Goal: Task Accomplishment & Management: Manage account settings

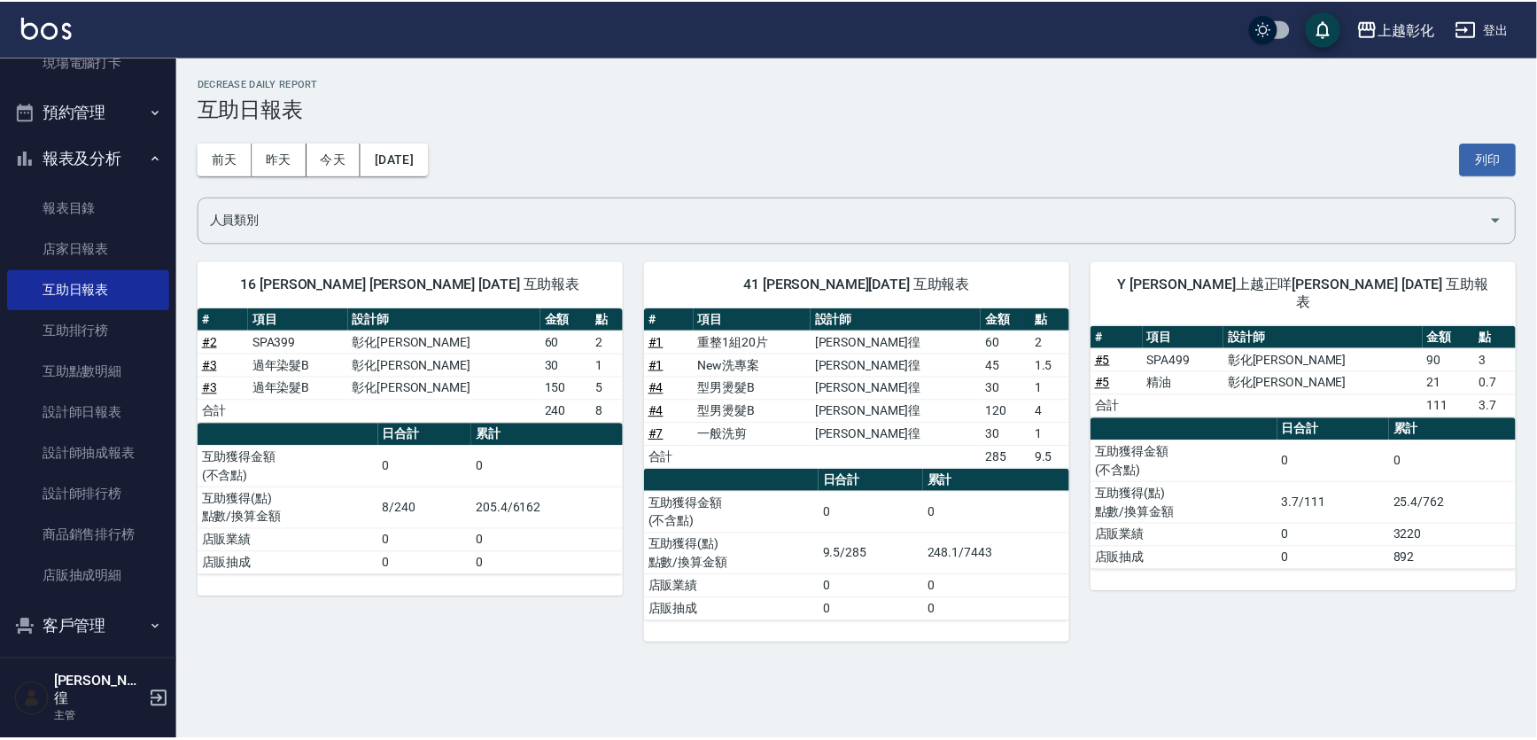
scroll to position [453, 0]
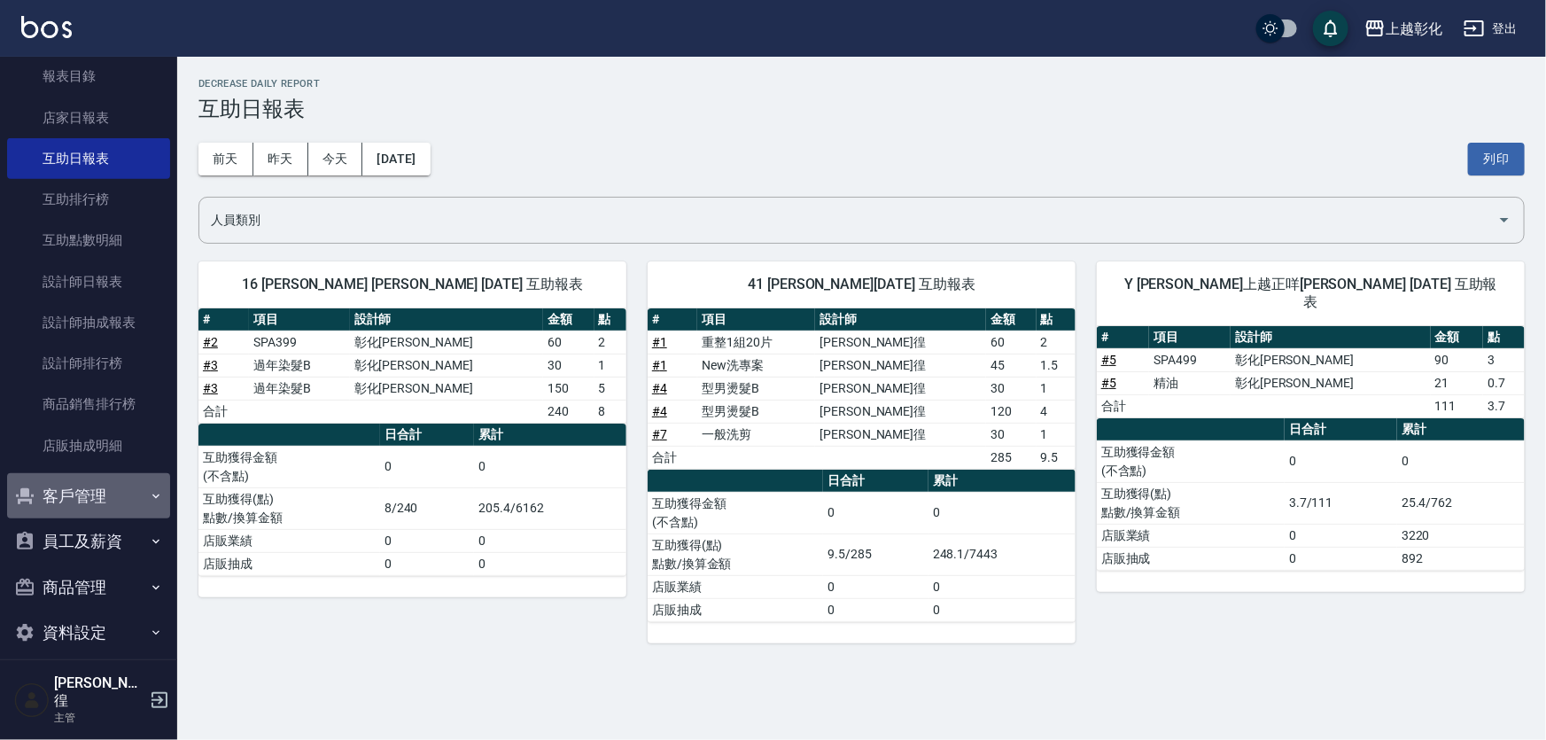
click at [102, 492] on button "客戶管理" at bounding box center [88, 496] width 163 height 46
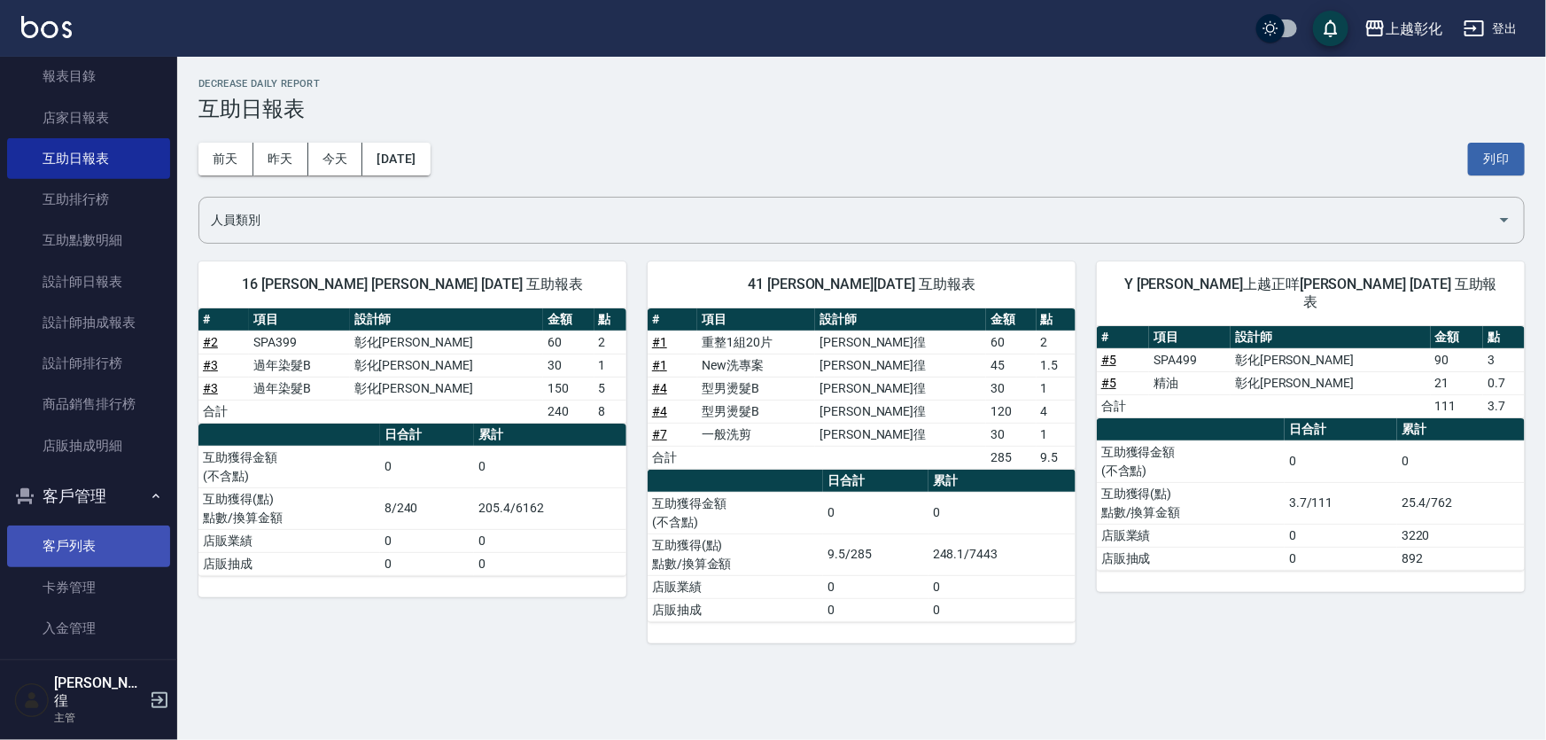
click at [77, 540] on link "客戶列表" at bounding box center [88, 545] width 163 height 41
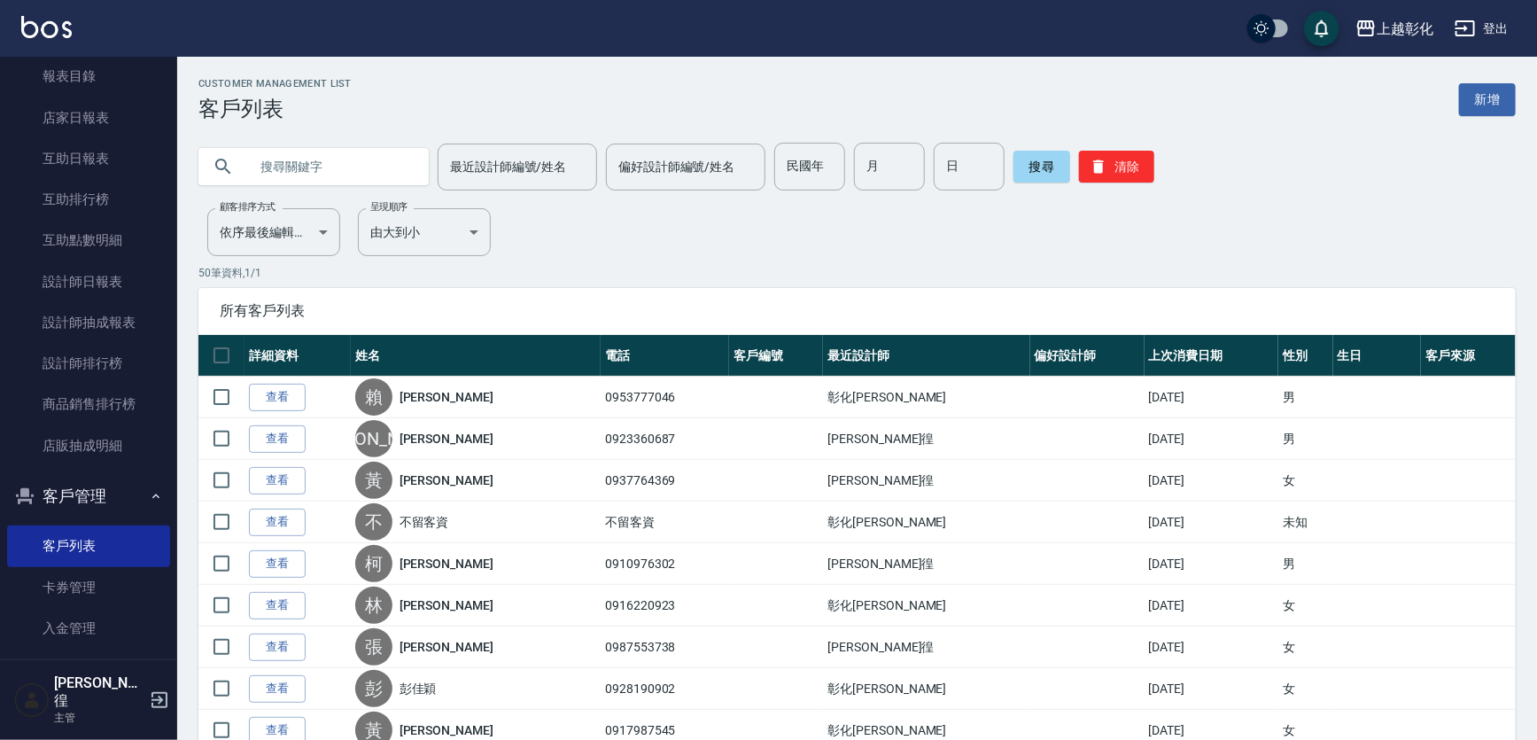
click at [239, 168] on div at bounding box center [313, 166] width 230 height 37
click at [280, 173] on input "text" at bounding box center [331, 167] width 167 height 48
type input "0983757714"
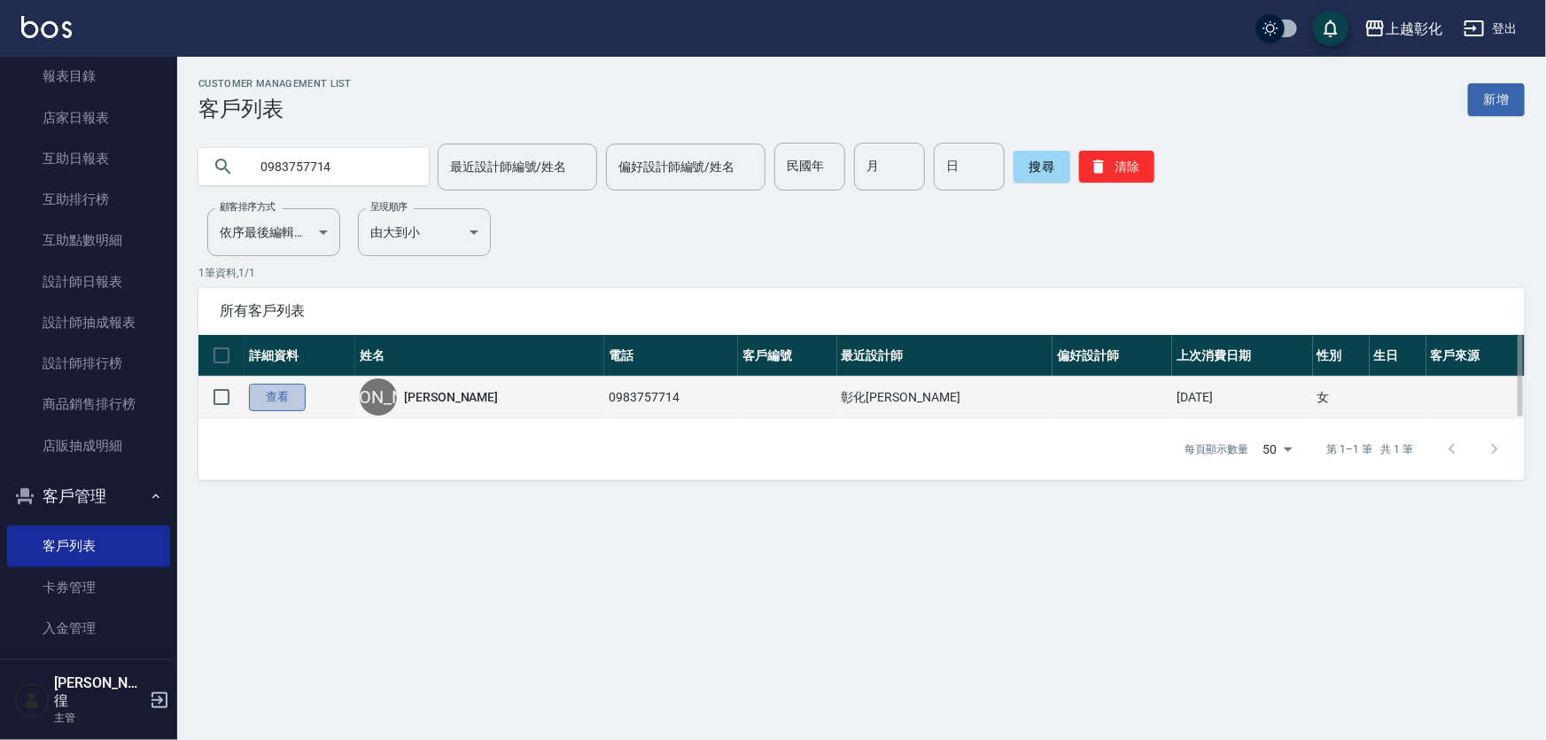
drag, startPoint x: 266, startPoint y: 395, endPoint x: 269, endPoint y: 385, distance: 11.2
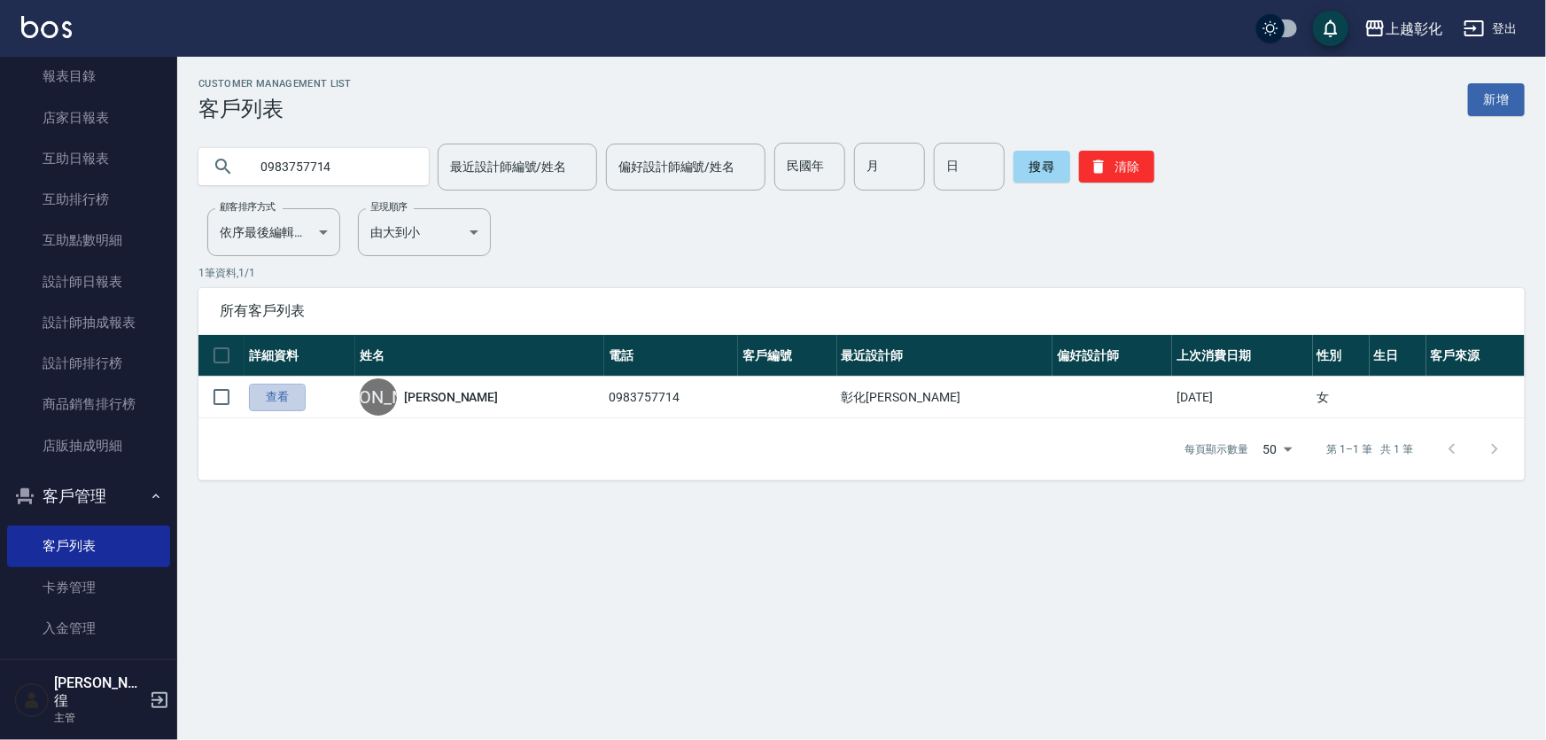
click at [266, 394] on link "查看" at bounding box center [277, 397] width 57 height 27
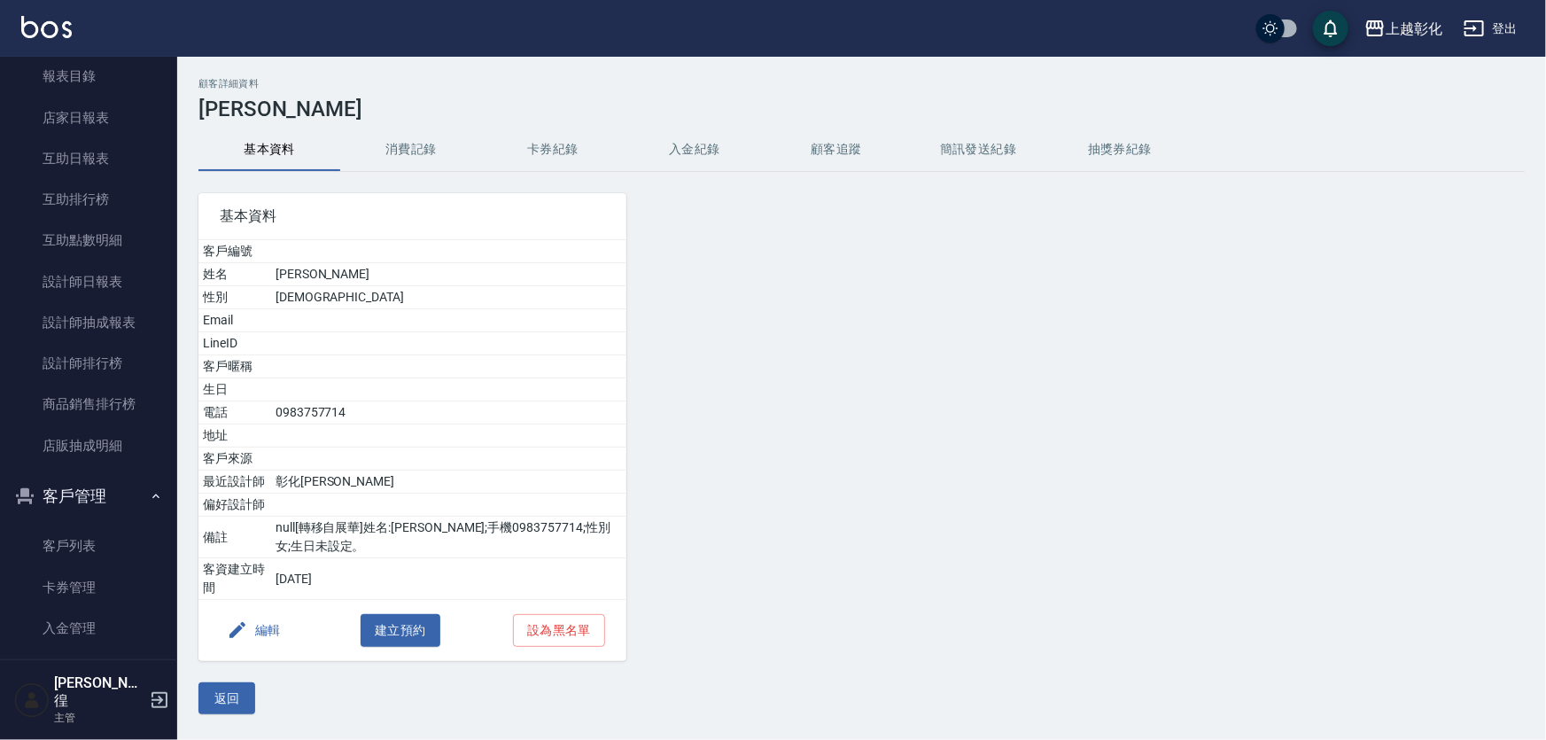
click at [675, 153] on button "入金紀錄" at bounding box center [695, 149] width 142 height 43
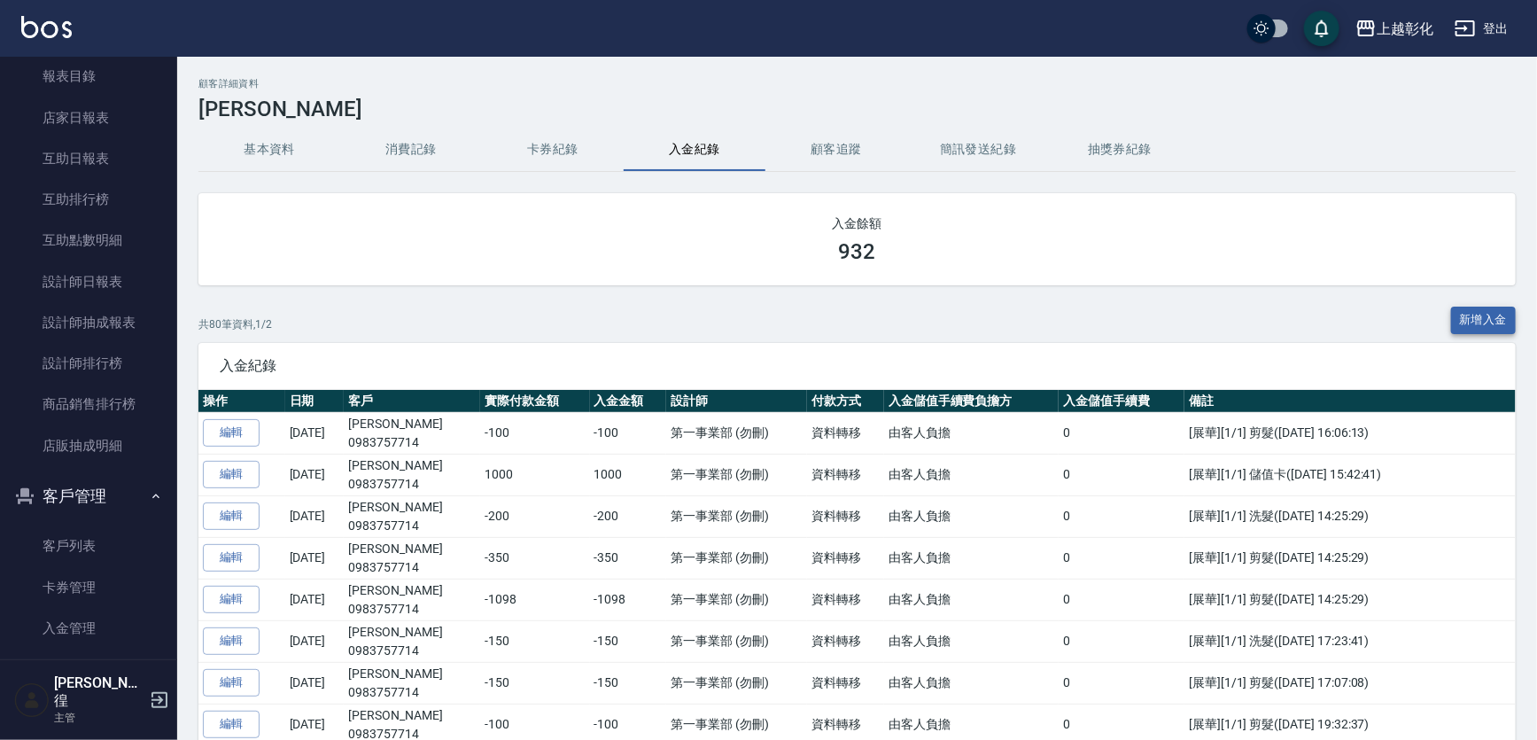
click at [1471, 316] on button "新增入金" at bounding box center [1484, 320] width 66 height 27
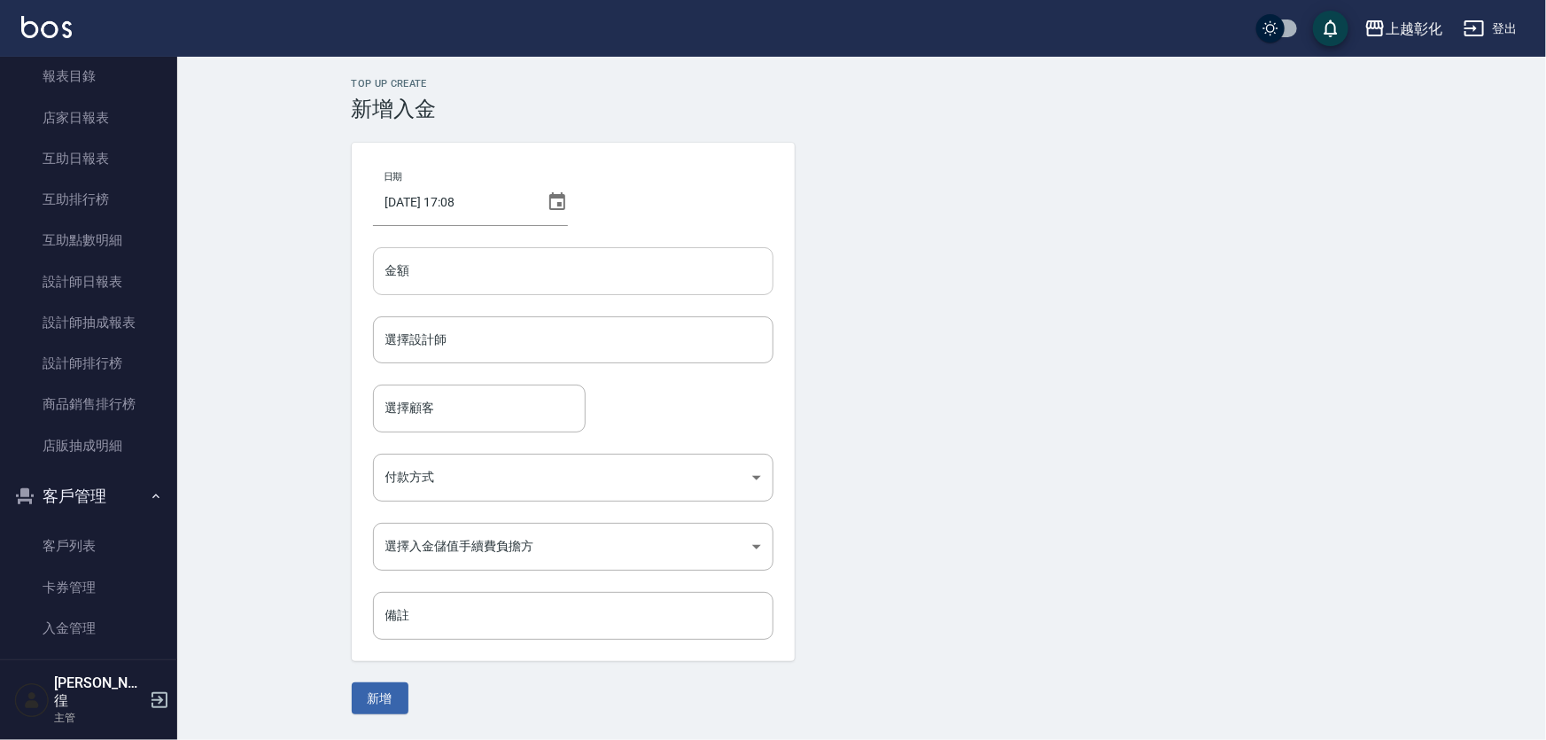
click at [454, 264] on input "金額" at bounding box center [573, 271] width 400 height 48
type input "-150"
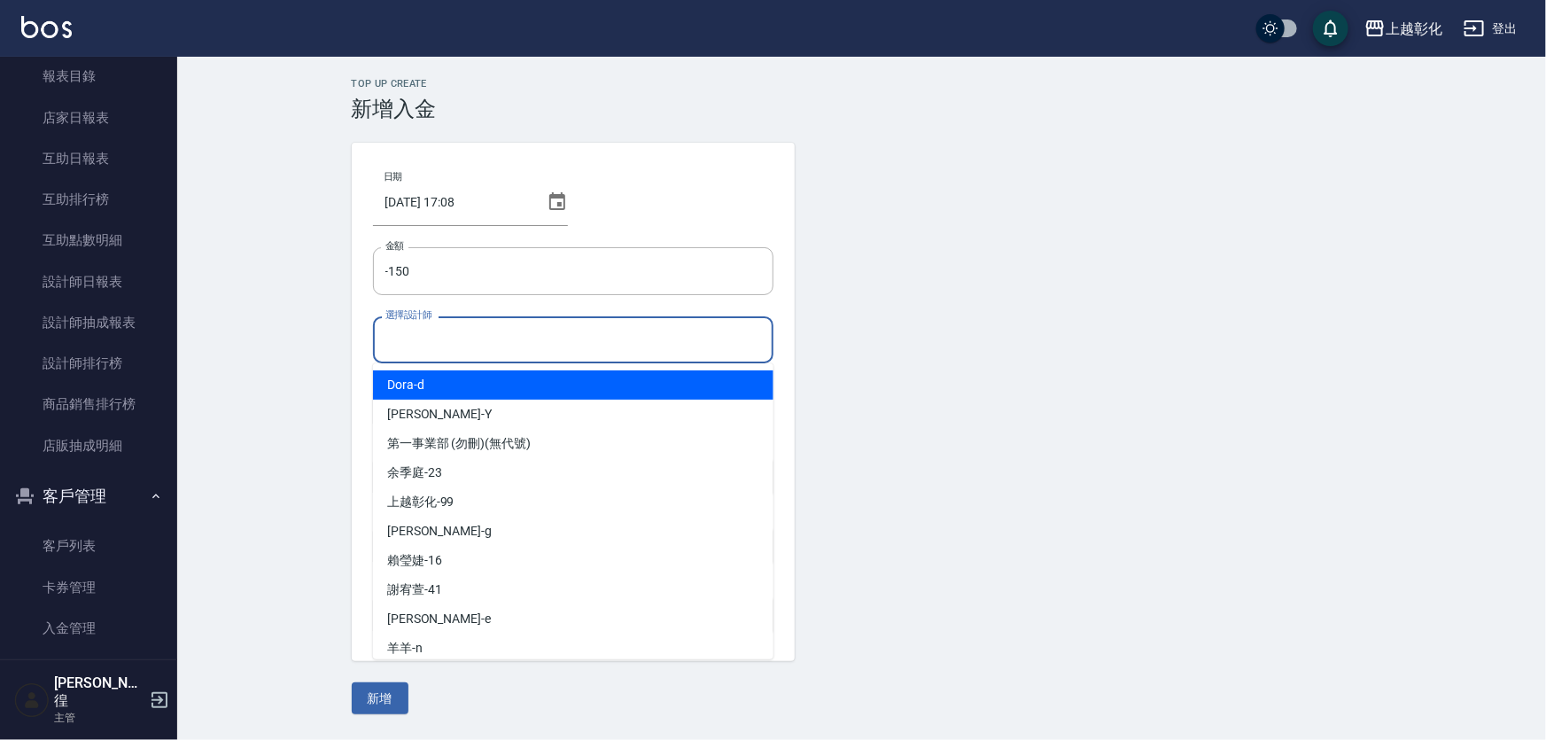
click at [449, 340] on input "選擇設計師" at bounding box center [573, 339] width 385 height 31
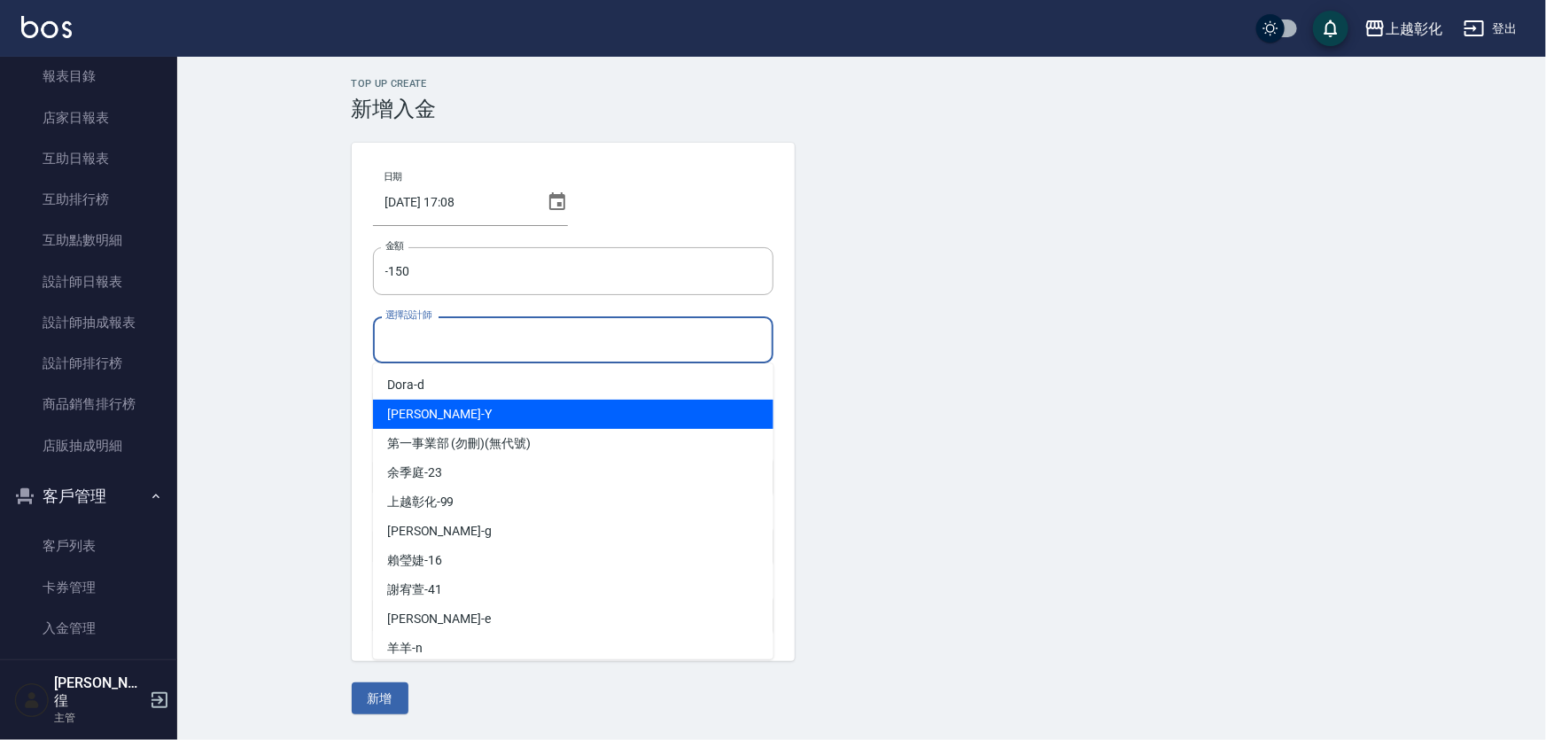
click at [447, 402] on div "[PERSON_NAME] -Y" at bounding box center [573, 414] width 400 height 29
type input "[PERSON_NAME]-Y"
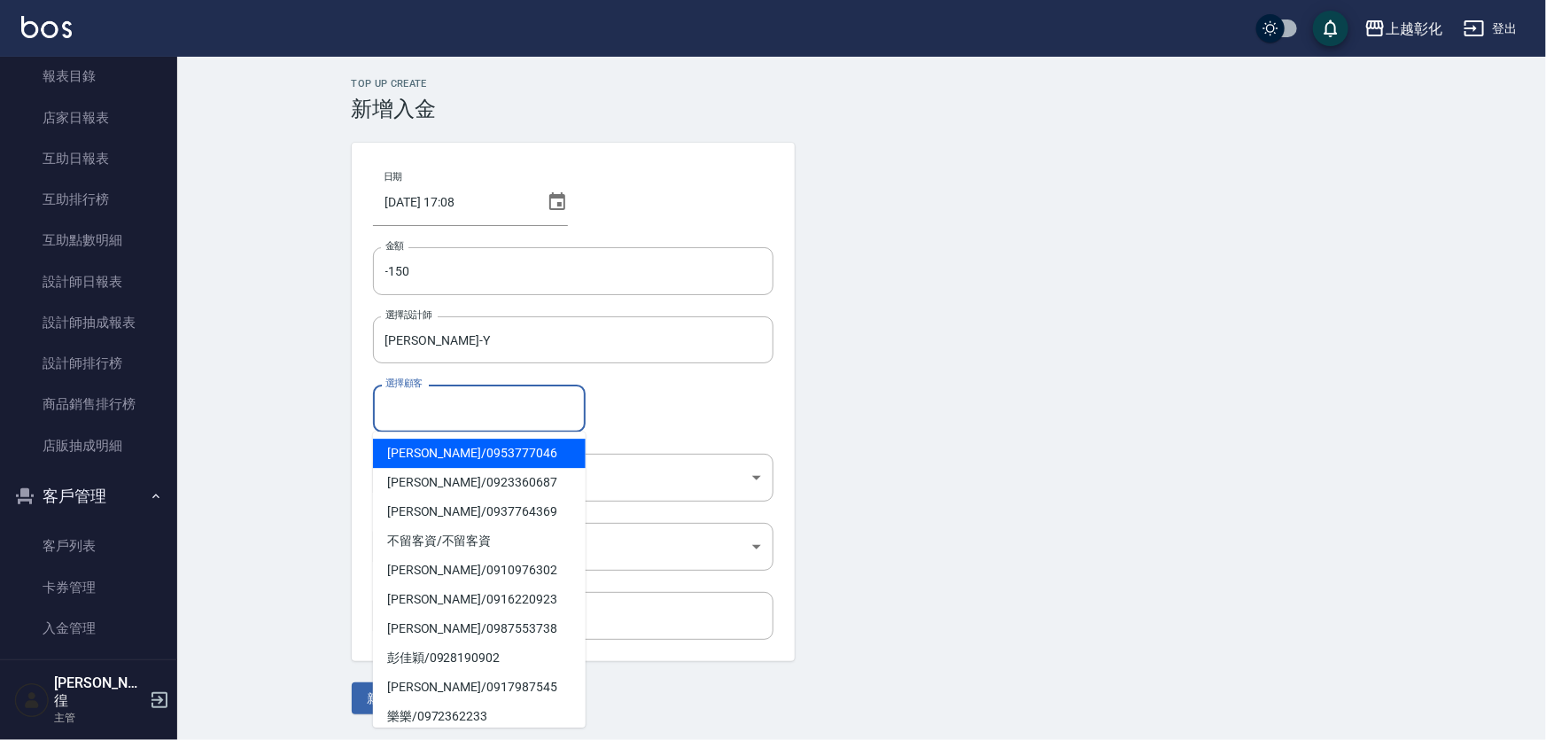
click at [422, 400] on input "選擇顧客" at bounding box center [479, 408] width 197 height 31
type input "0"
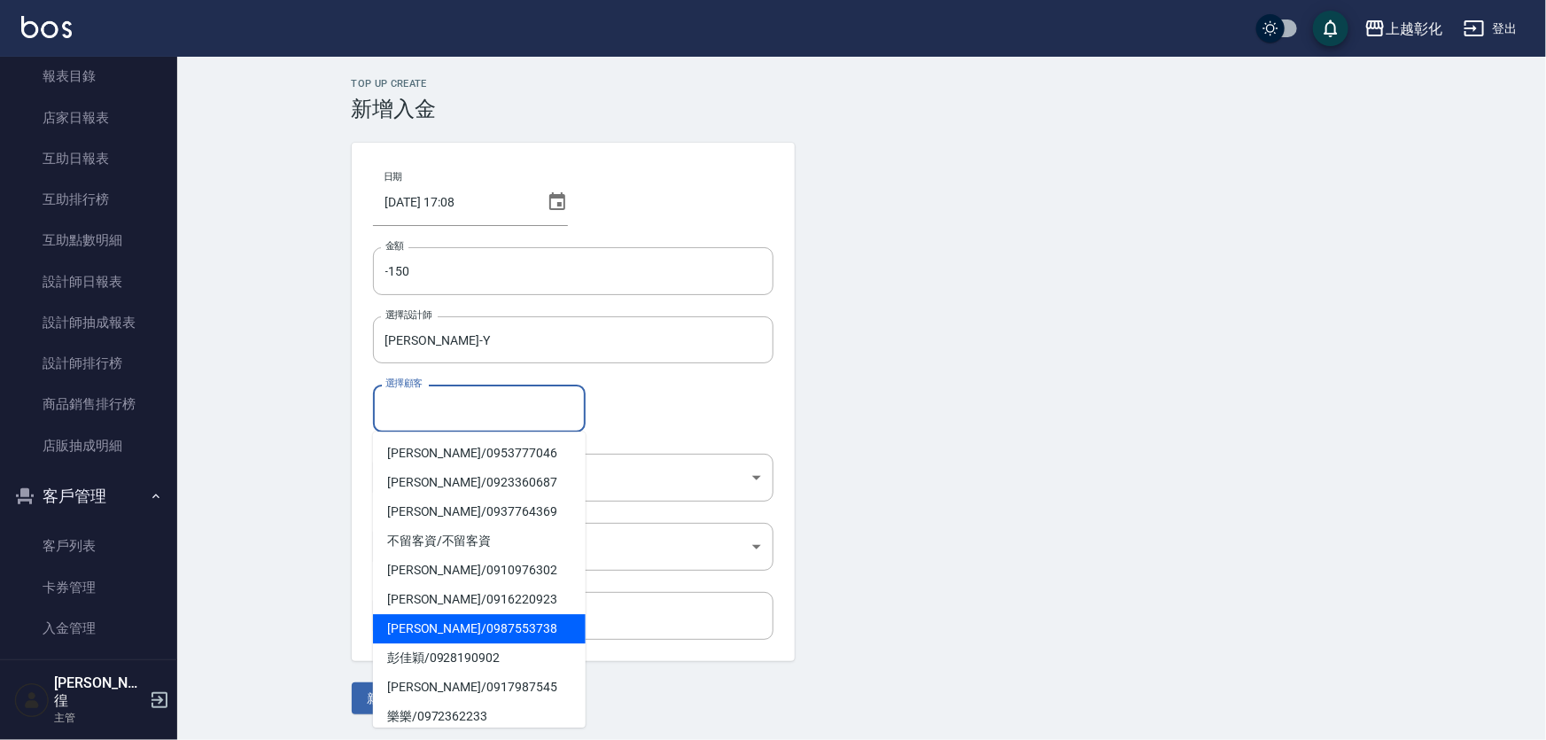
type input "c"
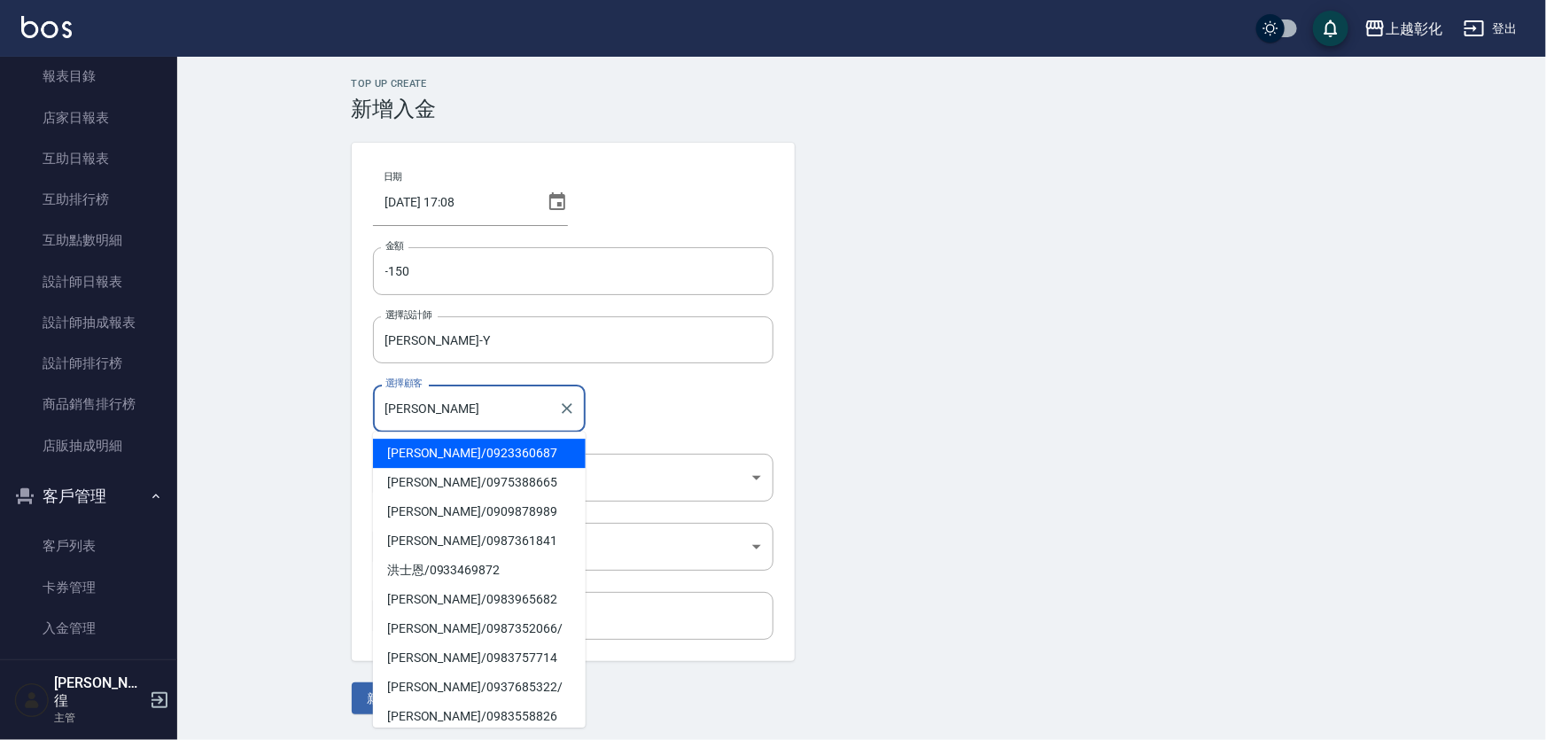
click at [400, 656] on span "[PERSON_NAME]/ 0983757714" at bounding box center [479, 657] width 213 height 29
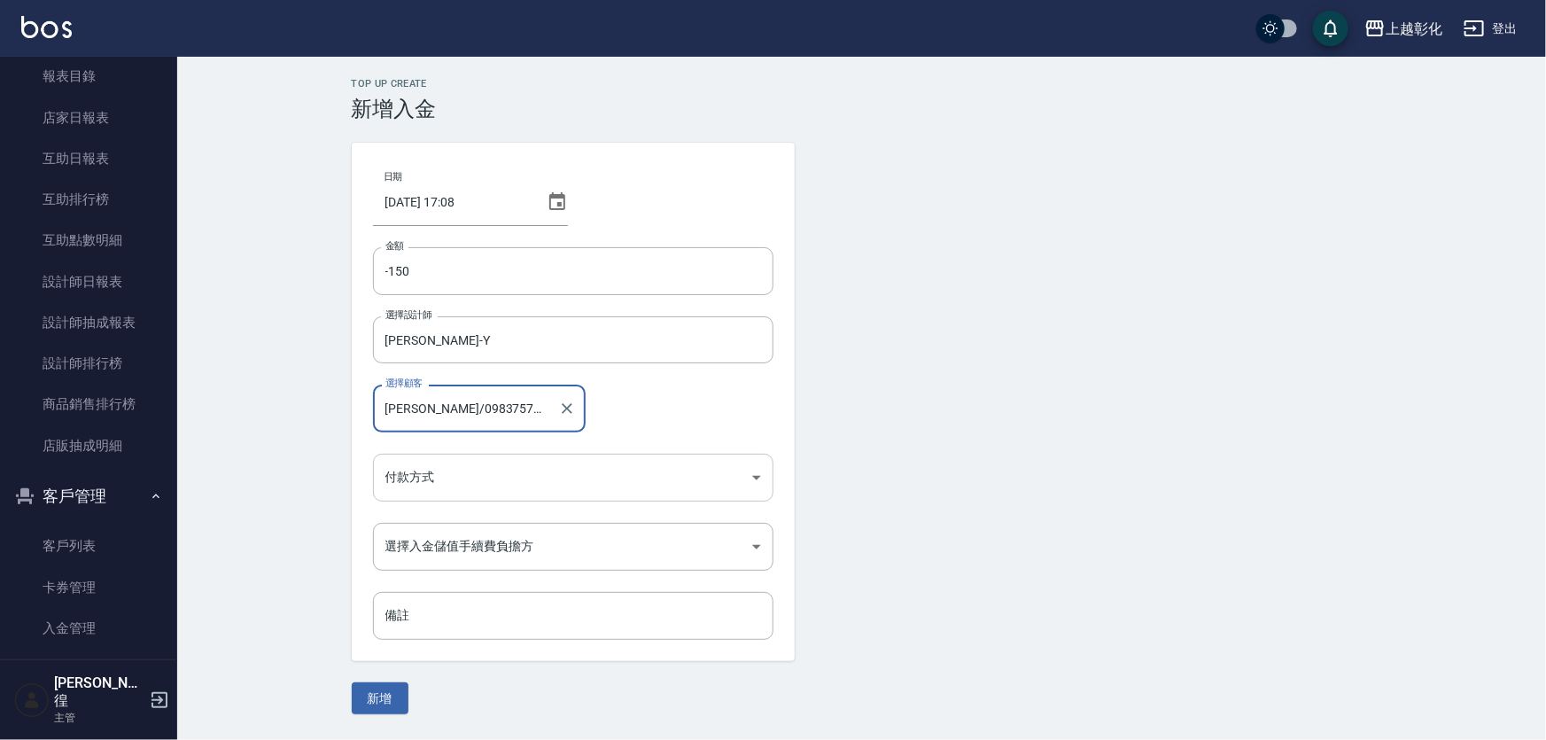
type input "[PERSON_NAME]/0983757714"
click at [467, 474] on body "上越彰化 登出 櫃檯作業 打帳單 帳單列表 現金收支登錄 材料自購登錄 每日結帳 排班表 現場電腦打卡 預約管理 預約管理 單日預約紀錄 單週預約紀錄 報表及…" at bounding box center [773, 370] width 1546 height 740
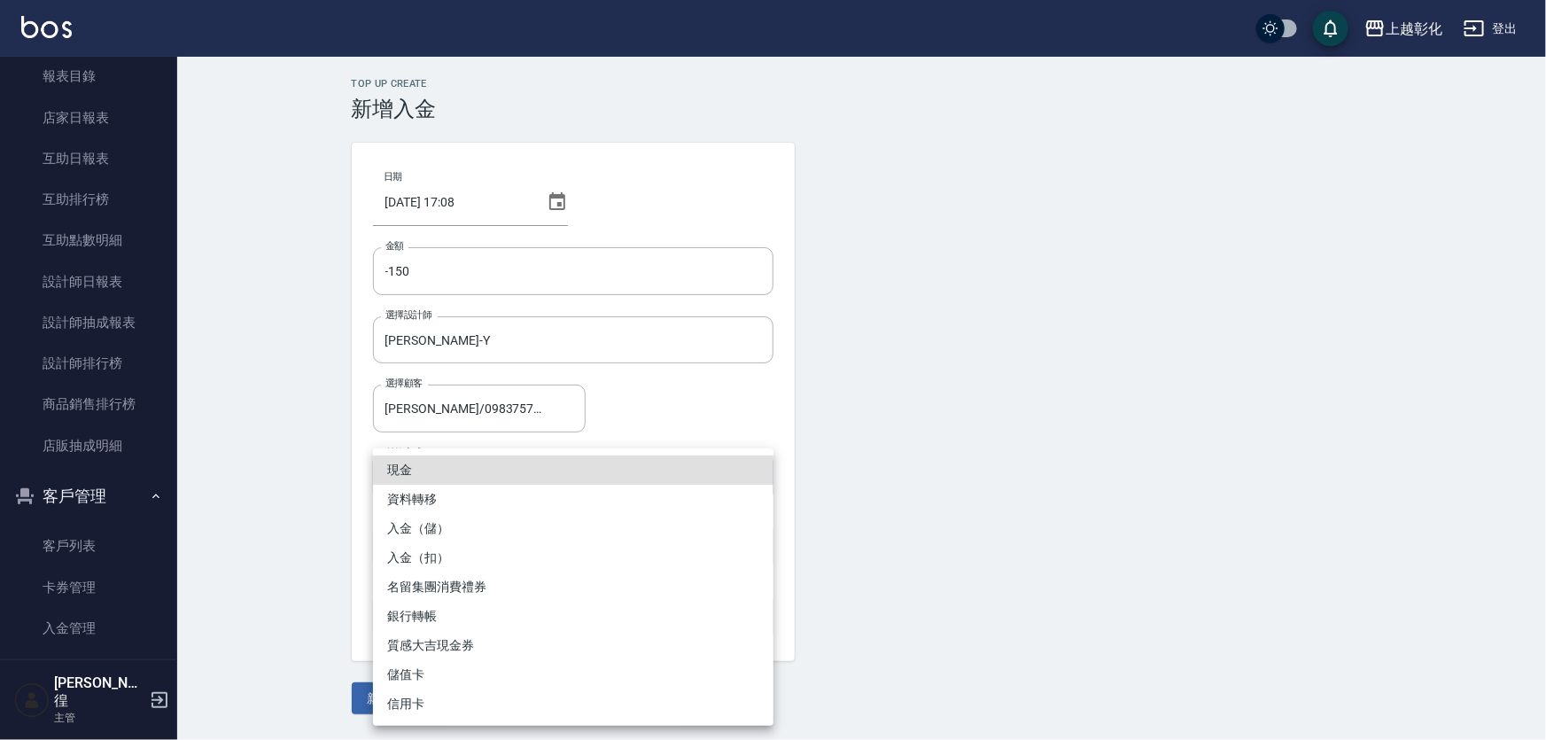
click at [413, 556] on li "入金（扣）" at bounding box center [573, 557] width 400 height 29
type input "入金（扣）"
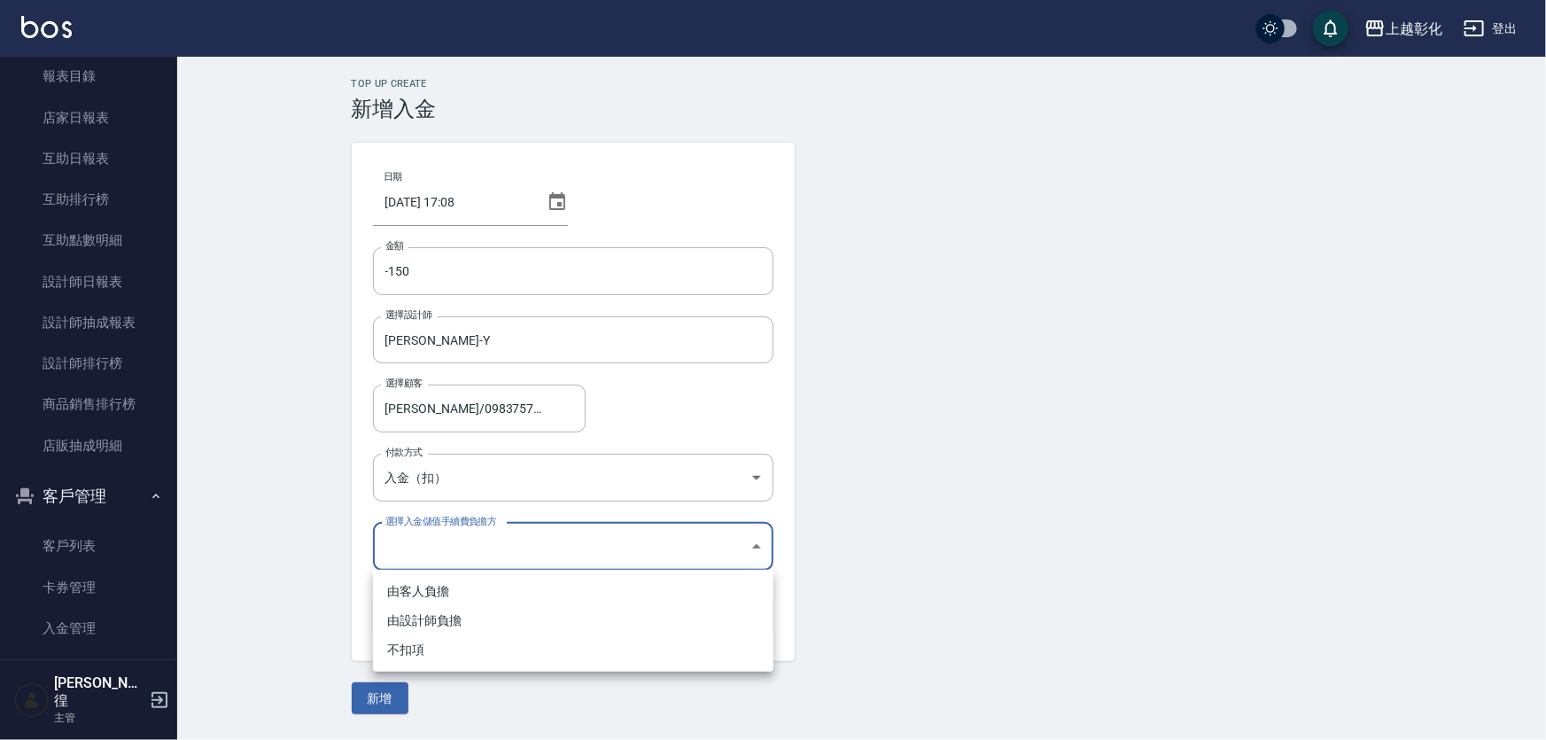
click at [421, 549] on body "上越彰化 登出 櫃檯作業 打帳單 帳單列表 現金收支登錄 材料自購登錄 每日結帳 排班表 現場電腦打卡 預約管理 預約管理 單日預約紀錄 單週預約紀錄 報表及…" at bounding box center [773, 370] width 1546 height 740
click at [413, 648] on li "不扣項" at bounding box center [573, 649] width 400 height 29
type input "WITHOUTHANDLINGFEE"
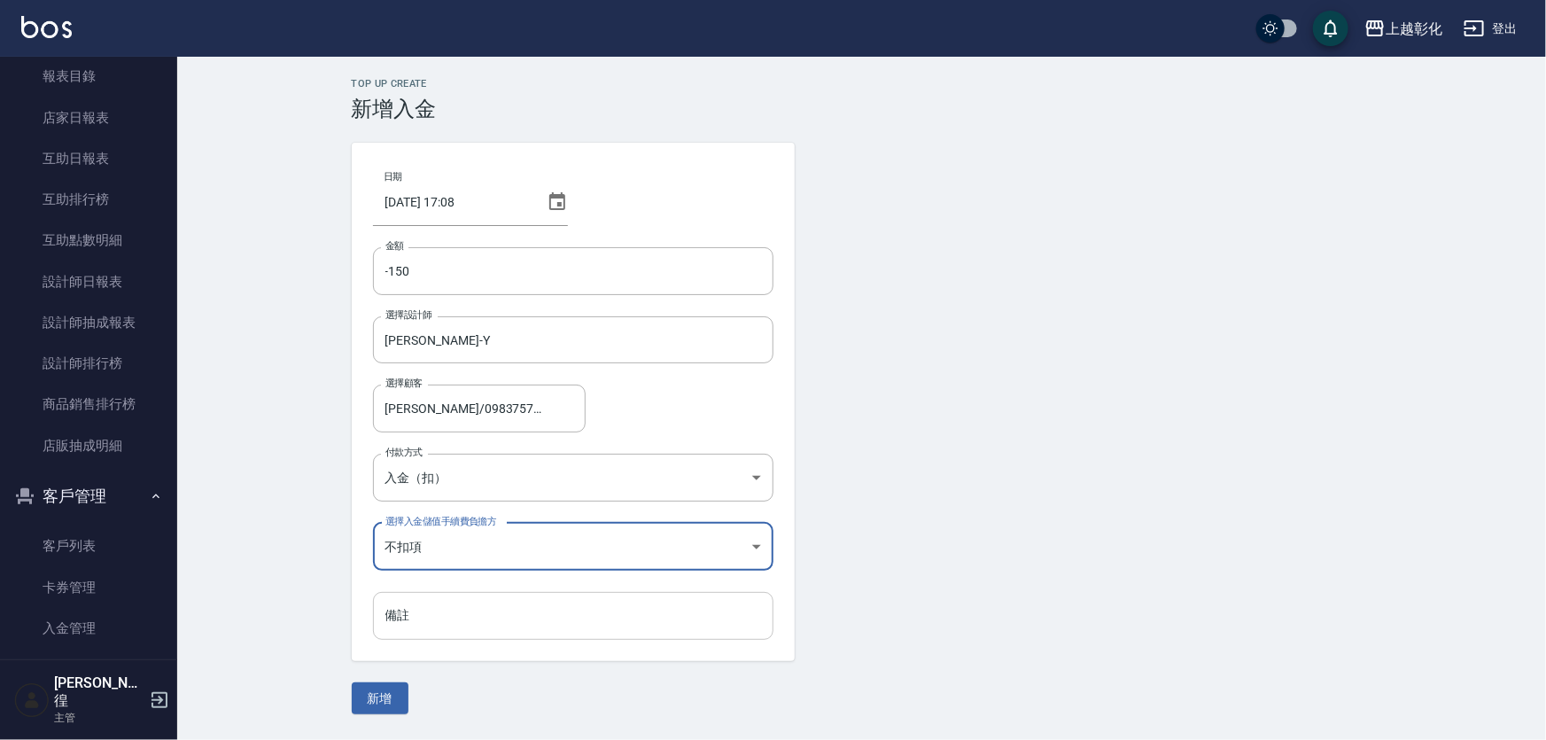
click at [447, 605] on input "備註" at bounding box center [573, 616] width 400 height 48
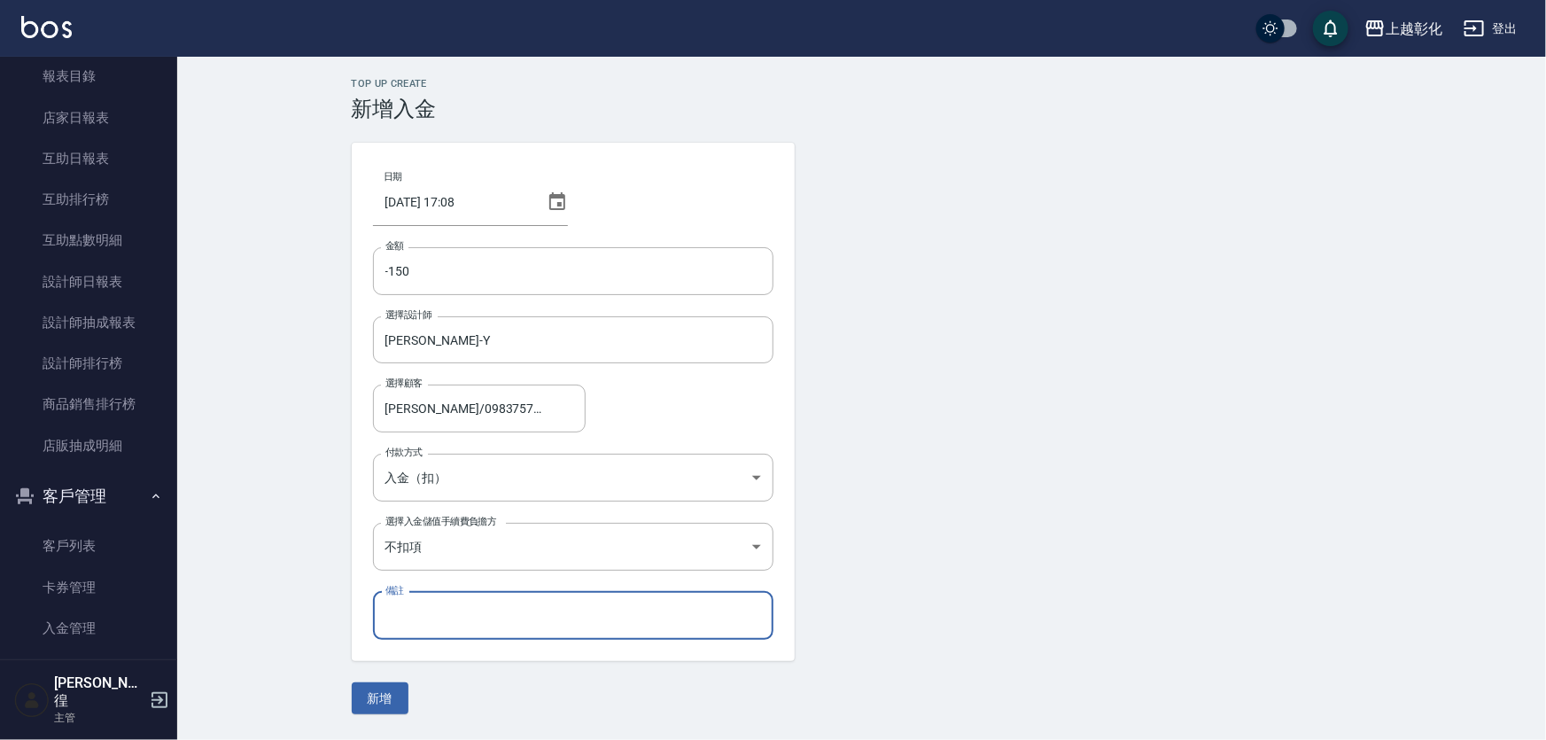
click at [273, 618] on div "Top Up Create 新增入金 日期 [DATE] 17:08 金額 -150 金額 選擇設計師 [PERSON_NAME]-Y 選擇設計師 選擇顧客 …" at bounding box center [861, 396] width 1369 height 679
click at [420, 627] on input "備註" at bounding box center [573, 616] width 400 height 48
type input "瀏*3"
click at [369, 699] on button "新增" at bounding box center [380, 698] width 57 height 33
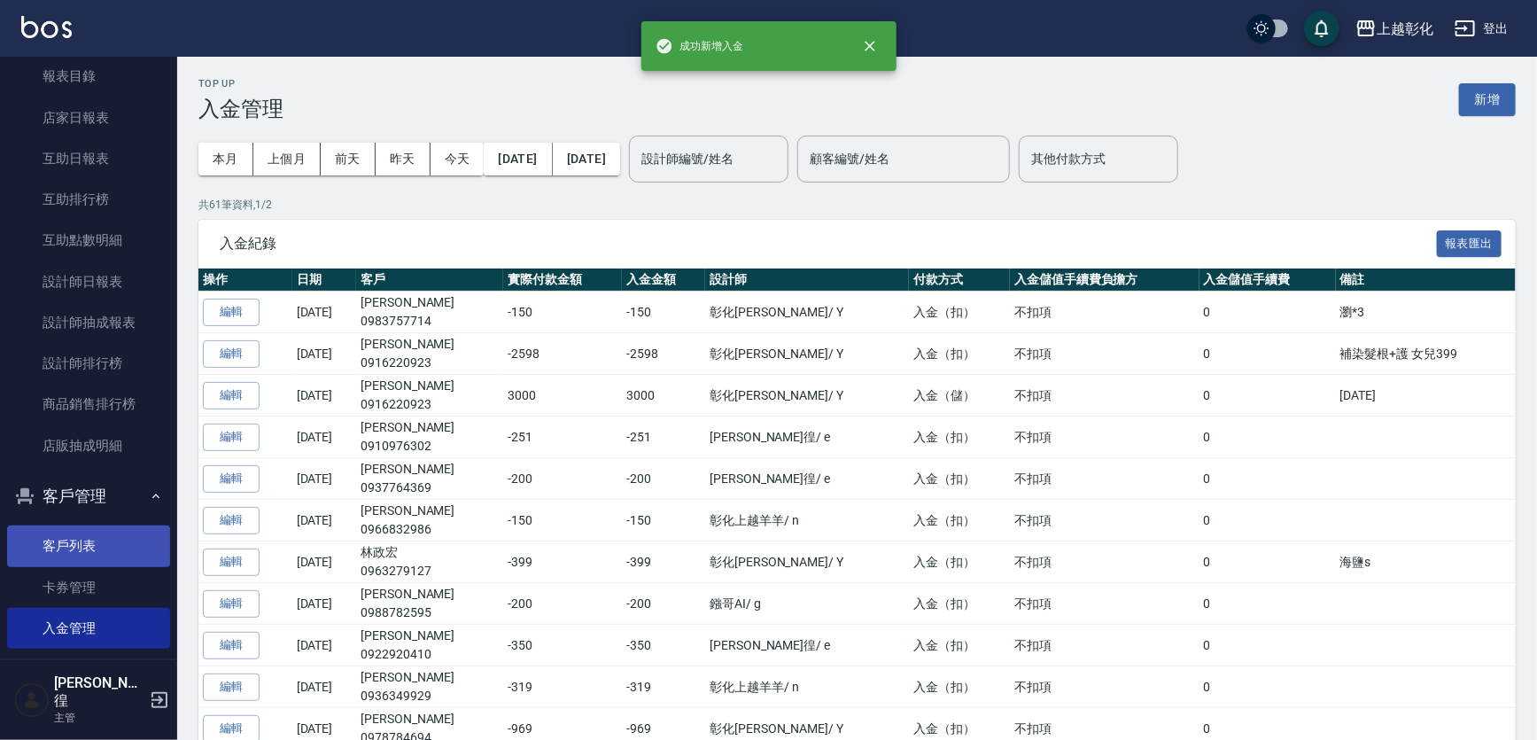
click at [69, 550] on link "客戶列表" at bounding box center [88, 545] width 163 height 41
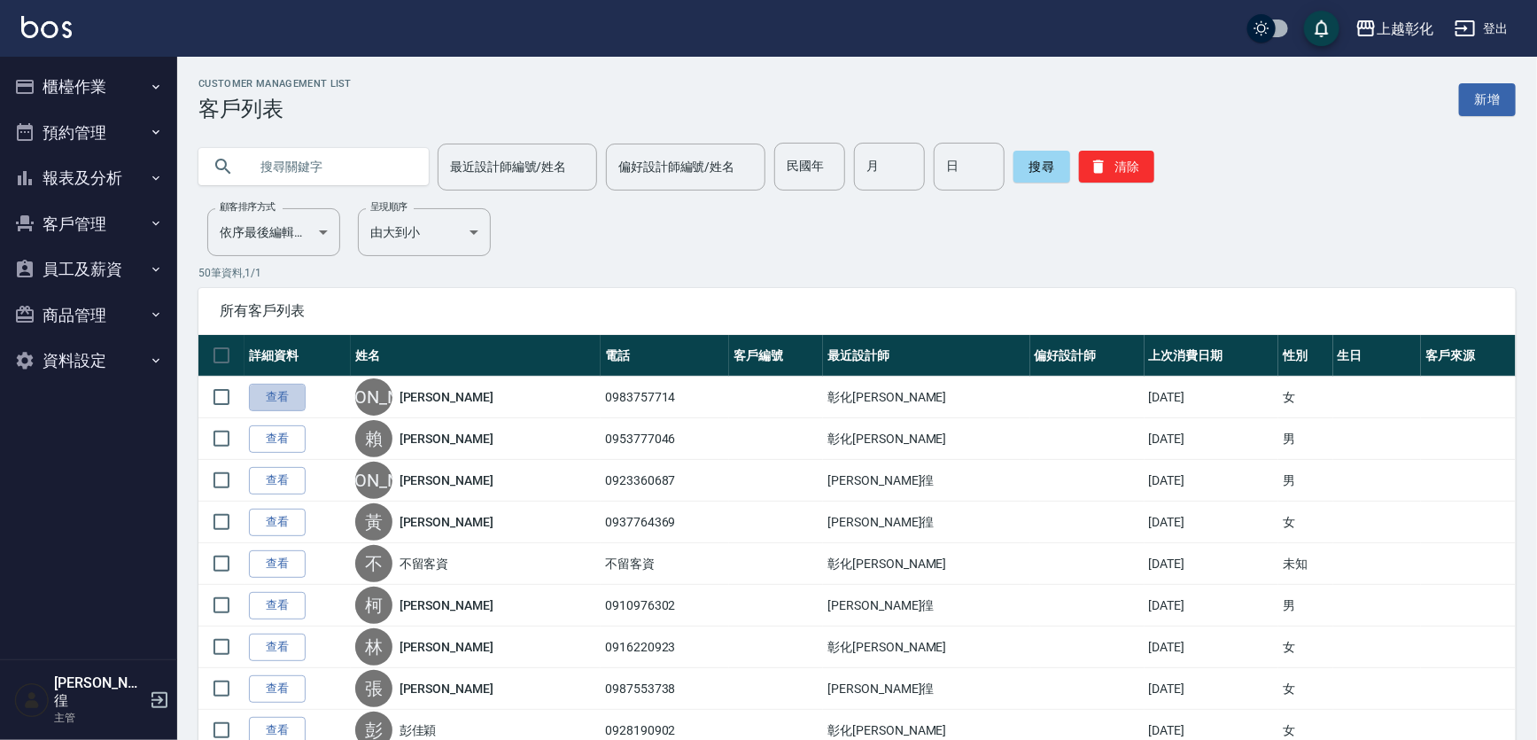
click at [276, 400] on link "查看" at bounding box center [277, 397] width 57 height 27
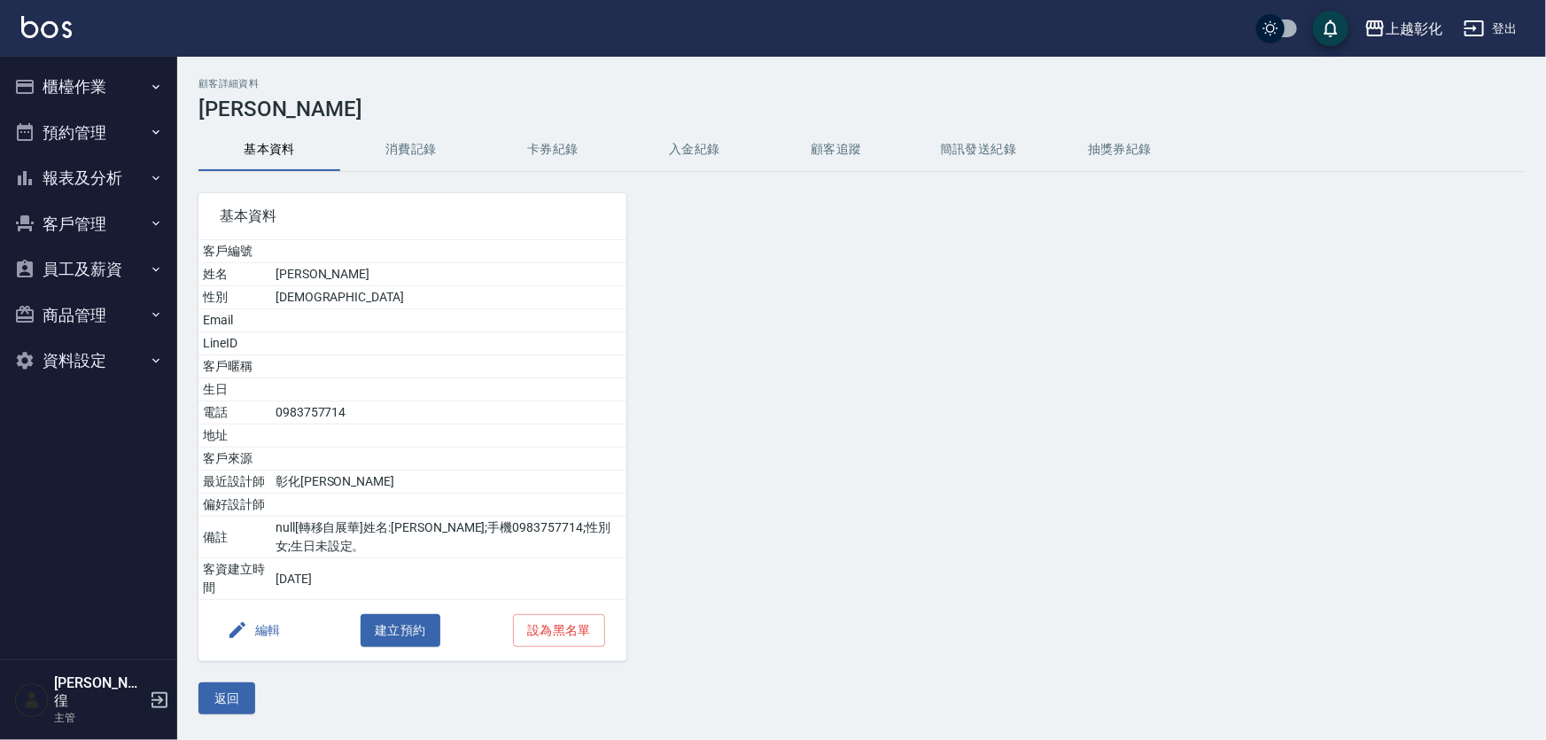
click at [697, 154] on button "入金紀錄" at bounding box center [695, 149] width 142 height 43
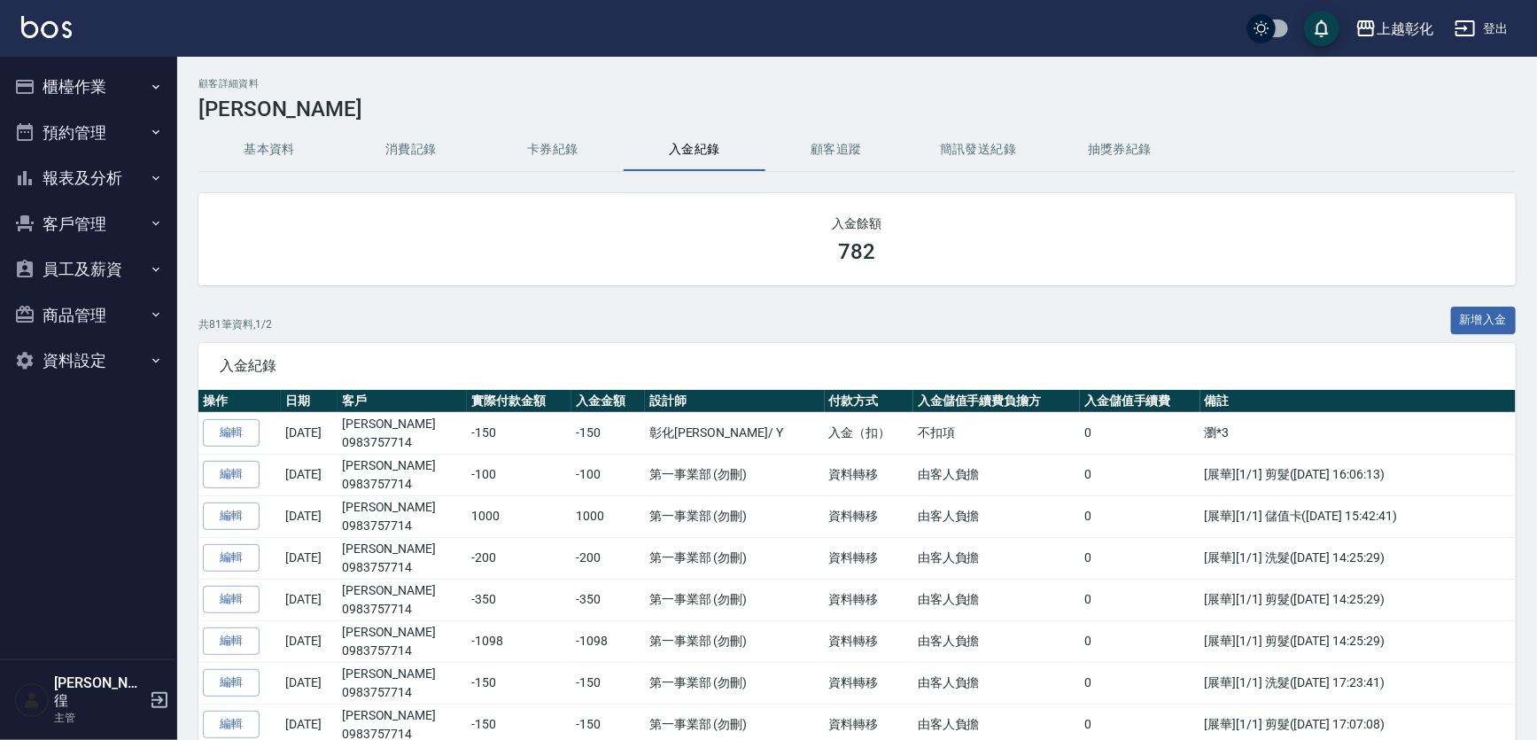
click at [846, 141] on button "顧客追蹤" at bounding box center [837, 149] width 142 height 43
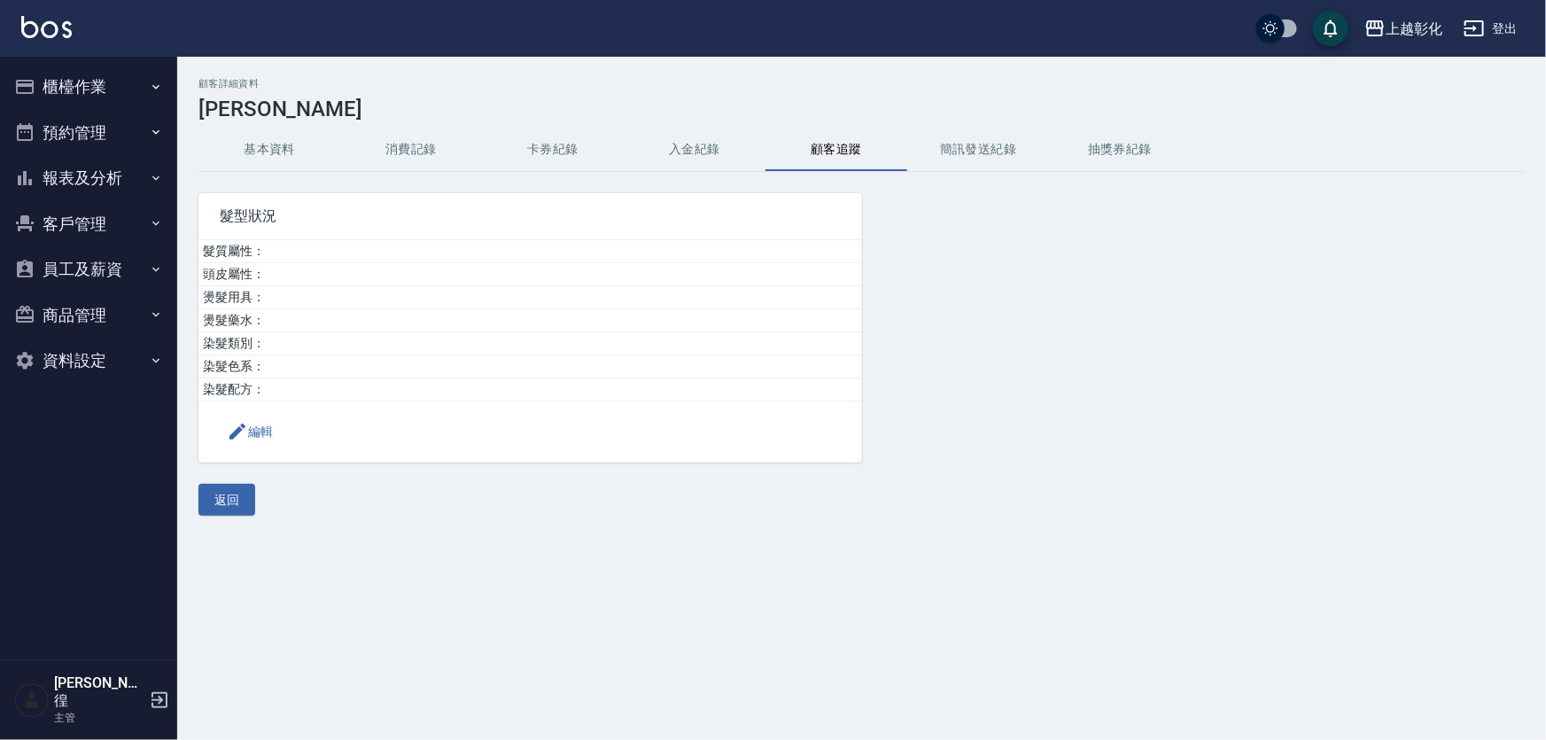
click at [404, 145] on button "消費記錄" at bounding box center [411, 149] width 142 height 43
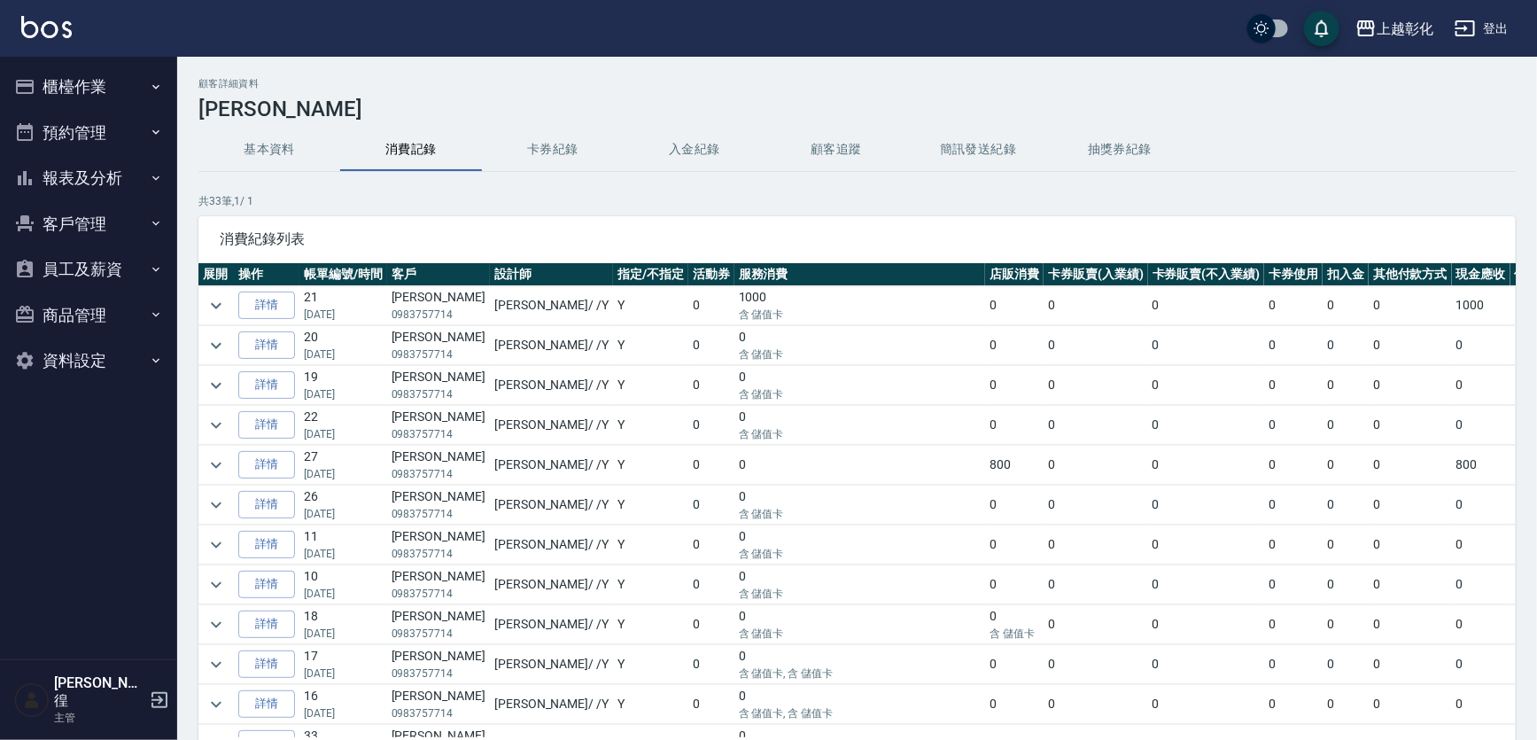
click at [548, 153] on button "卡券紀錄" at bounding box center [553, 149] width 142 height 43
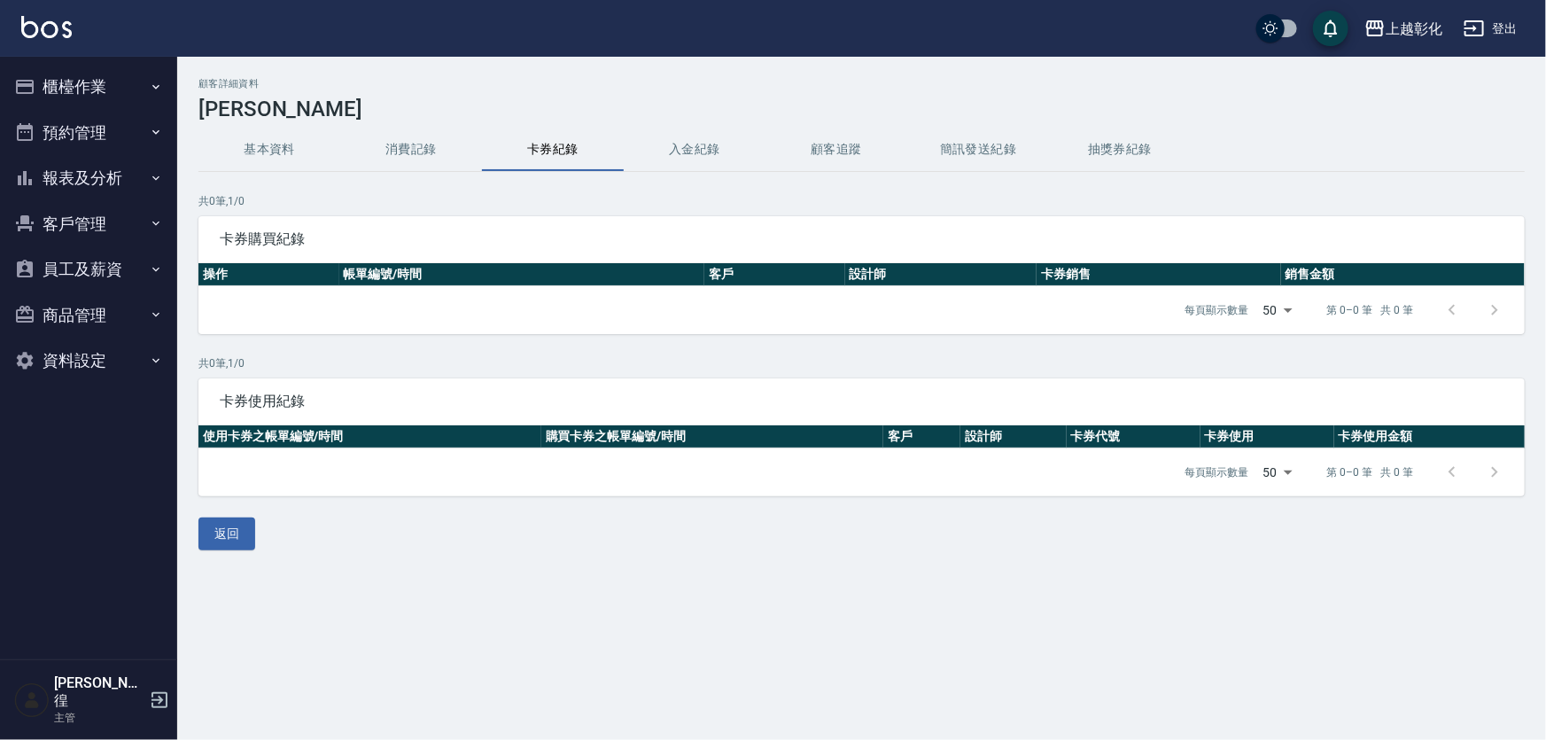
click at [272, 152] on button "基本資料" at bounding box center [269, 149] width 142 height 43
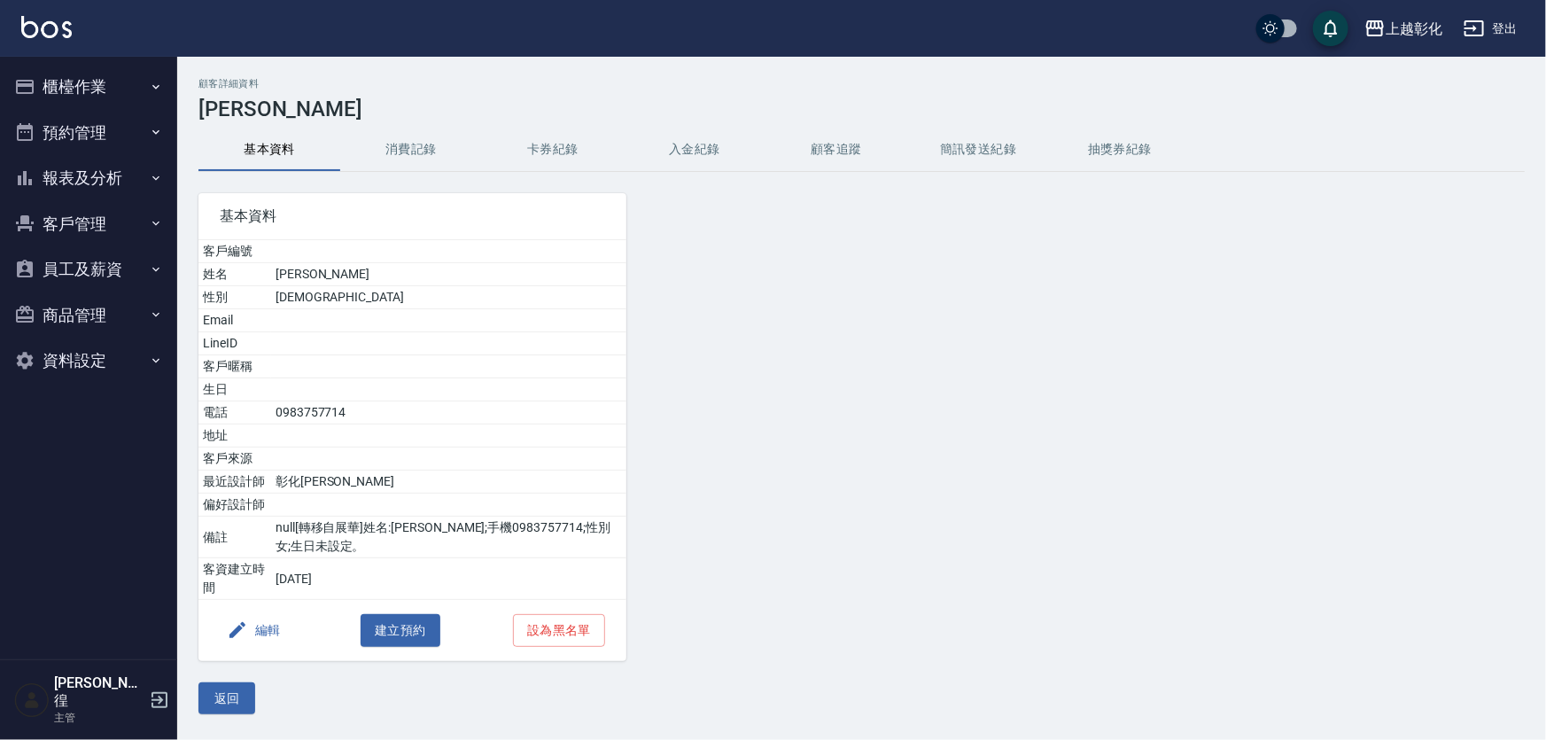
click at [241, 685] on button "返回" at bounding box center [226, 698] width 57 height 33
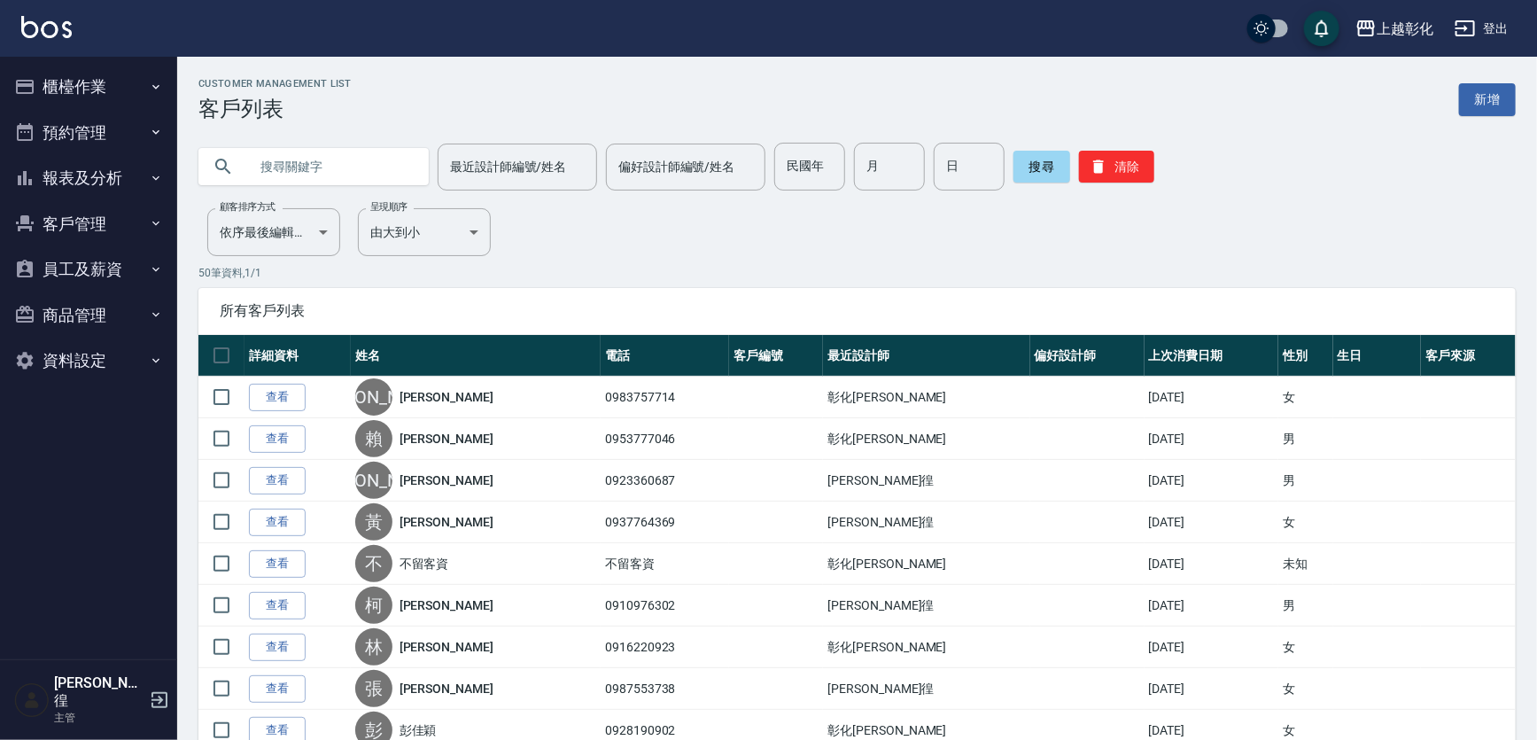
click at [73, 222] on button "客戶管理" at bounding box center [88, 224] width 163 height 46
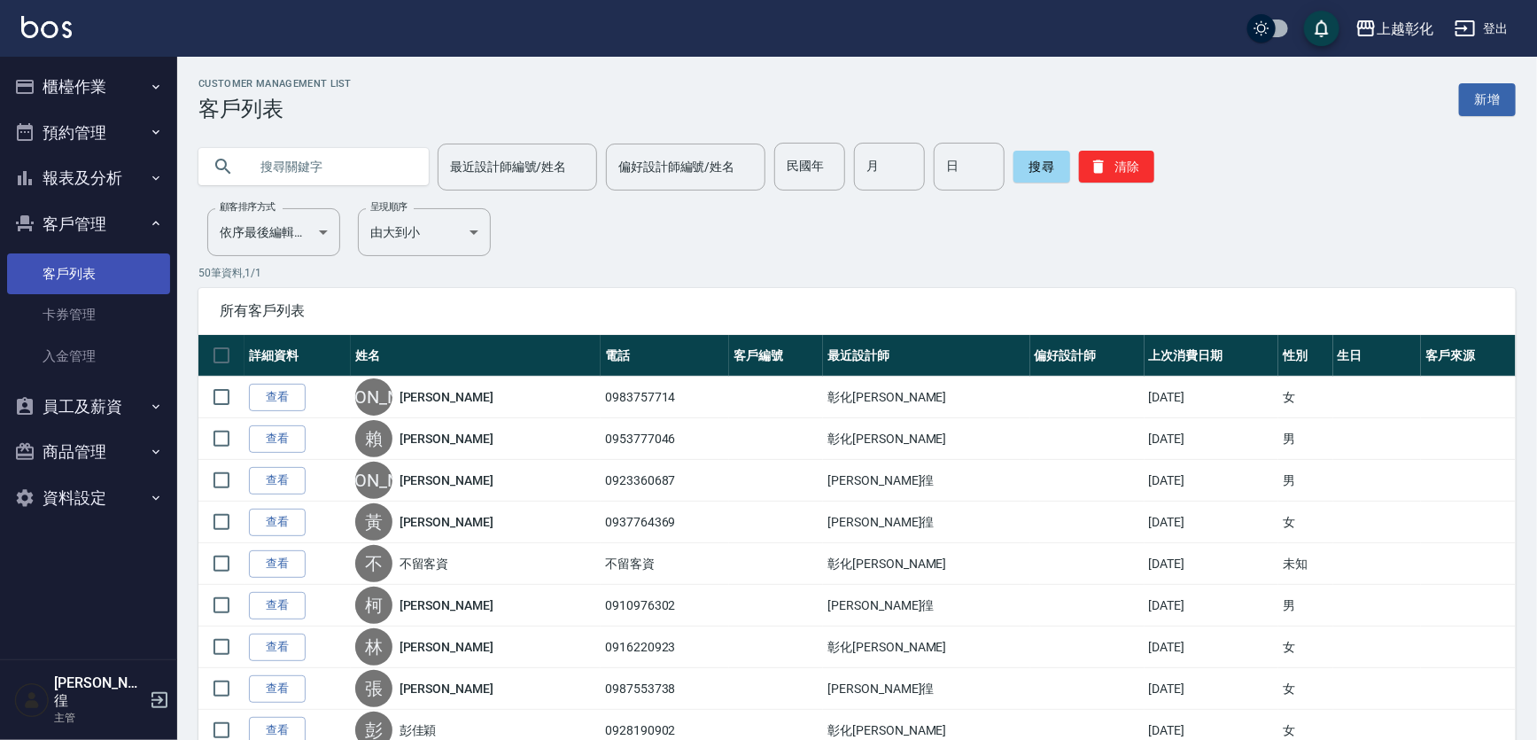
click at [99, 274] on link "客戶列表" at bounding box center [88, 273] width 163 height 41
click at [301, 167] on input "text" at bounding box center [331, 167] width 167 height 48
type input "接髮"
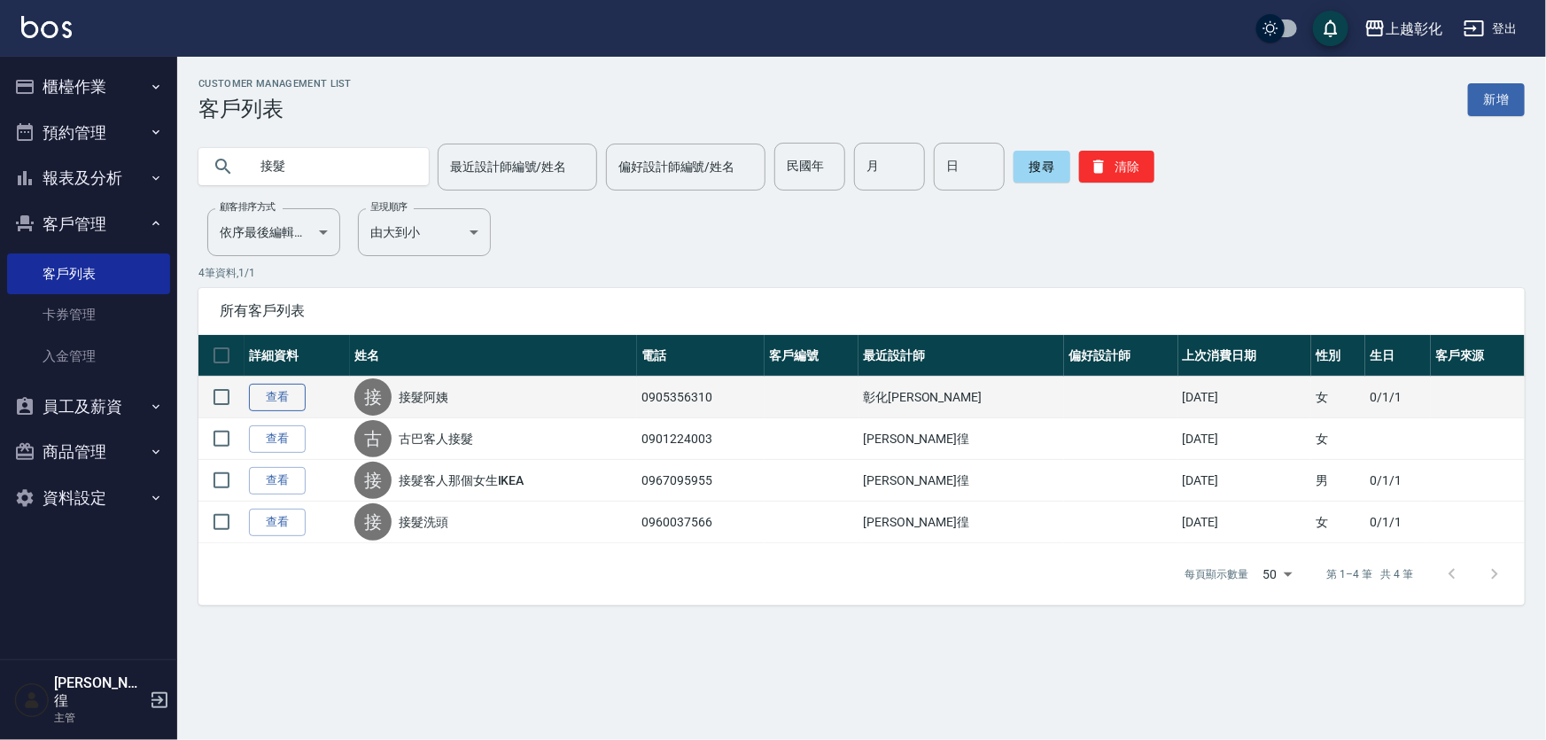
click at [270, 401] on link "查看" at bounding box center [277, 397] width 57 height 27
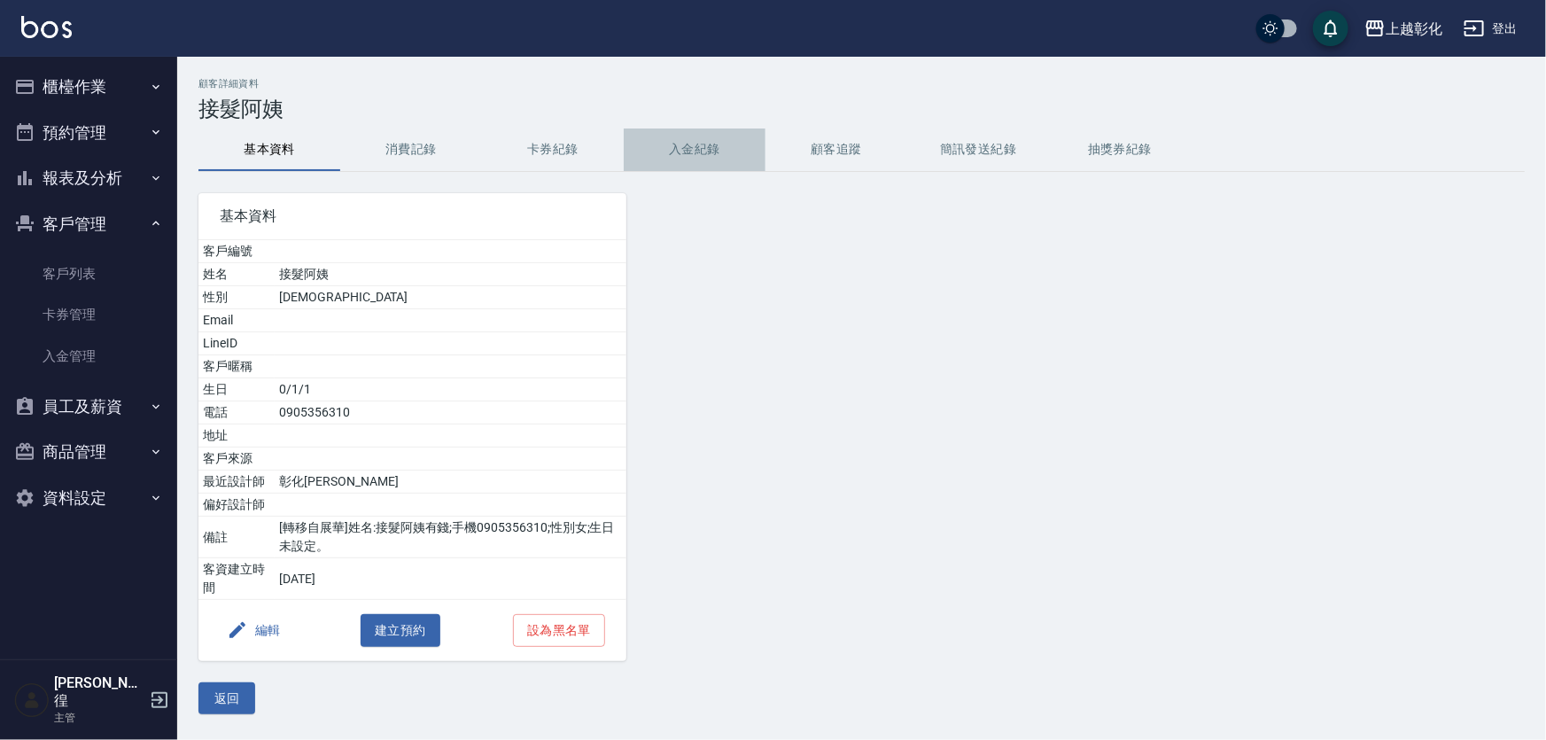
click at [699, 148] on button "入金紀錄" at bounding box center [695, 149] width 142 height 43
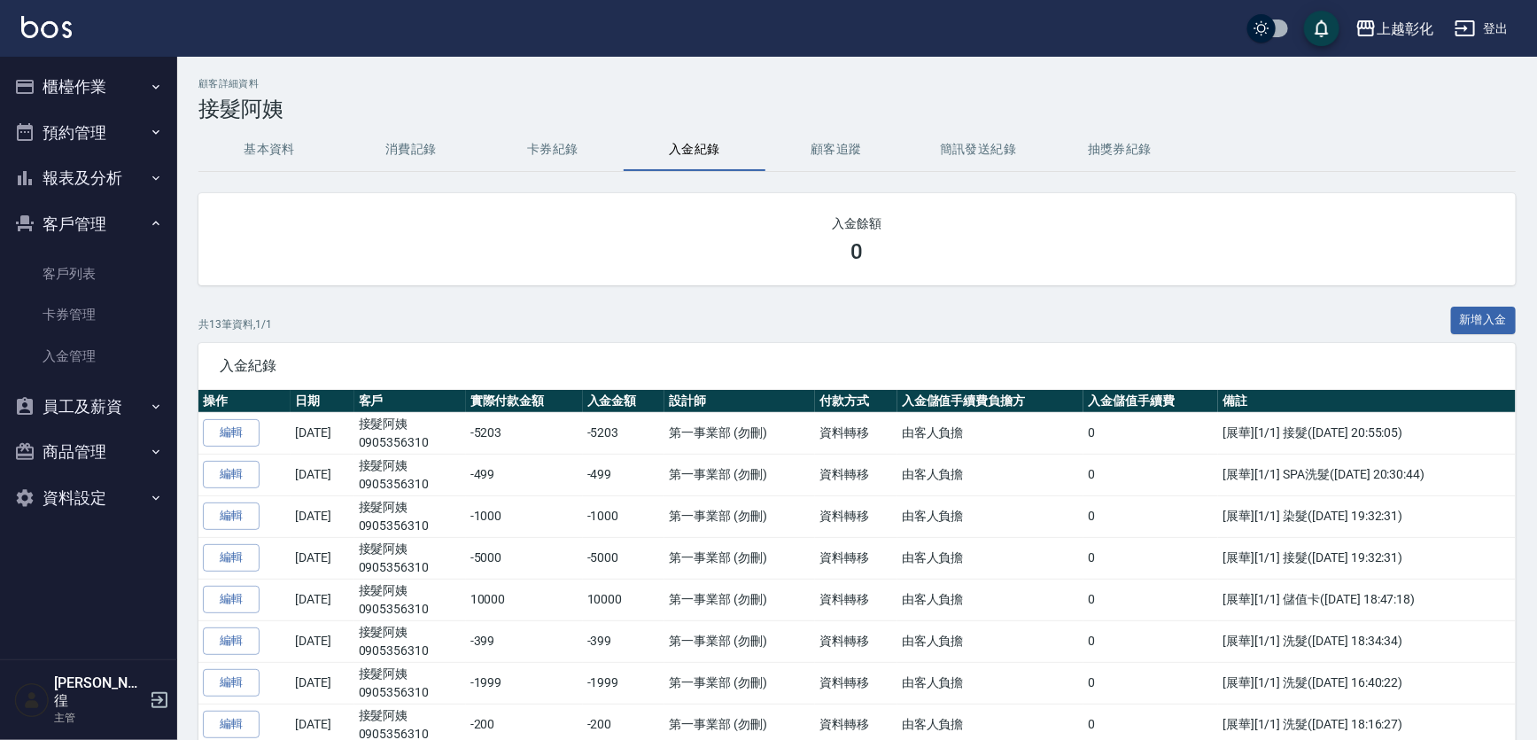
click at [547, 146] on button "卡券紀錄" at bounding box center [553, 149] width 142 height 43
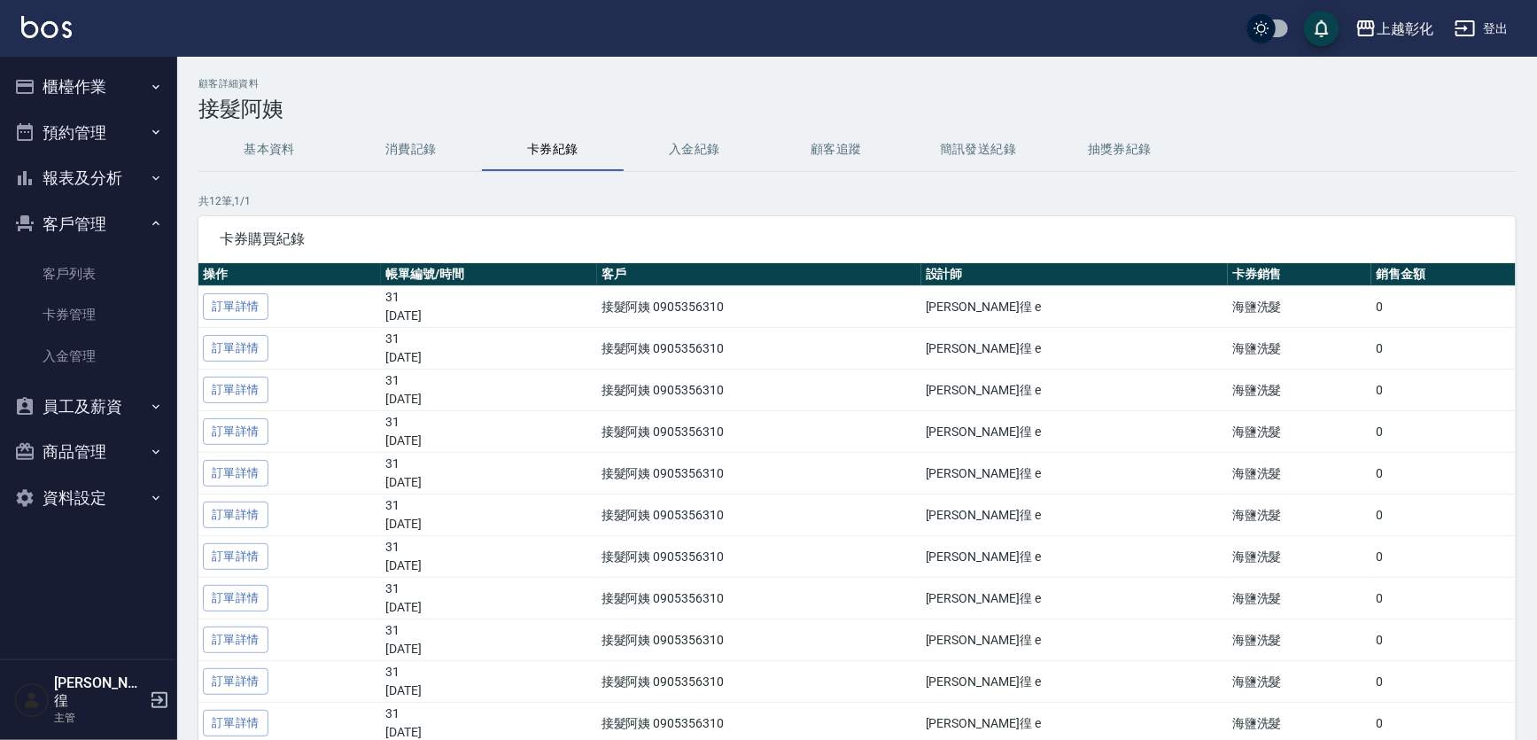
click at [249, 145] on button "基本資料" at bounding box center [269, 149] width 142 height 43
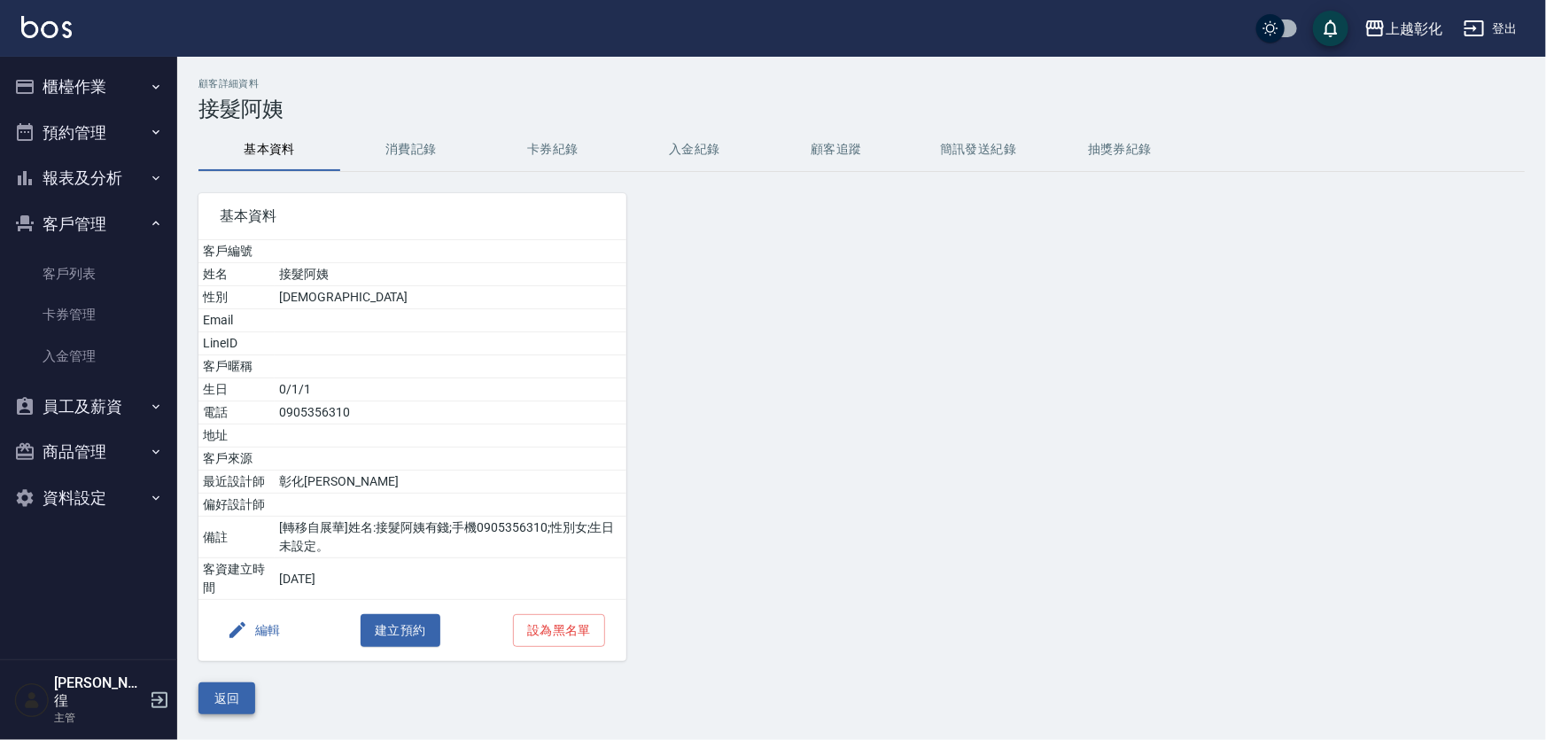
click at [217, 690] on button "返回" at bounding box center [226, 698] width 57 height 33
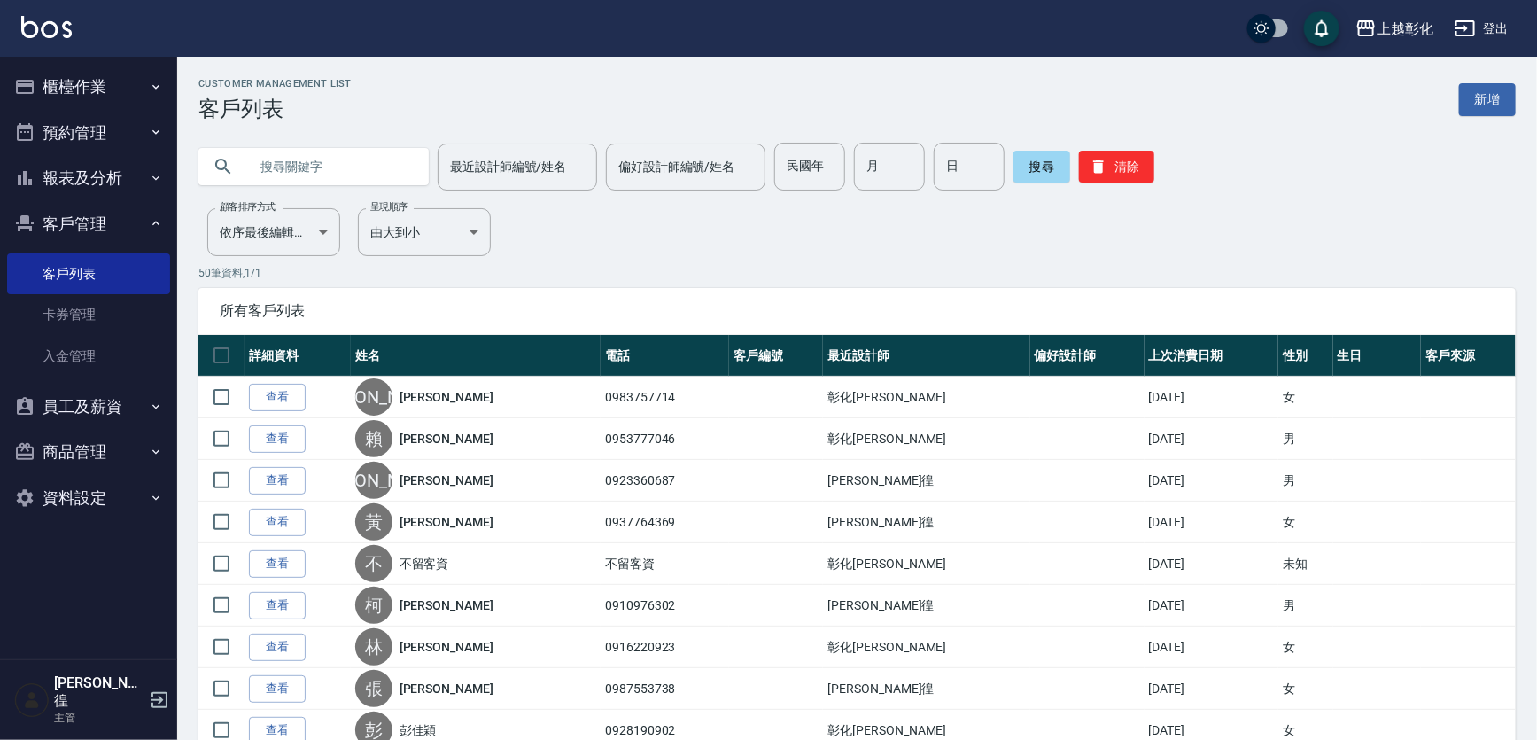
click at [326, 179] on input "text" at bounding box center [331, 167] width 167 height 48
paste input "0905607731"
type input "0905607731"
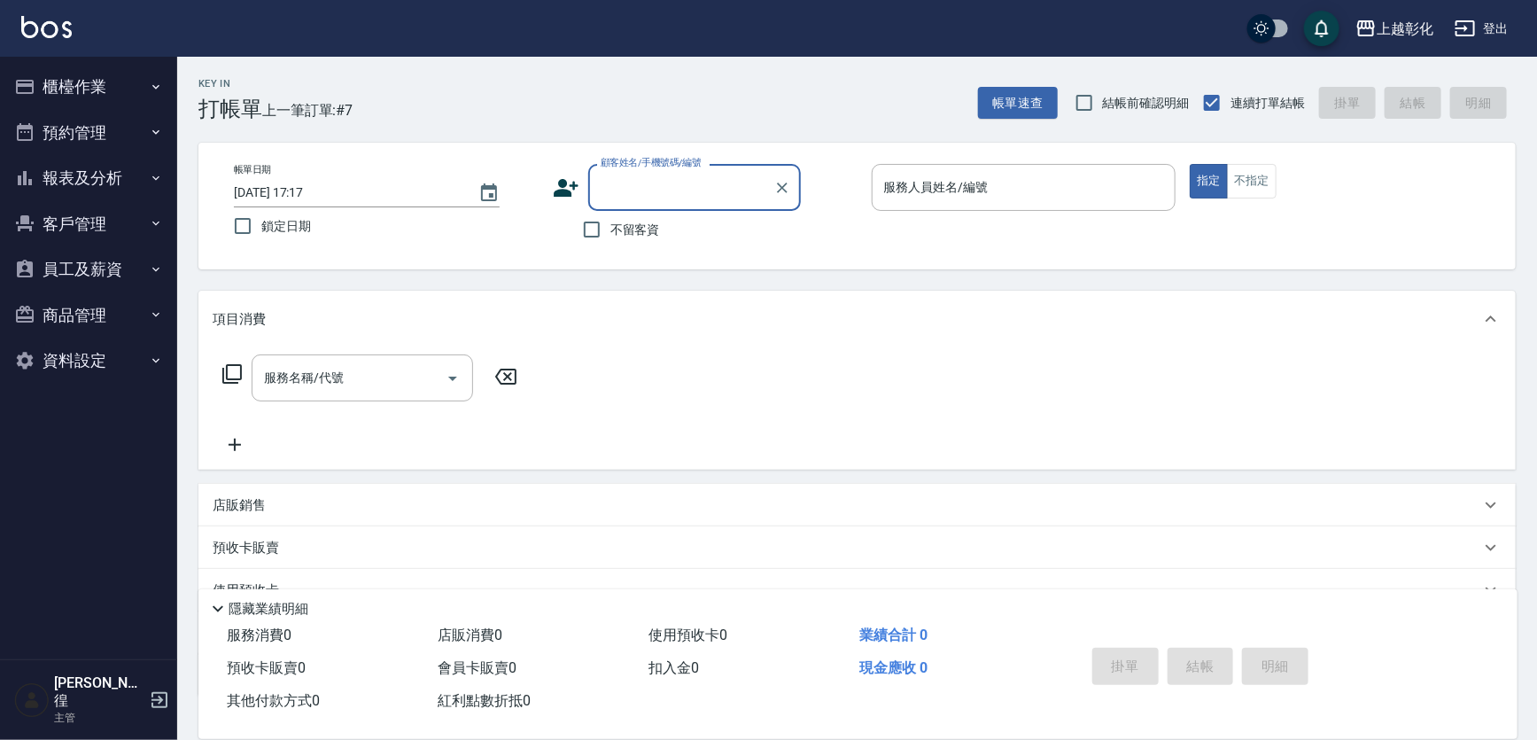
click at [69, 227] on button "客戶管理" at bounding box center [88, 224] width 163 height 46
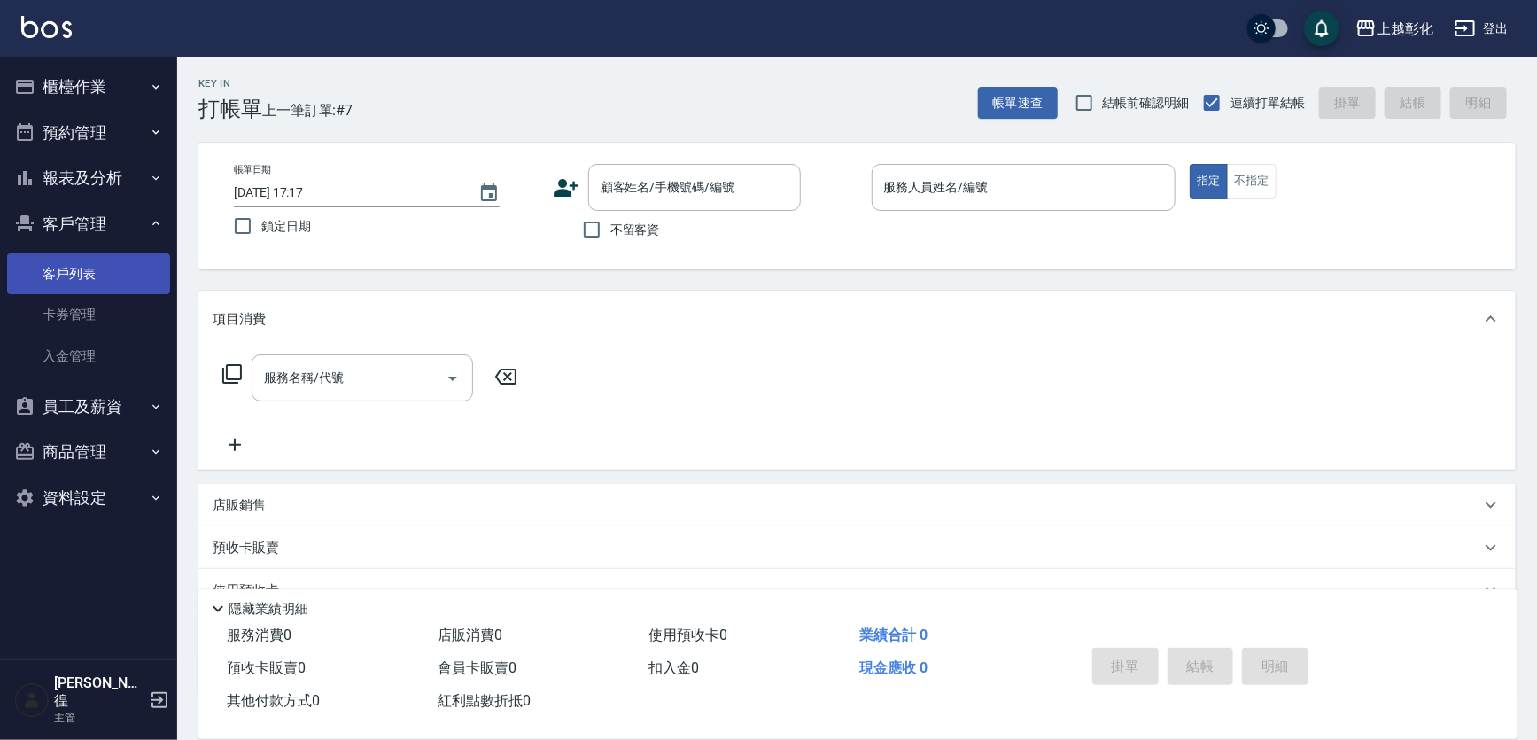
click at [74, 281] on link "客戶列表" at bounding box center [88, 273] width 163 height 41
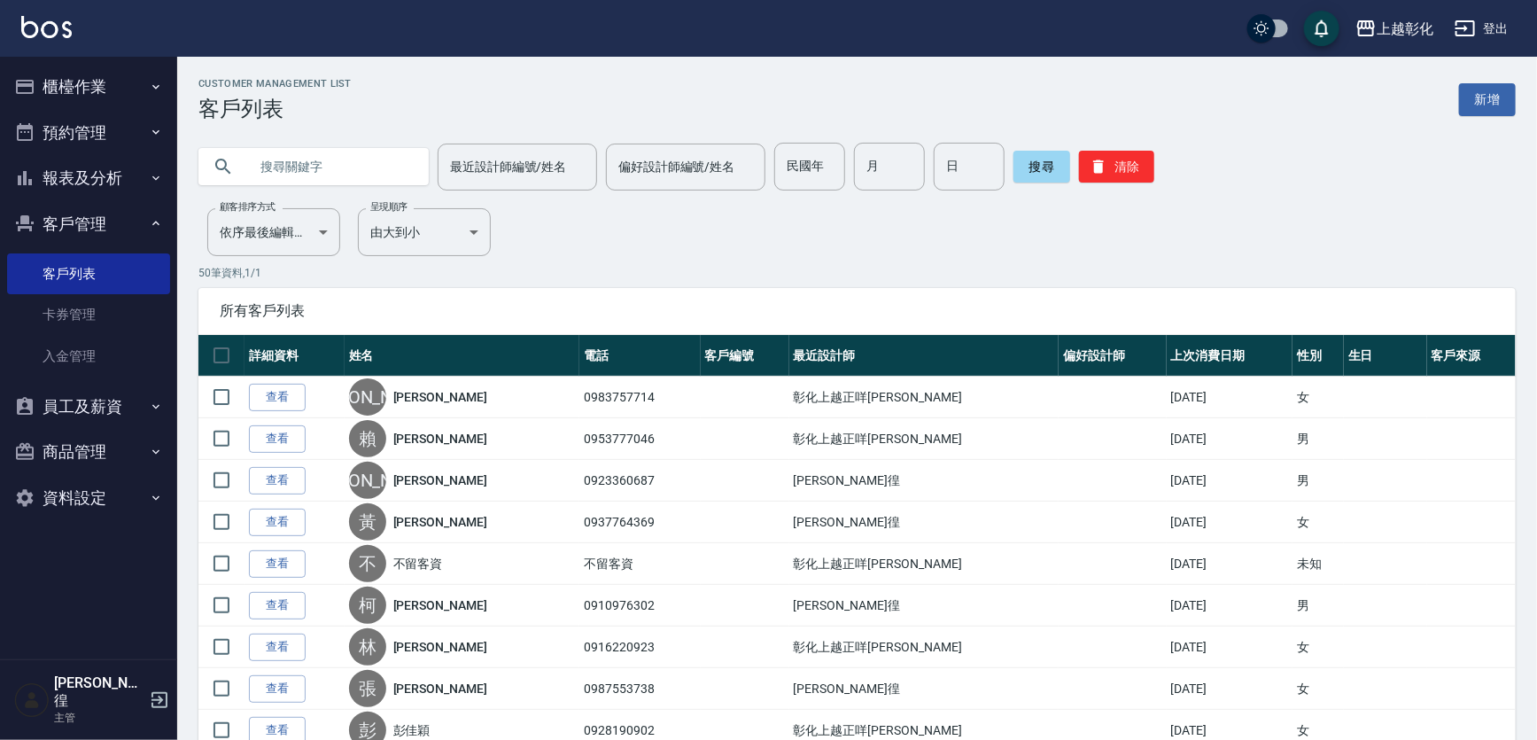
click at [268, 156] on input "text" at bounding box center [331, 167] width 167 height 48
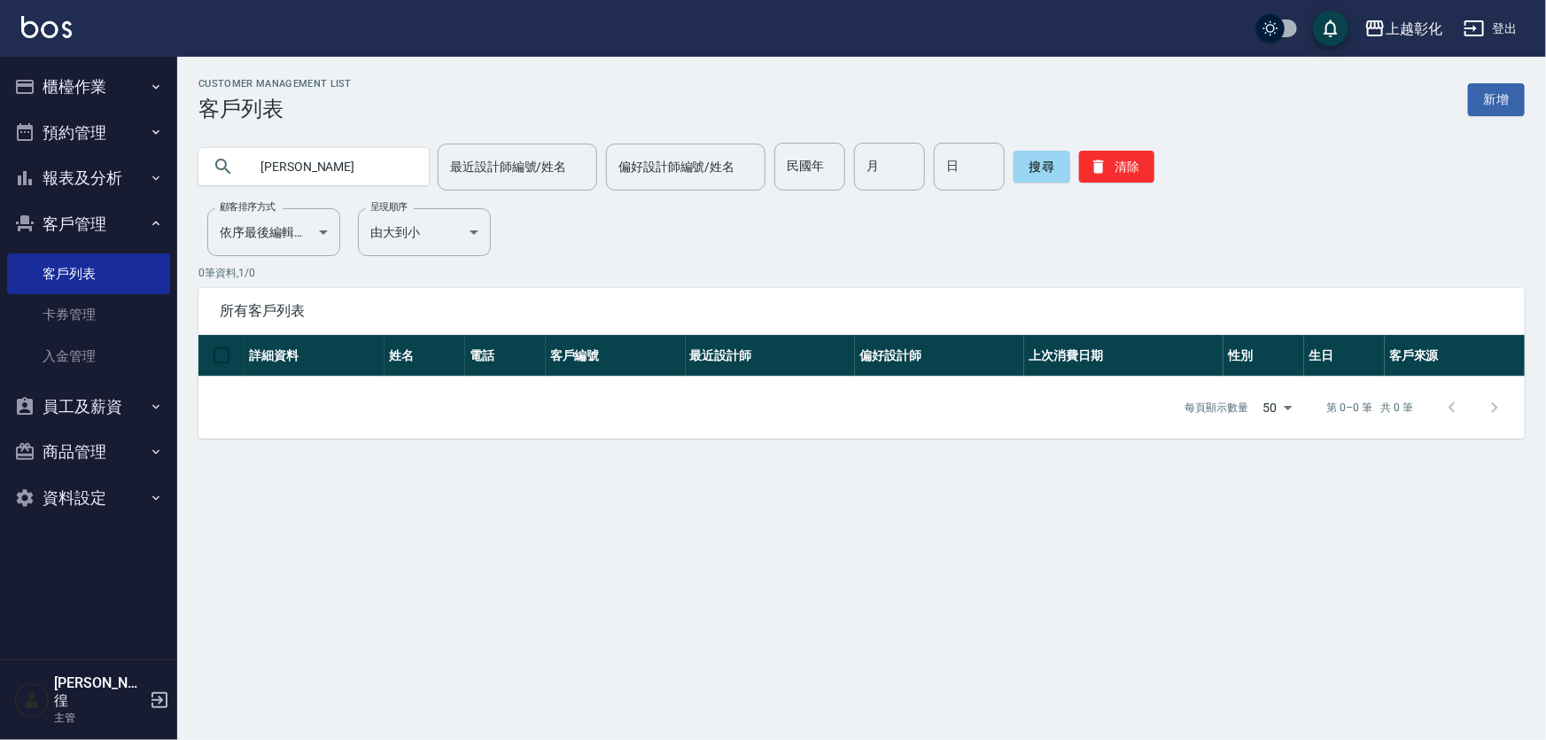
click at [317, 166] on input "曾雅" at bounding box center [331, 167] width 167 height 48
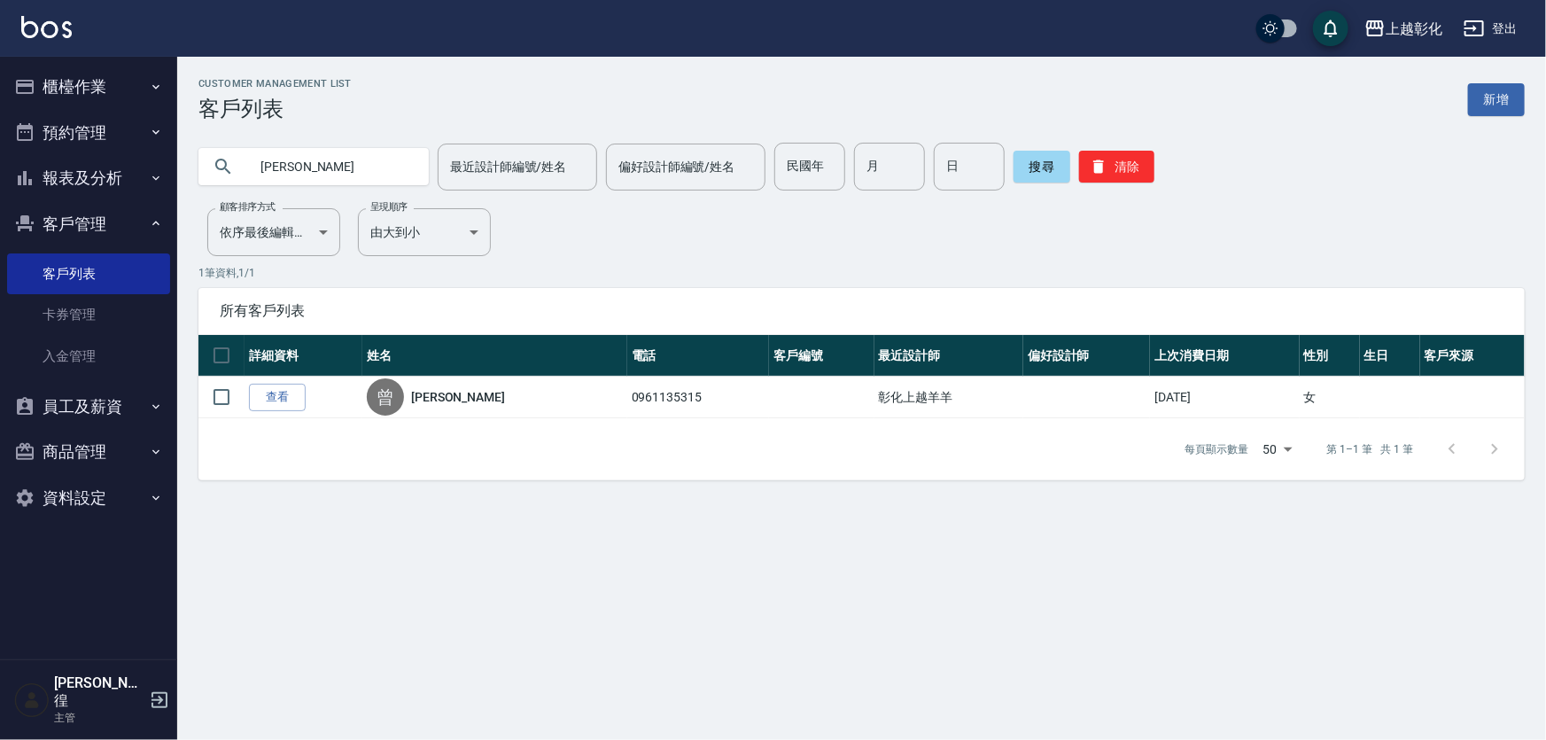
click at [332, 174] on input "曾慧" at bounding box center [331, 167] width 167 height 48
type input "曾惠"
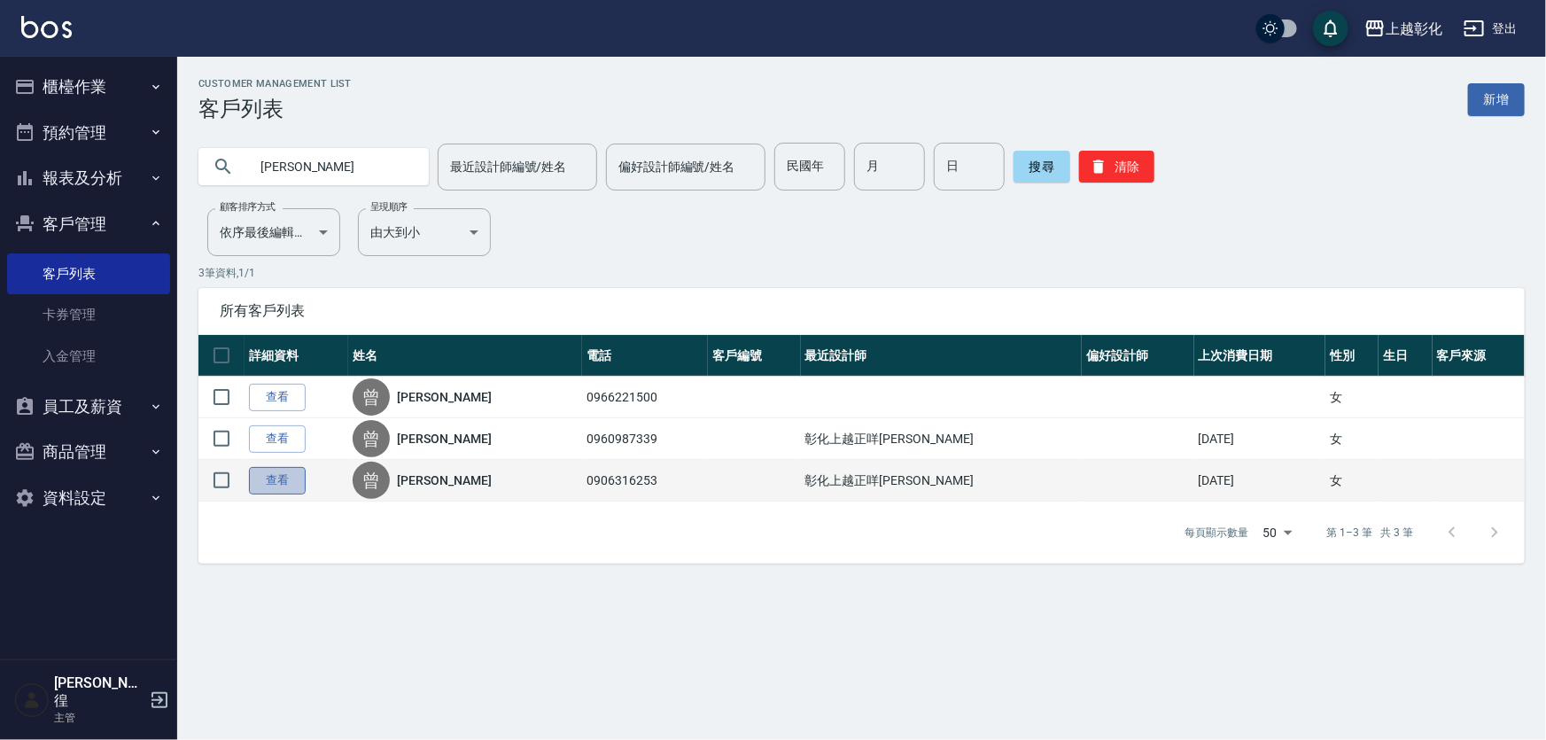
click at [281, 486] on link "查看" at bounding box center [277, 480] width 57 height 27
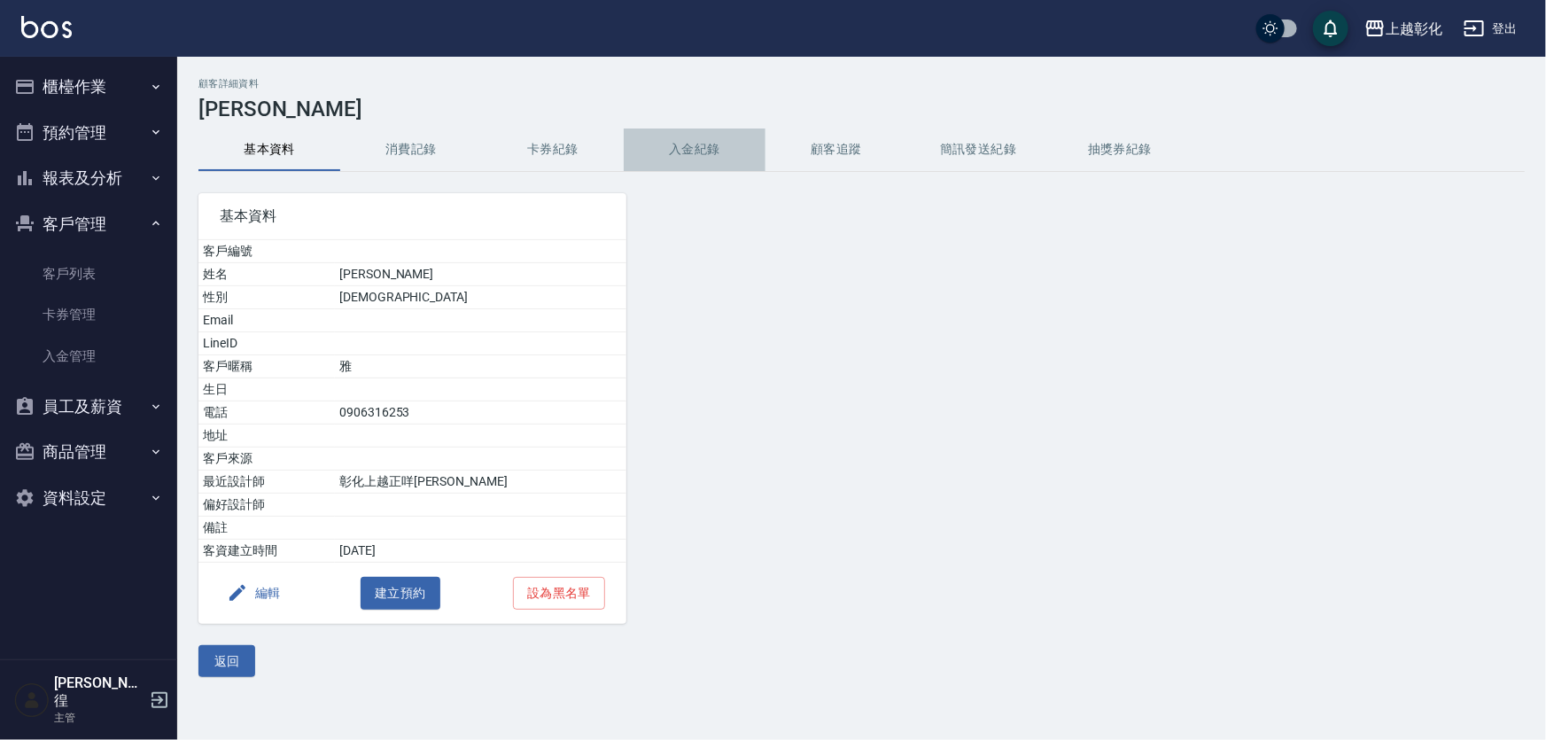
click at [691, 144] on button "入金紀錄" at bounding box center [695, 149] width 142 height 43
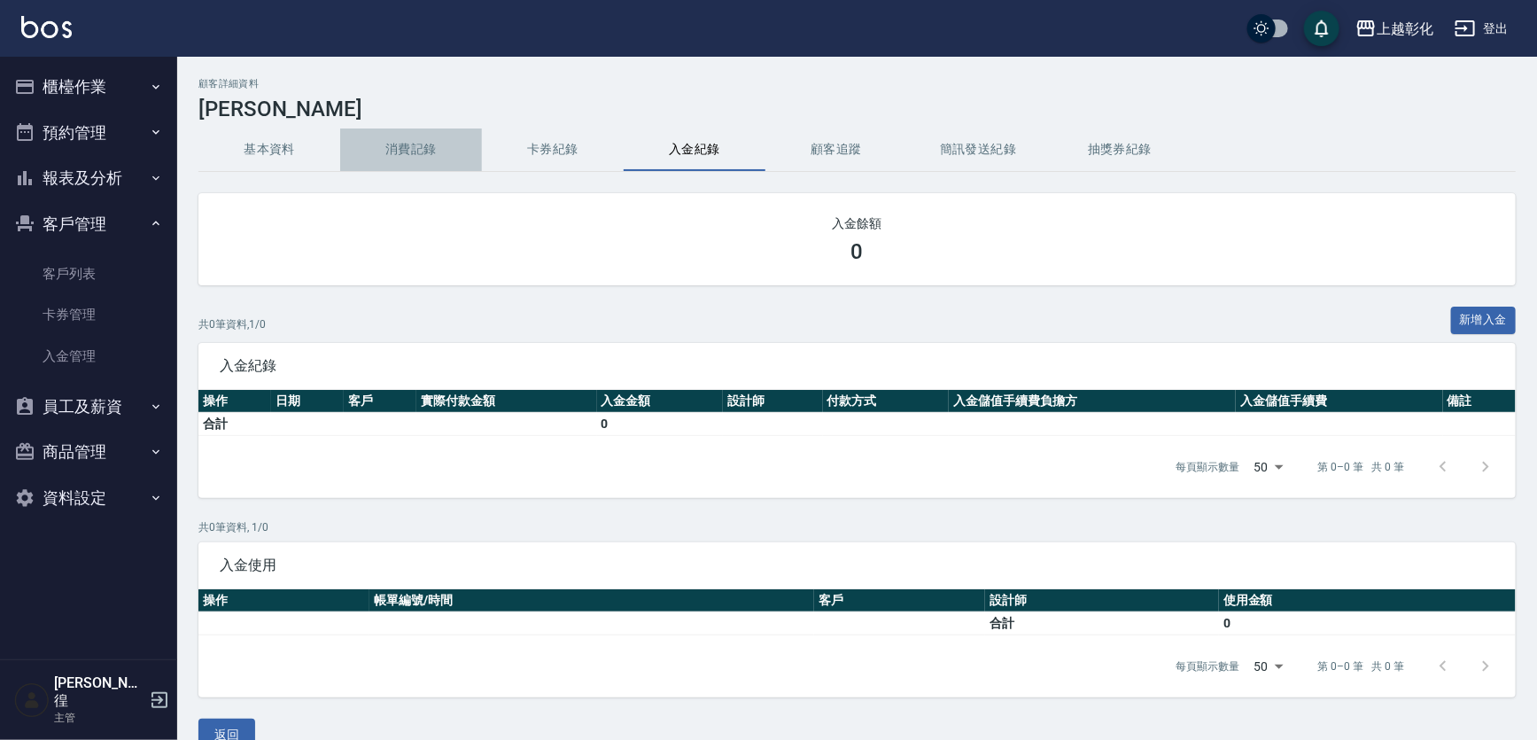
click at [409, 151] on button "消費記錄" at bounding box center [411, 149] width 142 height 43
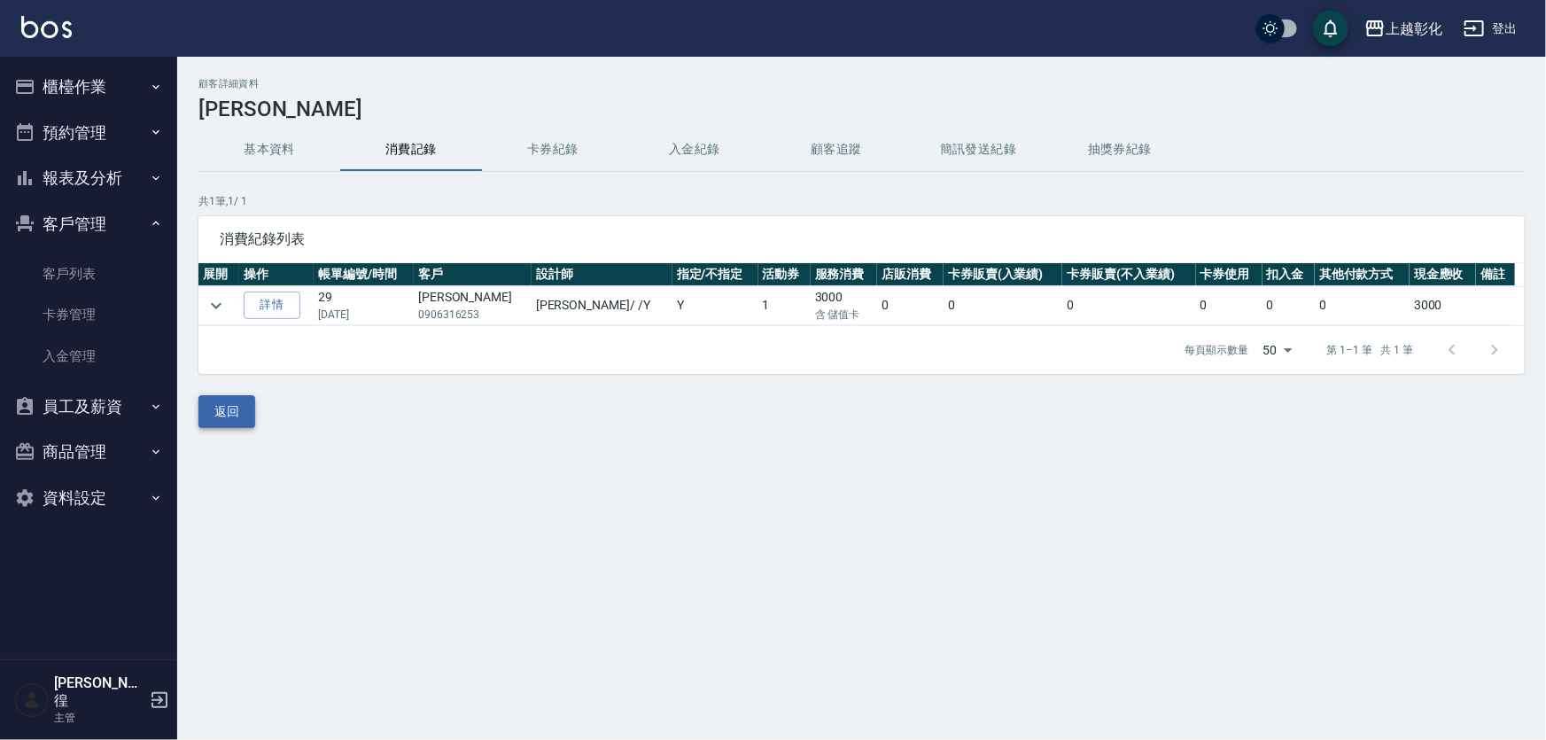
click at [219, 416] on button "返回" at bounding box center [226, 411] width 57 height 33
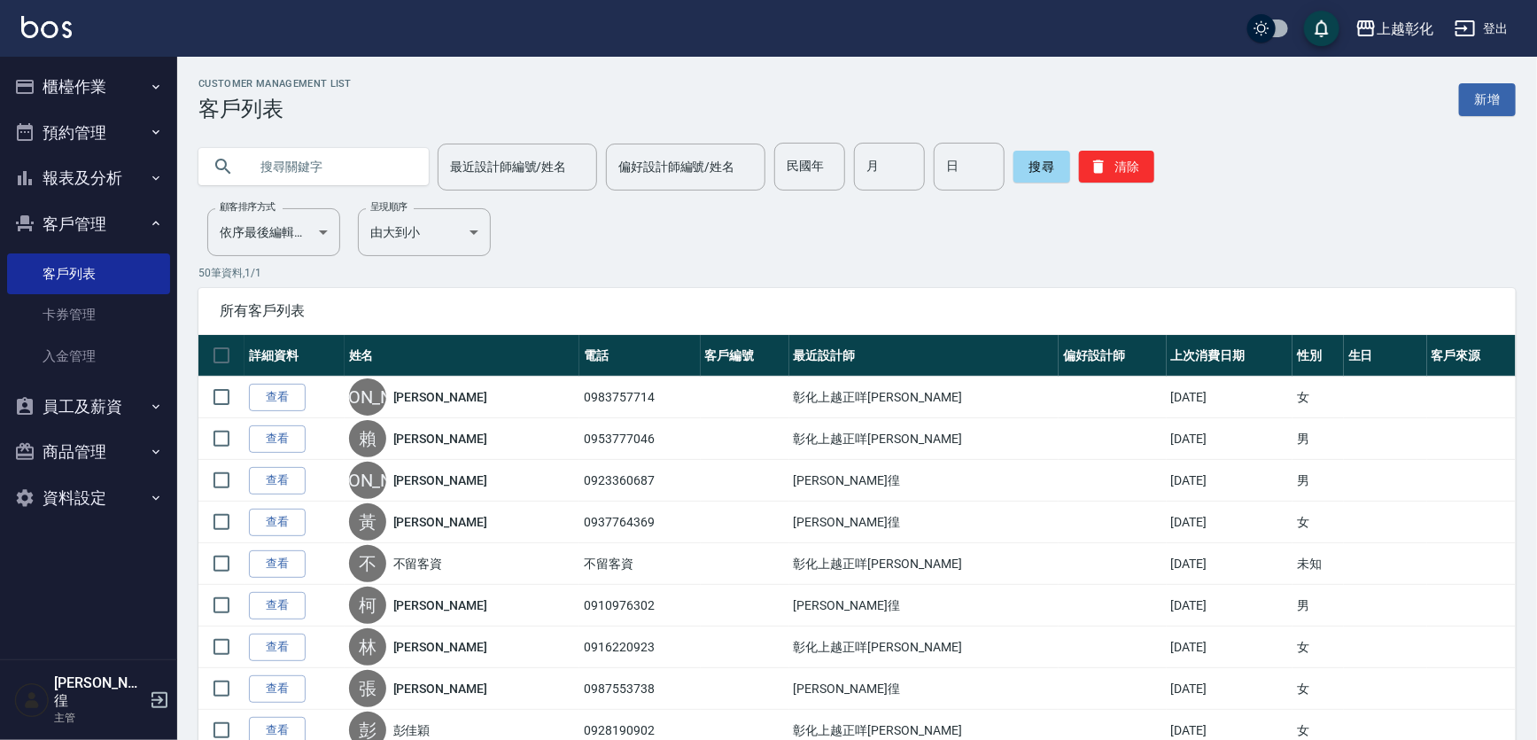
click at [272, 170] on input "text" at bounding box center [331, 167] width 167 height 48
type input "0966221500"
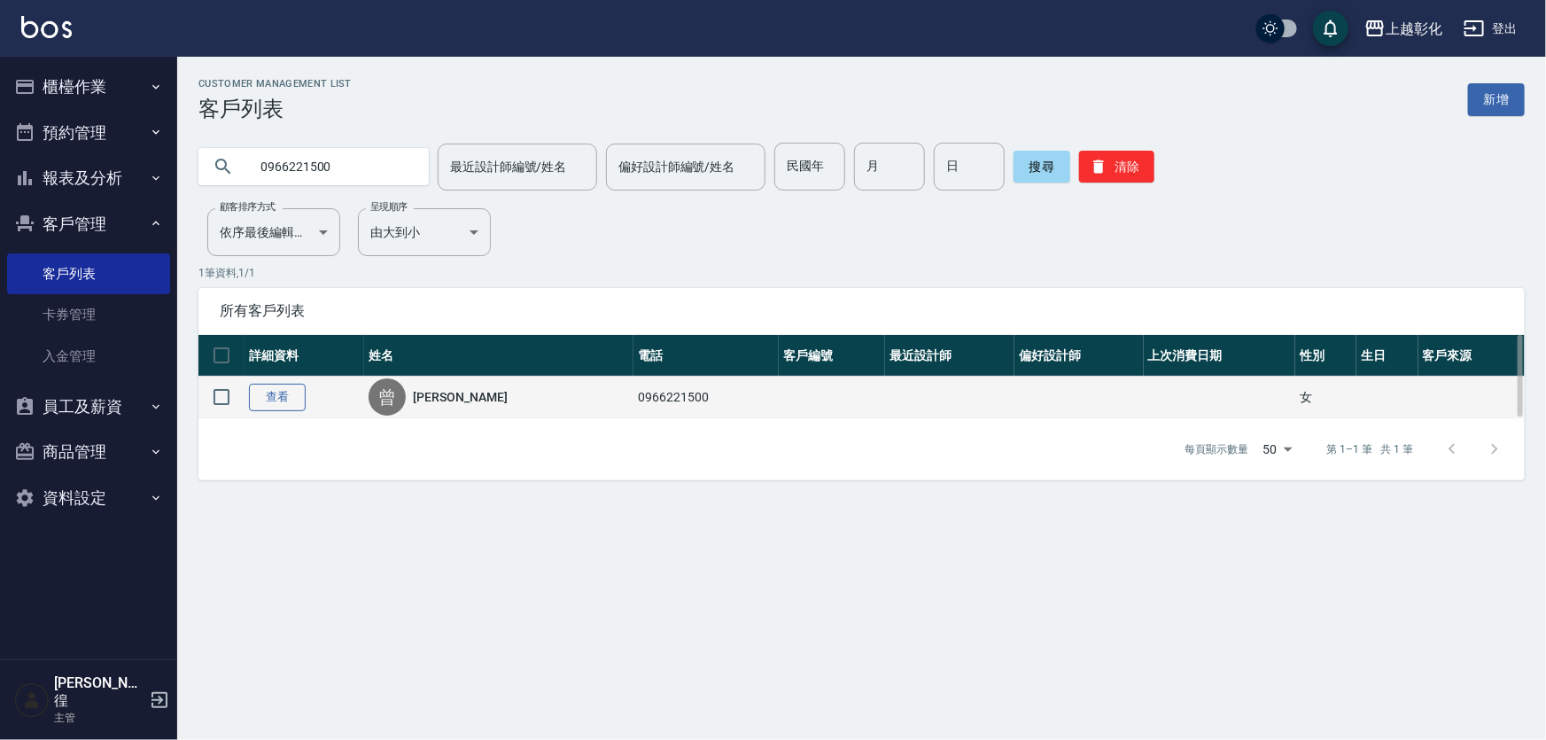
click at [277, 395] on link "查看" at bounding box center [277, 397] width 57 height 27
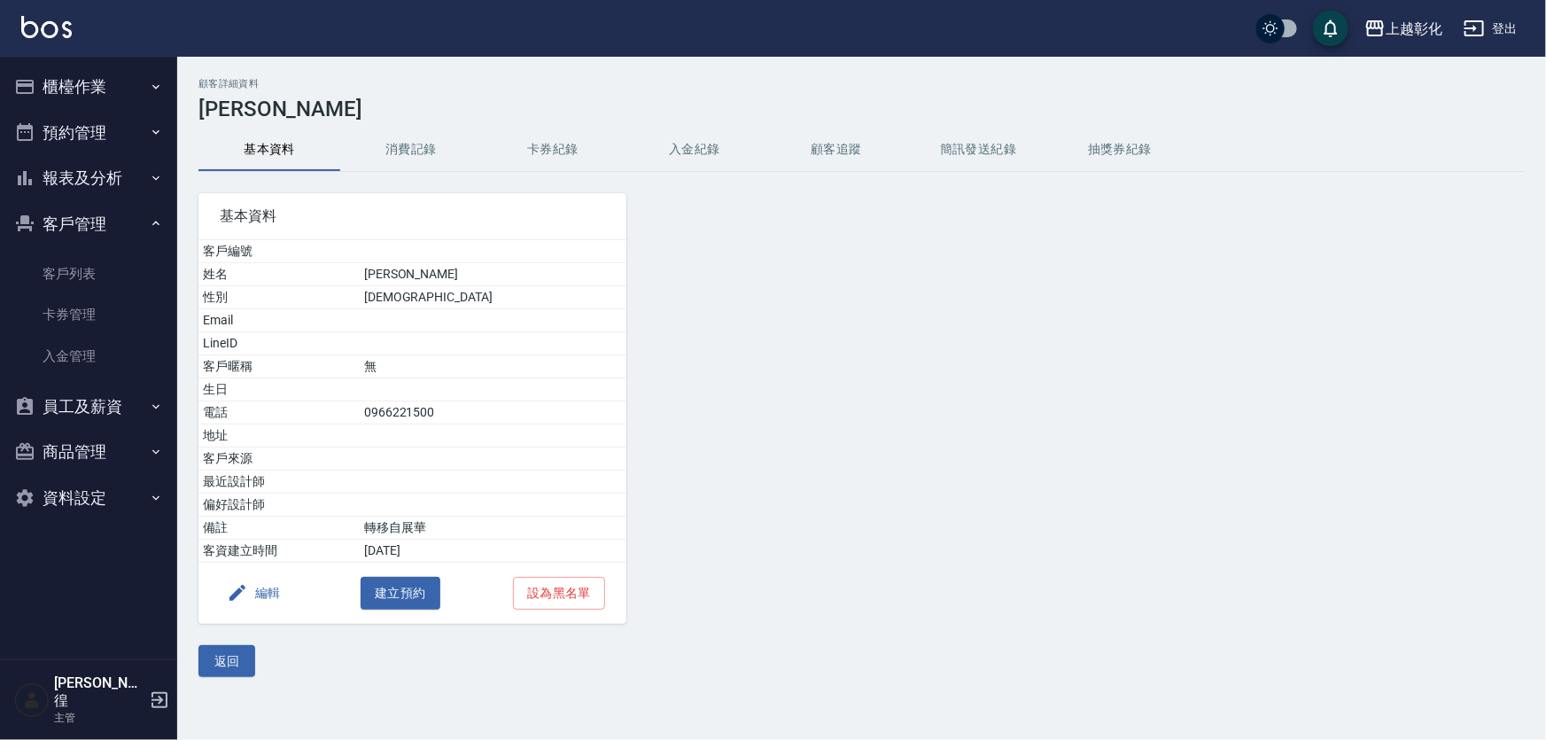
click at [545, 154] on button "卡券紀錄" at bounding box center [553, 149] width 142 height 43
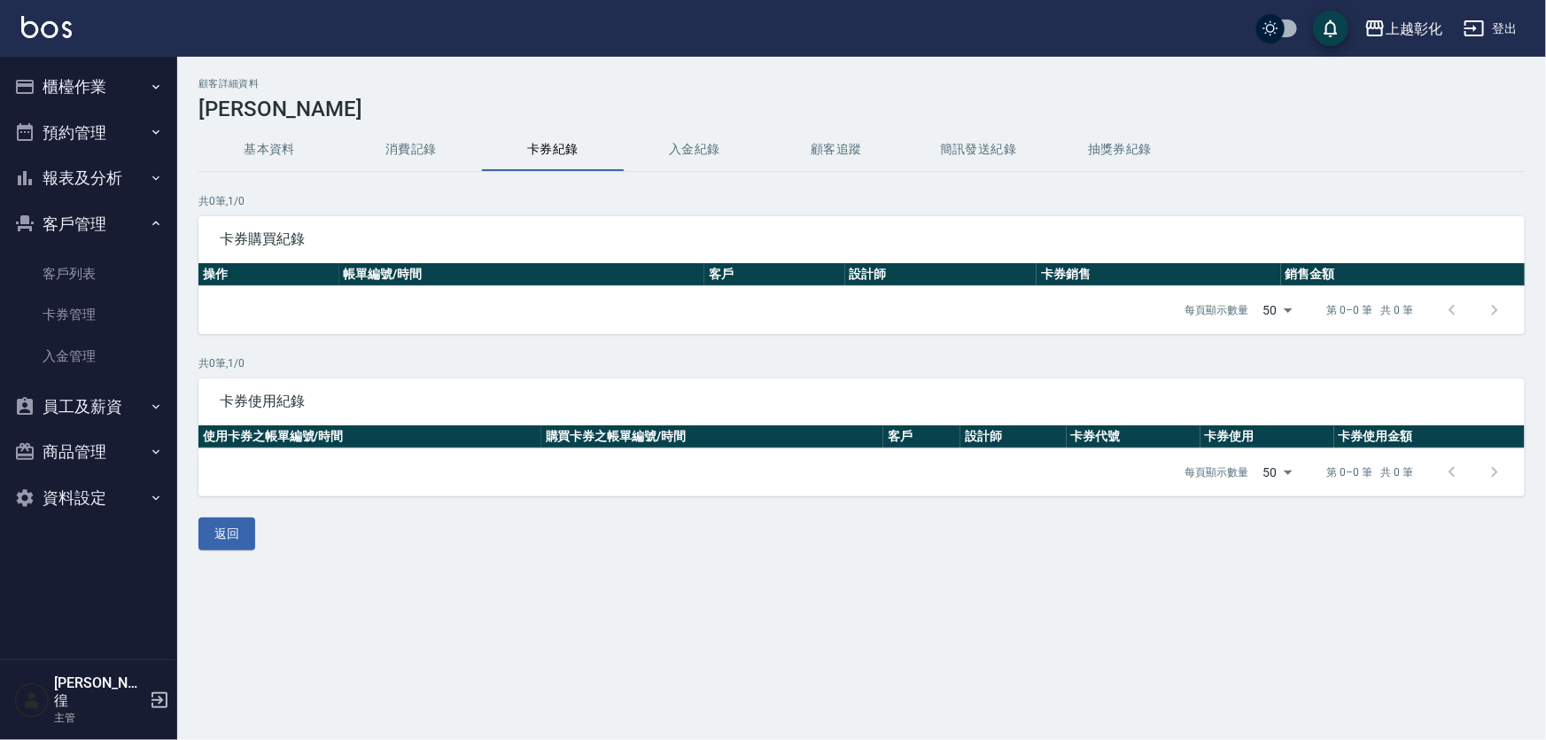
click at [687, 151] on button "入金紀錄" at bounding box center [695, 149] width 142 height 43
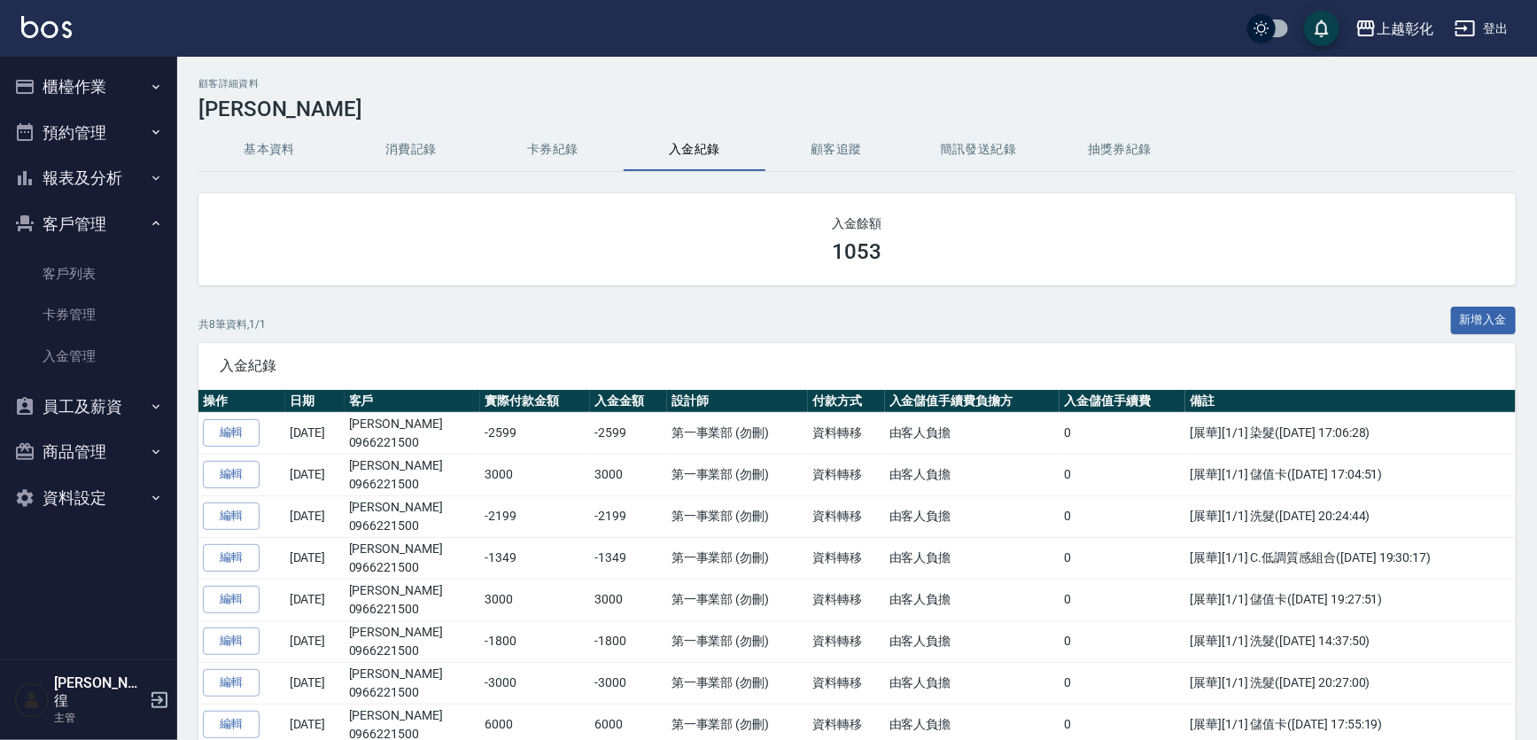
click at [540, 155] on button "卡券紀錄" at bounding box center [553, 149] width 142 height 43
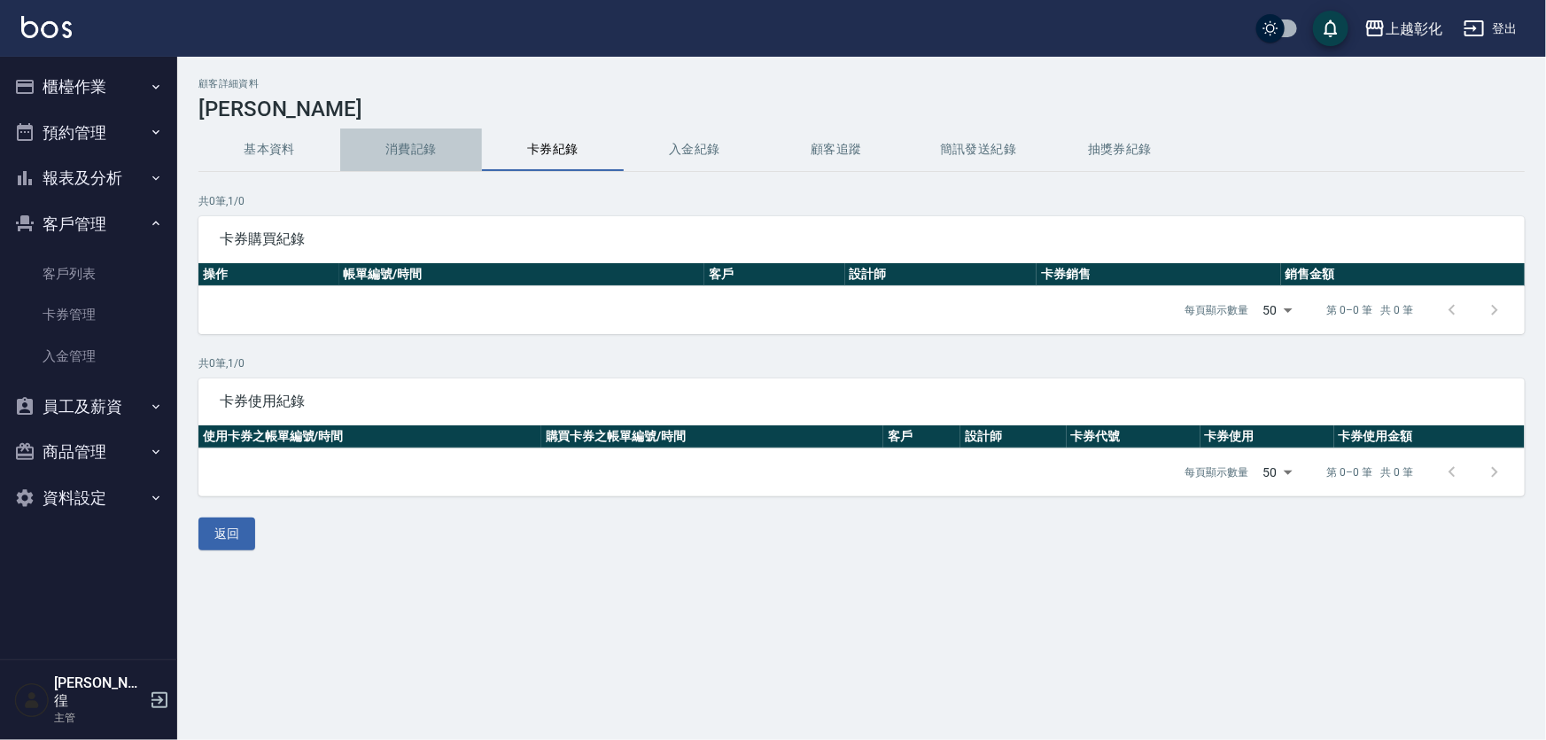
click at [394, 149] on button "消費記錄" at bounding box center [411, 149] width 142 height 43
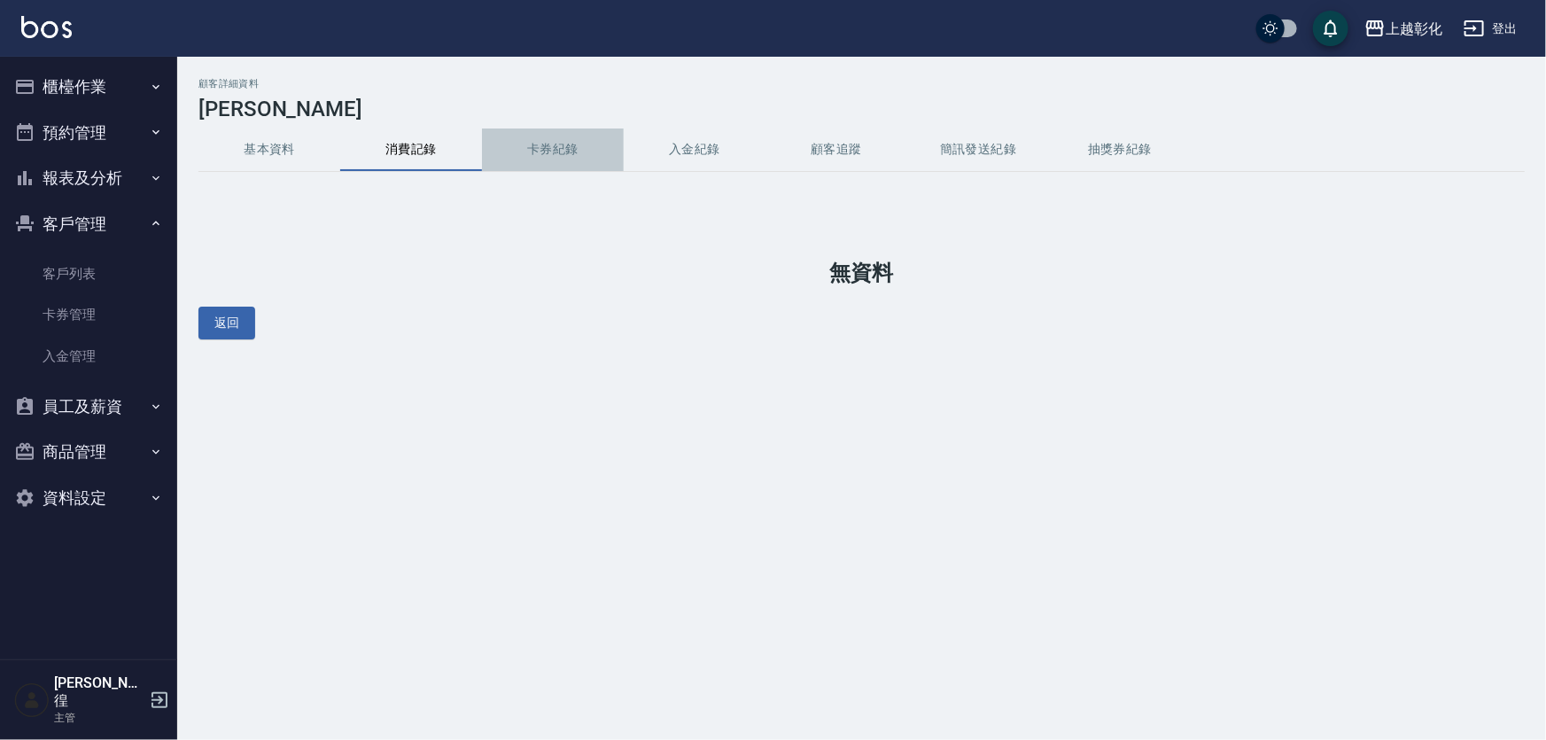
click at [517, 161] on button "卡券紀錄" at bounding box center [553, 149] width 142 height 43
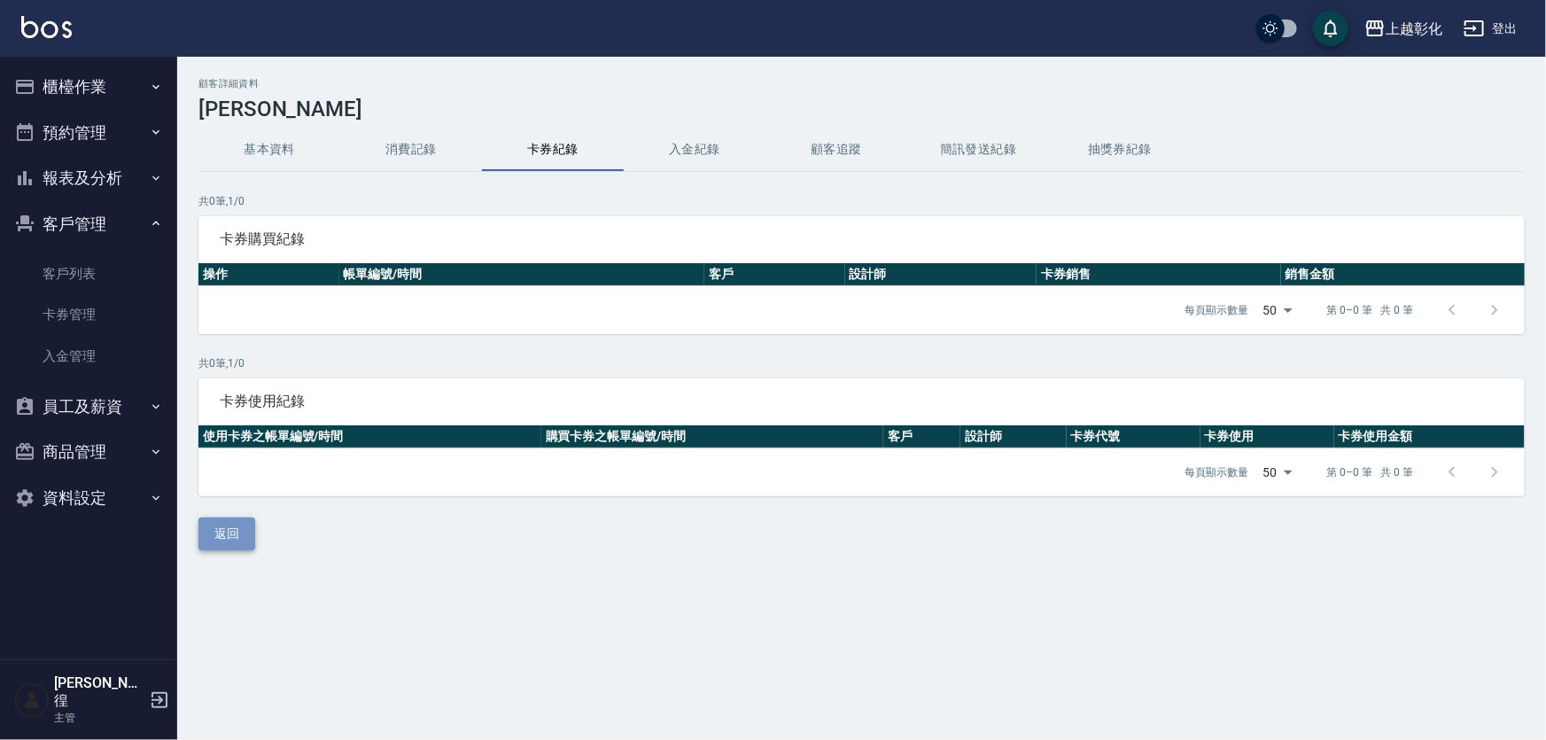
click at [236, 528] on button "返回" at bounding box center [226, 533] width 57 height 33
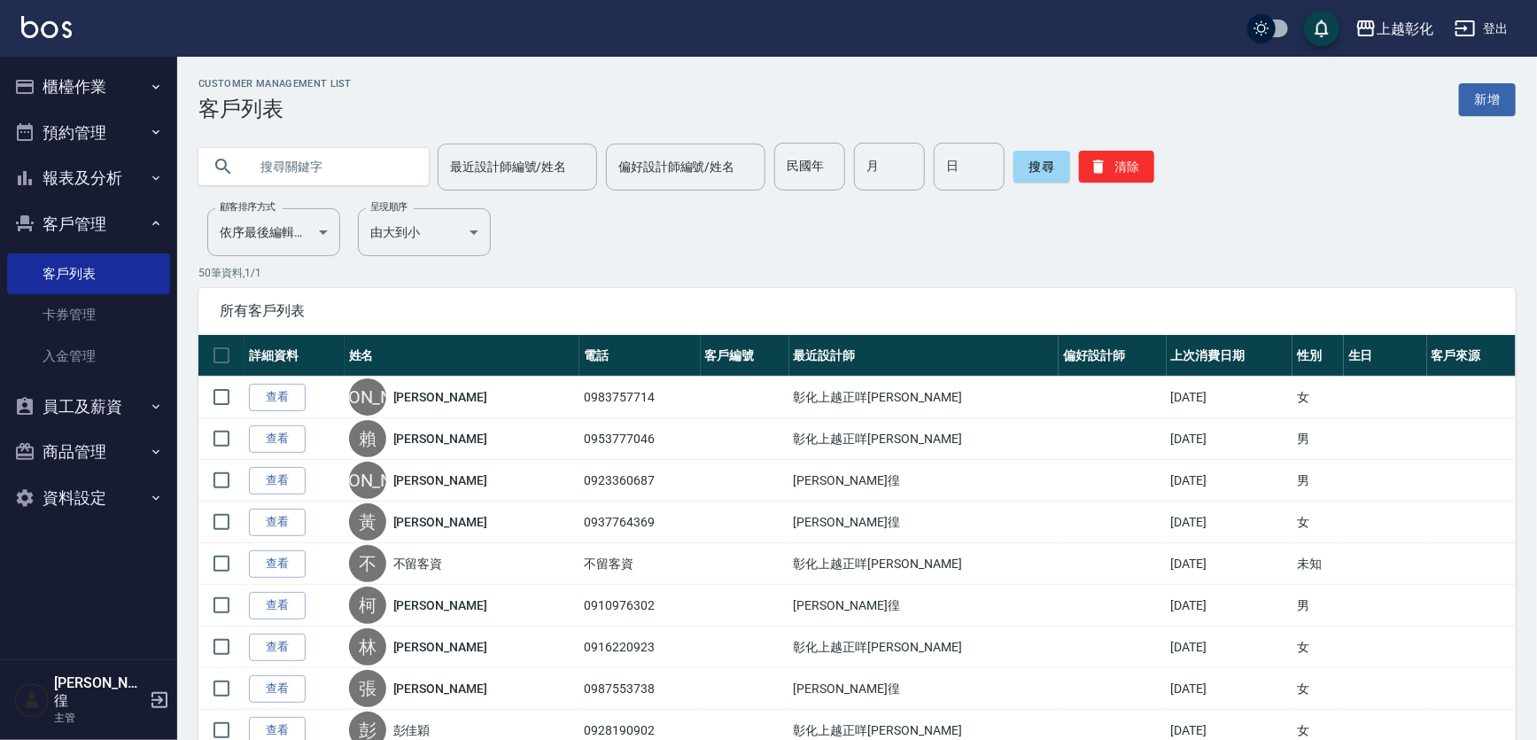
click at [269, 440] on link "查看" at bounding box center [277, 438] width 57 height 27
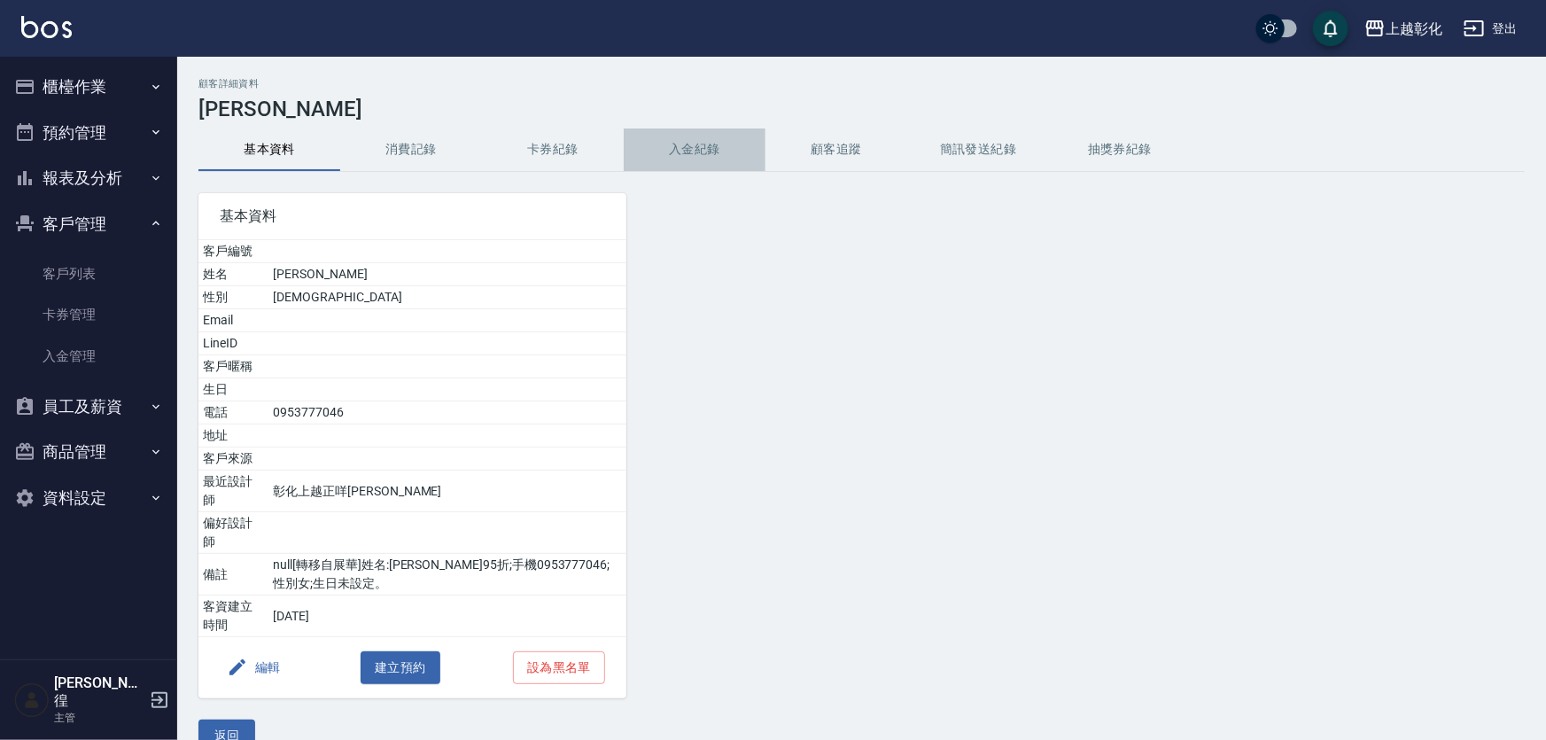
click at [699, 146] on button "入金紀錄" at bounding box center [695, 149] width 142 height 43
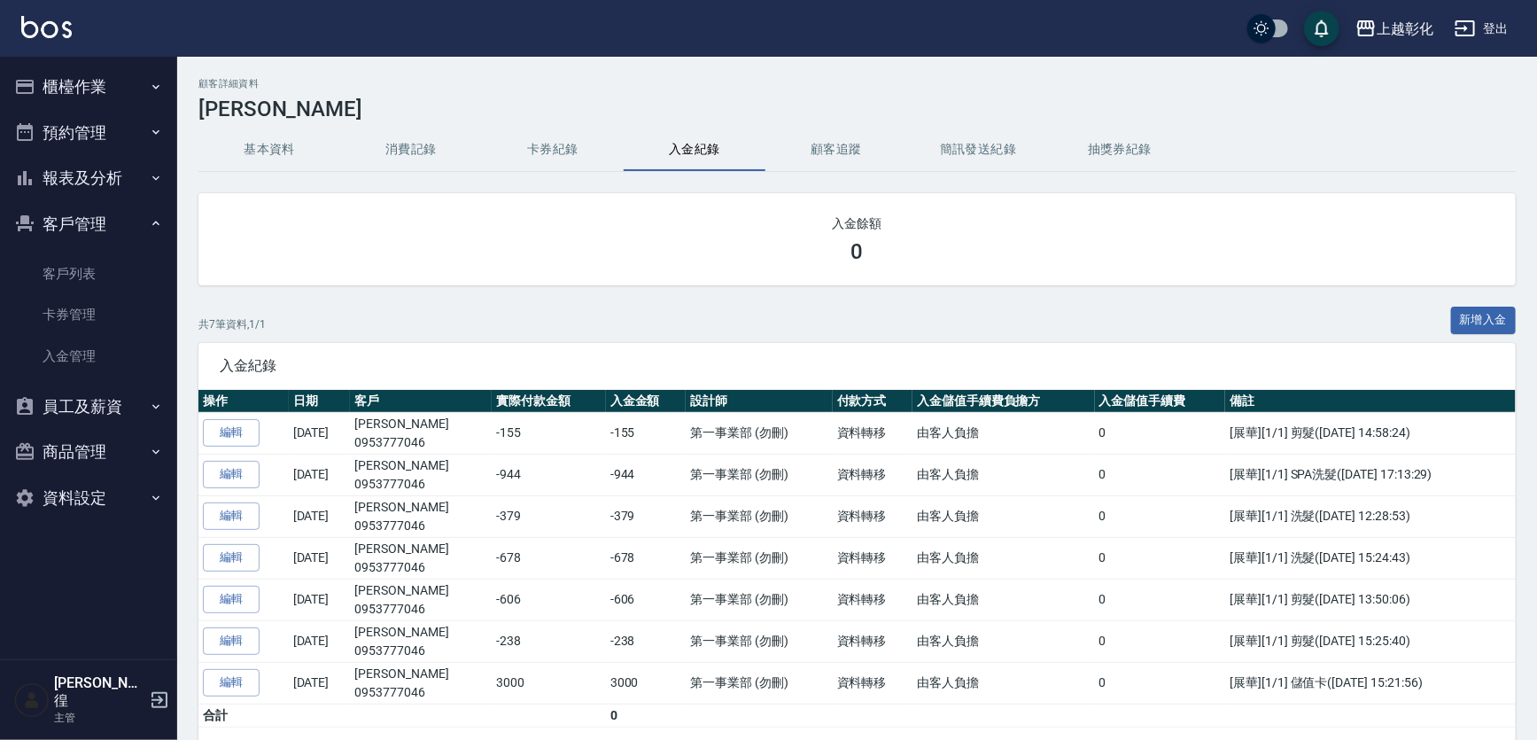
click at [429, 152] on button "消費記錄" at bounding box center [411, 149] width 142 height 43
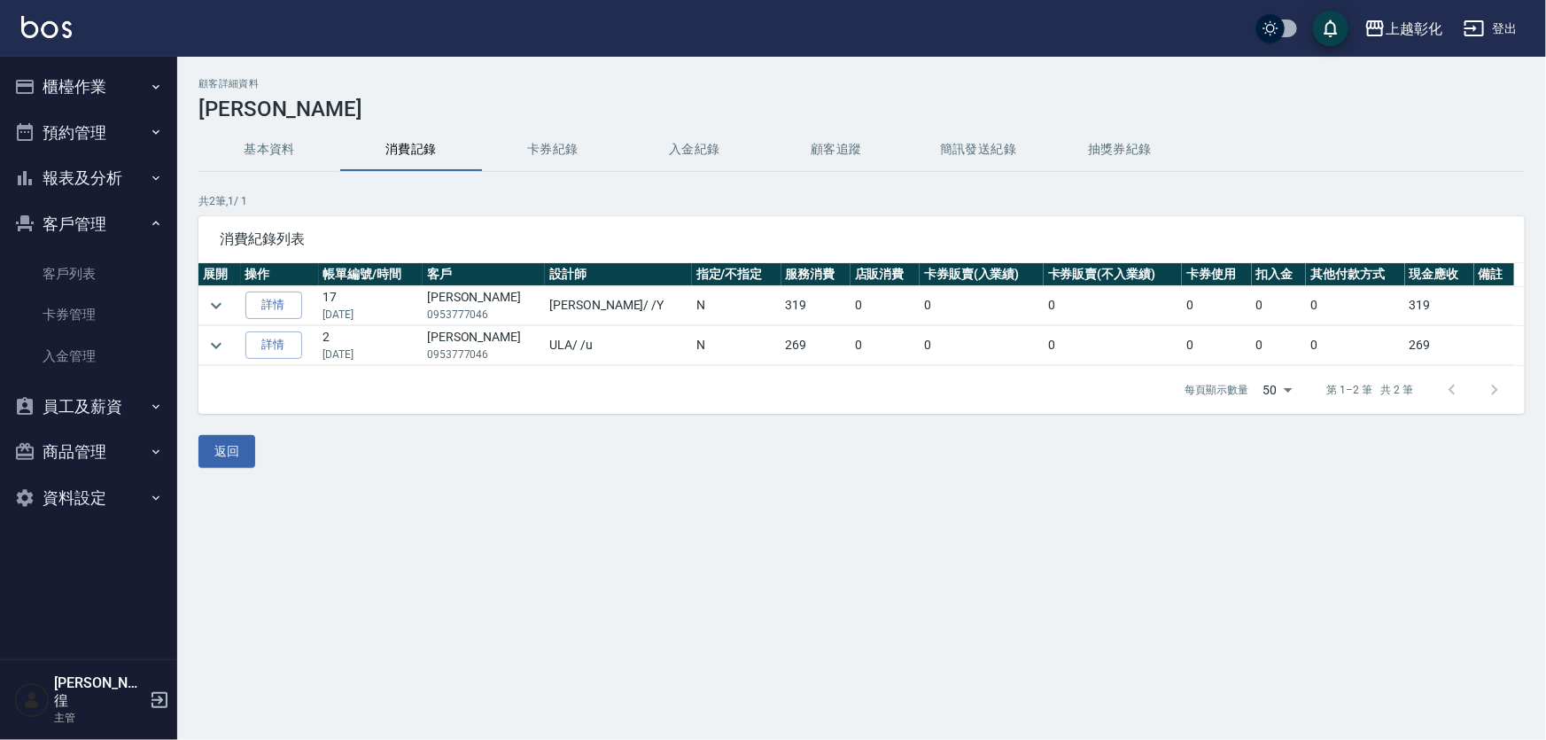
click at [273, 156] on button "基本資料" at bounding box center [269, 149] width 142 height 43
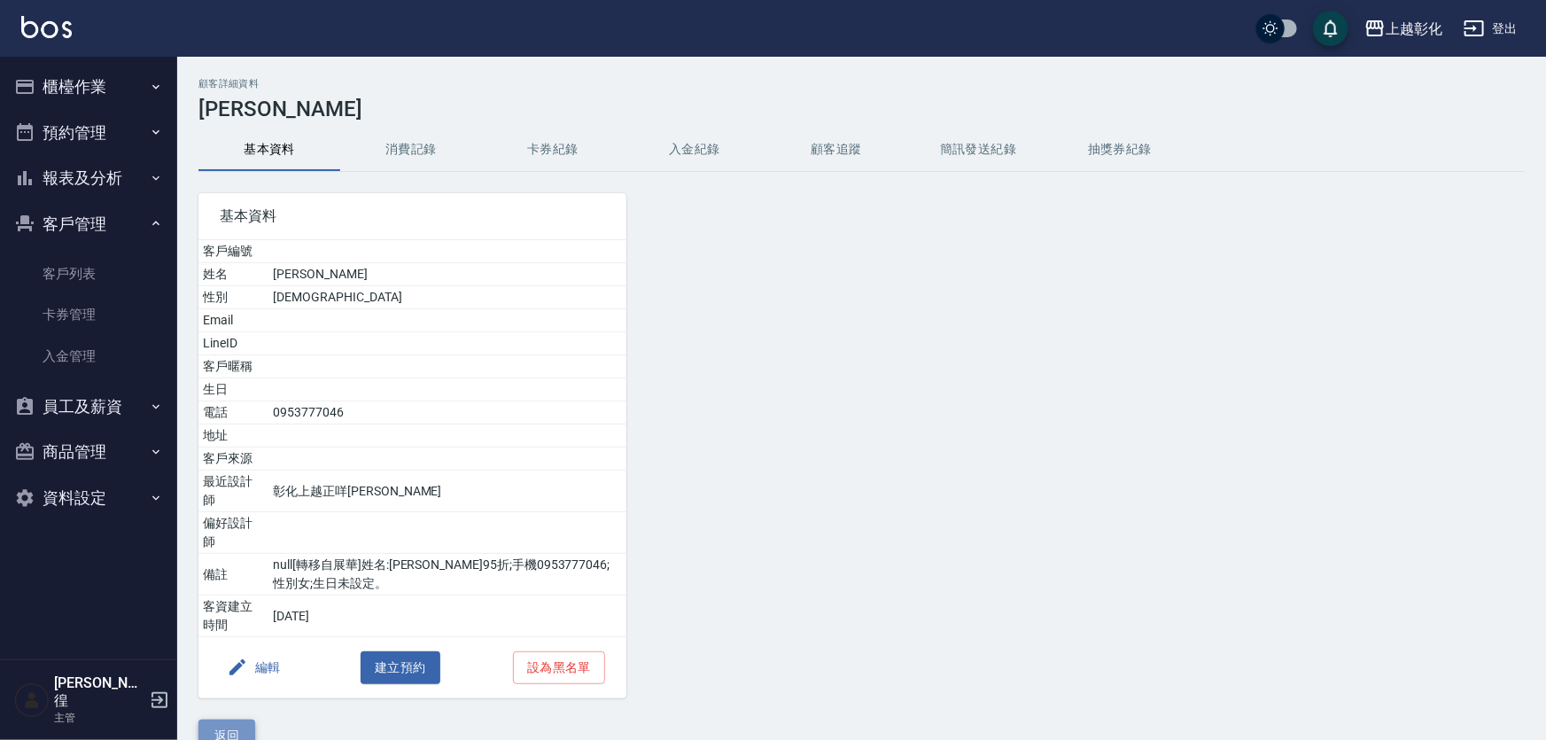
click at [230, 719] on button "返回" at bounding box center [226, 735] width 57 height 33
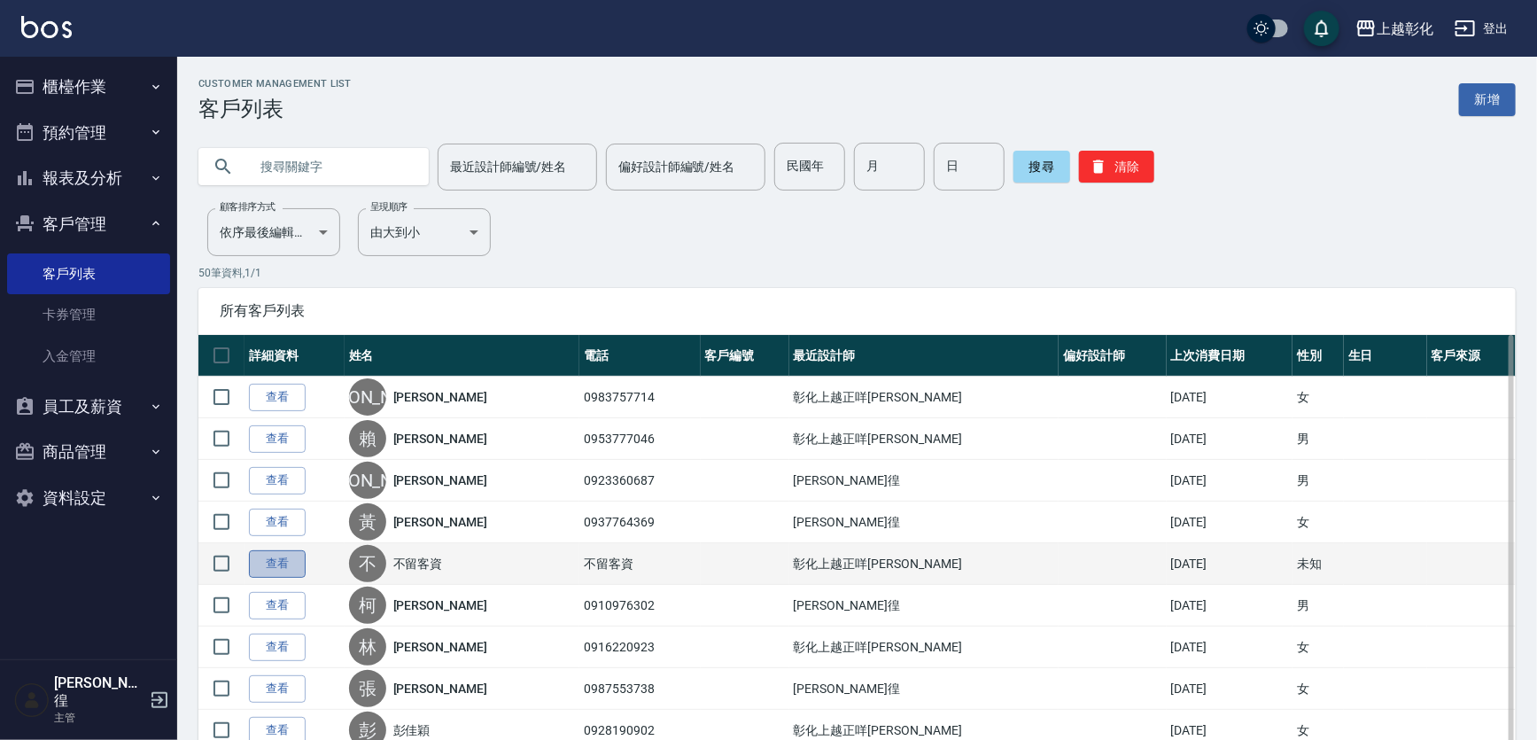
click at [283, 576] on link "查看" at bounding box center [277, 563] width 57 height 27
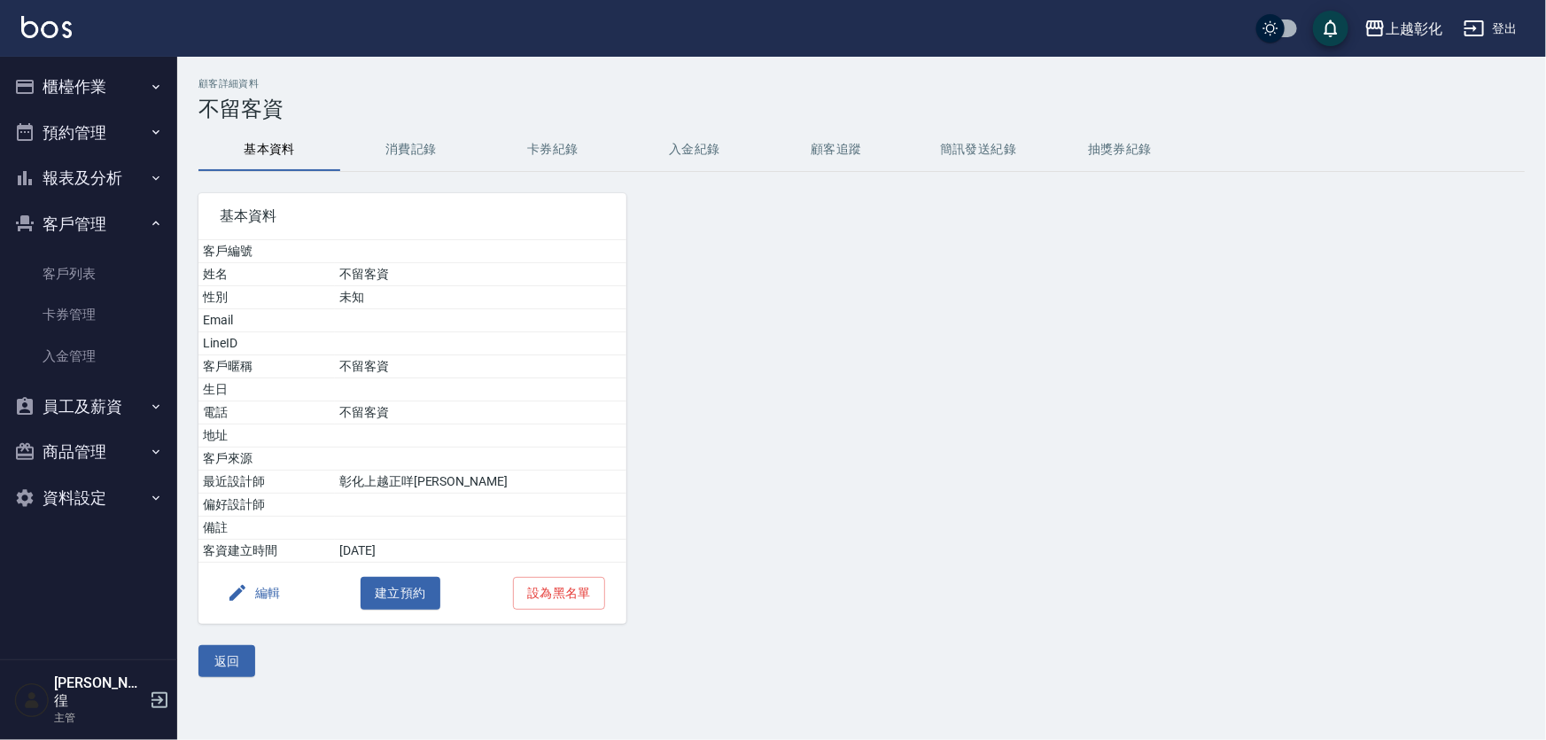
click at [416, 149] on button "消費記錄" at bounding box center [411, 149] width 142 height 43
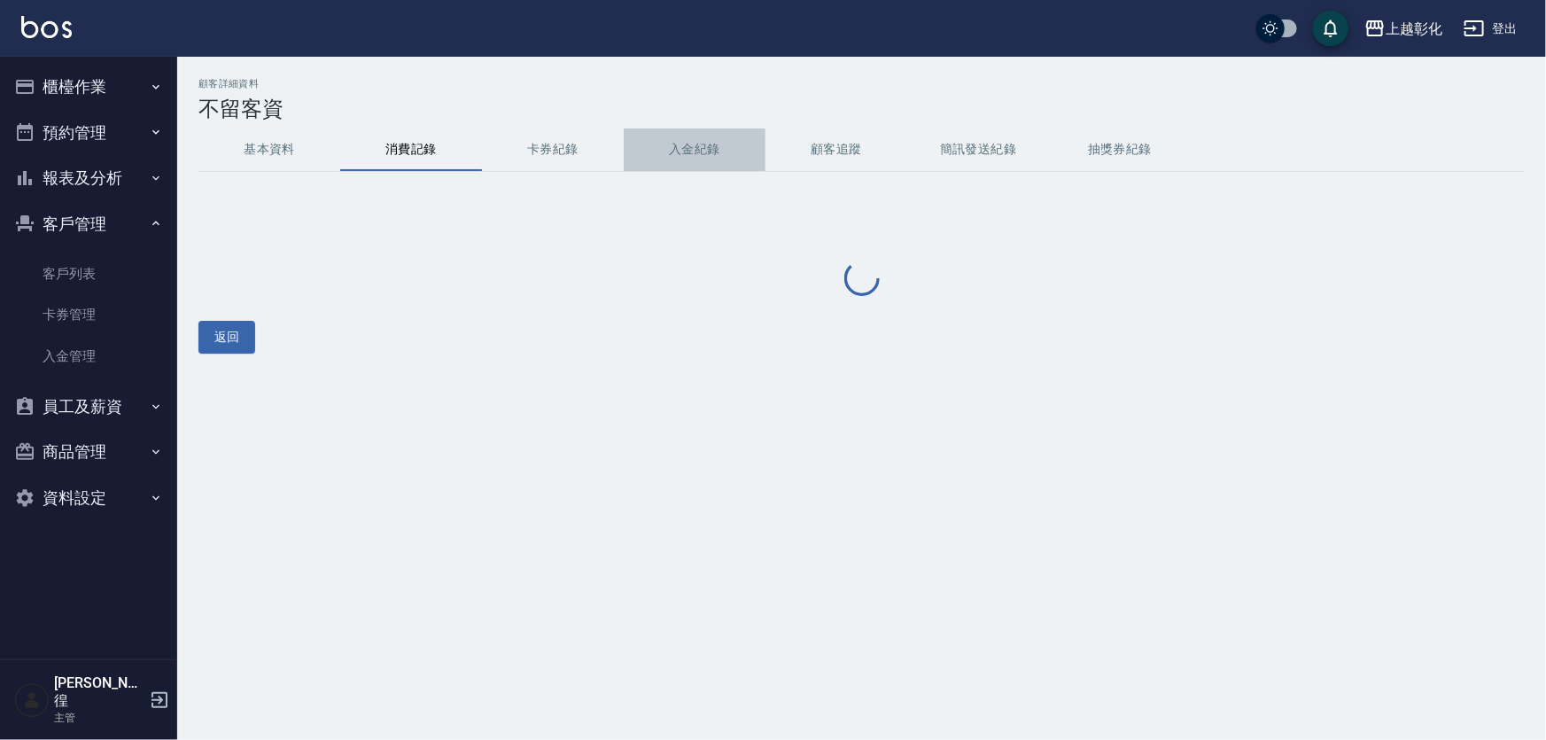
click at [702, 156] on button "入金紀錄" at bounding box center [695, 149] width 142 height 43
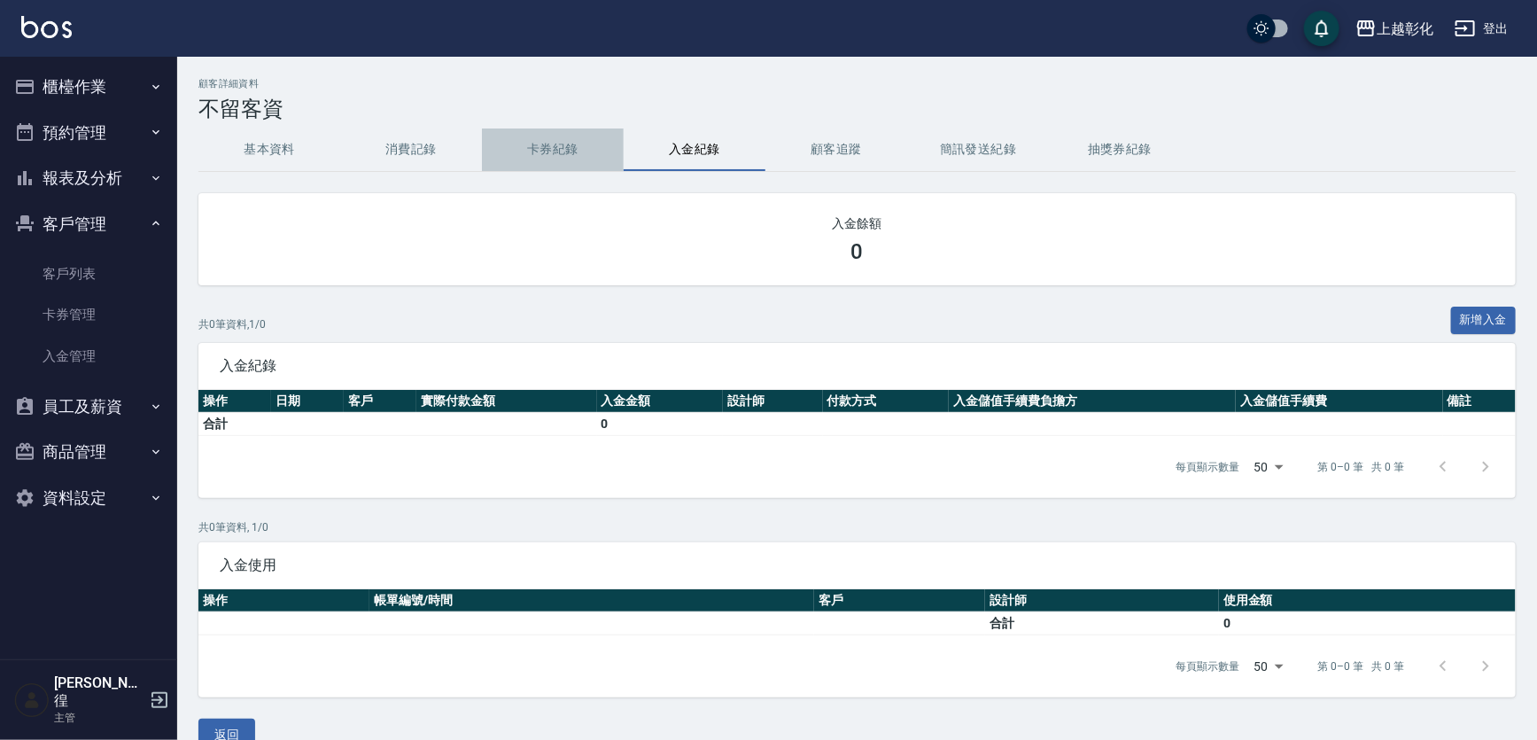
click at [570, 140] on button "卡券紀錄" at bounding box center [553, 149] width 142 height 43
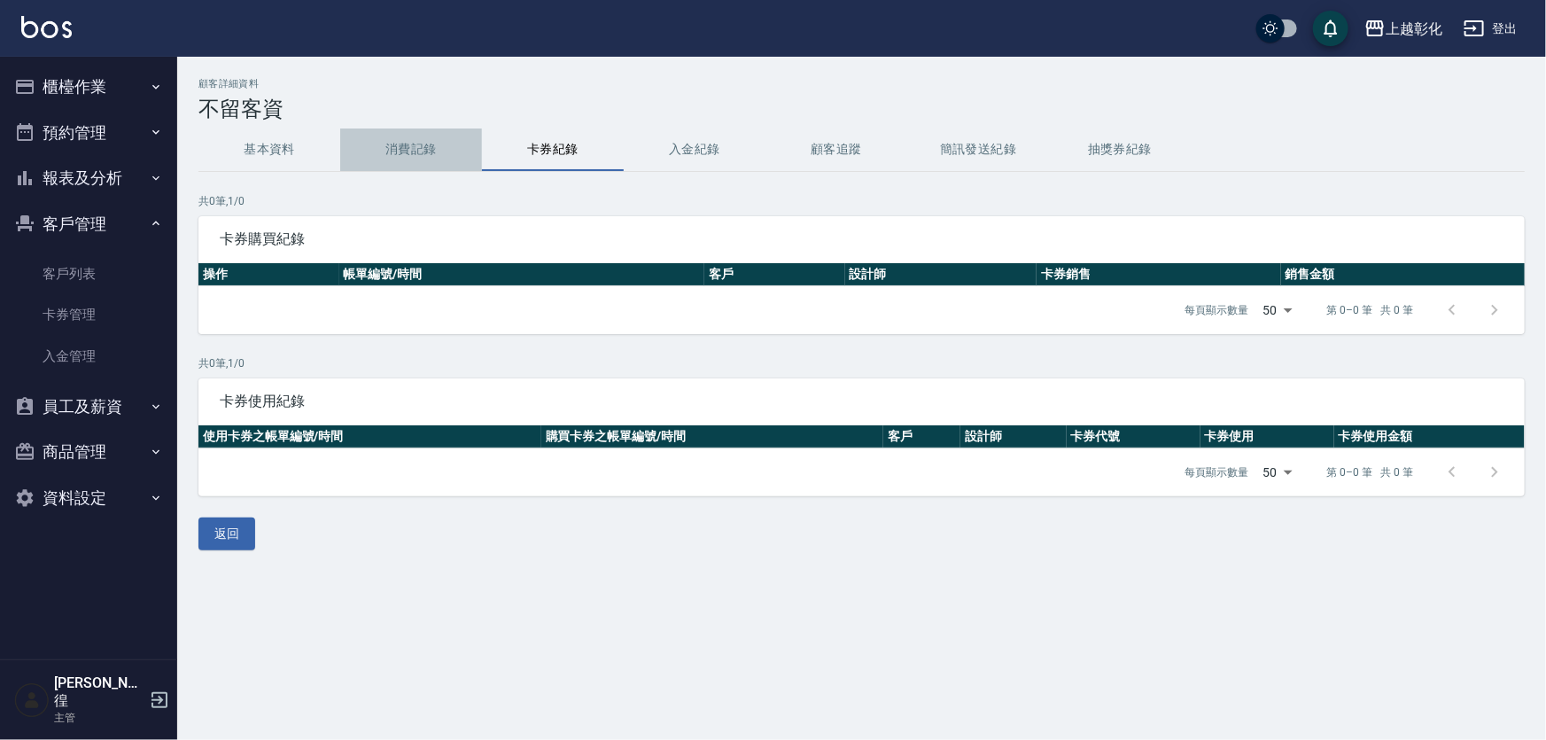
click at [413, 144] on button "消費記錄" at bounding box center [411, 149] width 142 height 43
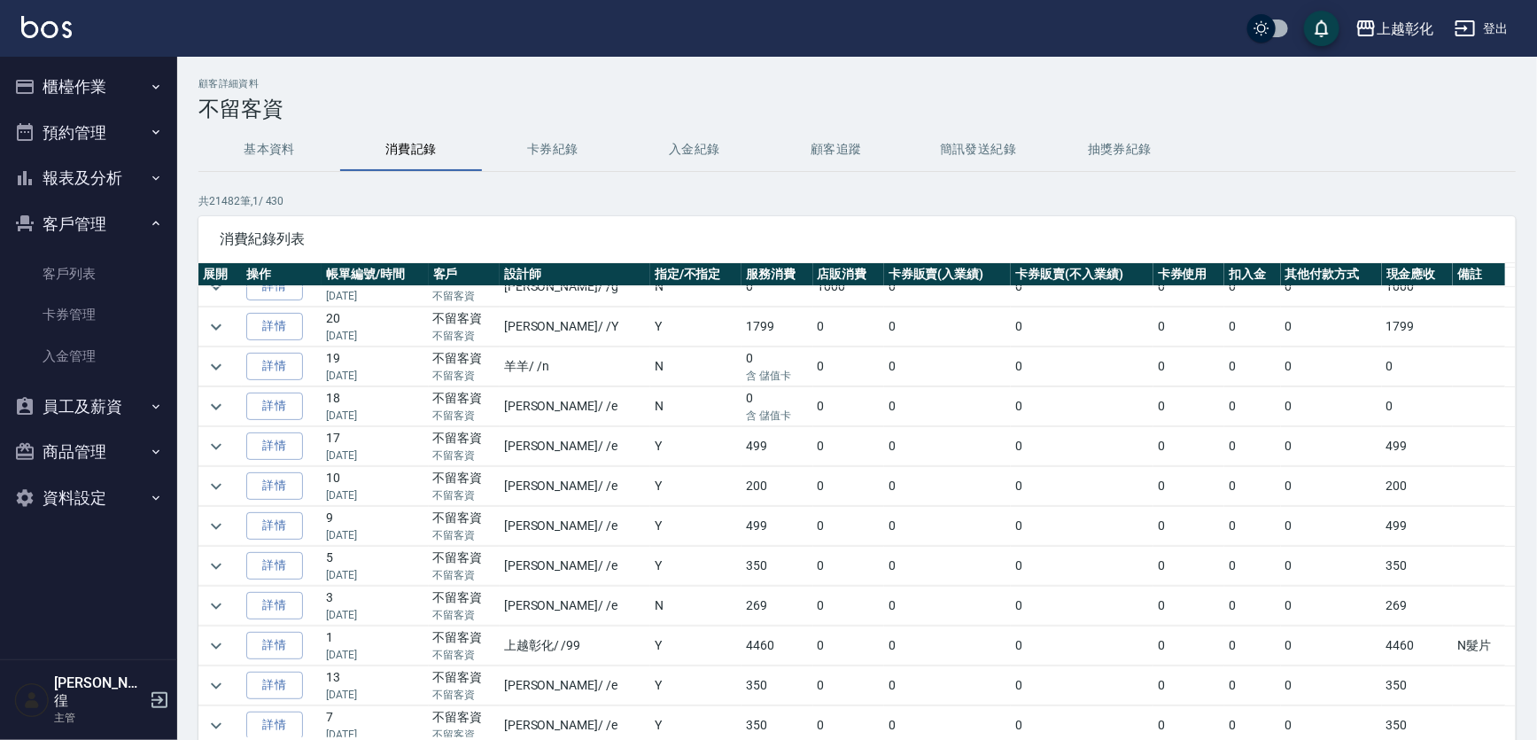
scroll to position [402, 0]
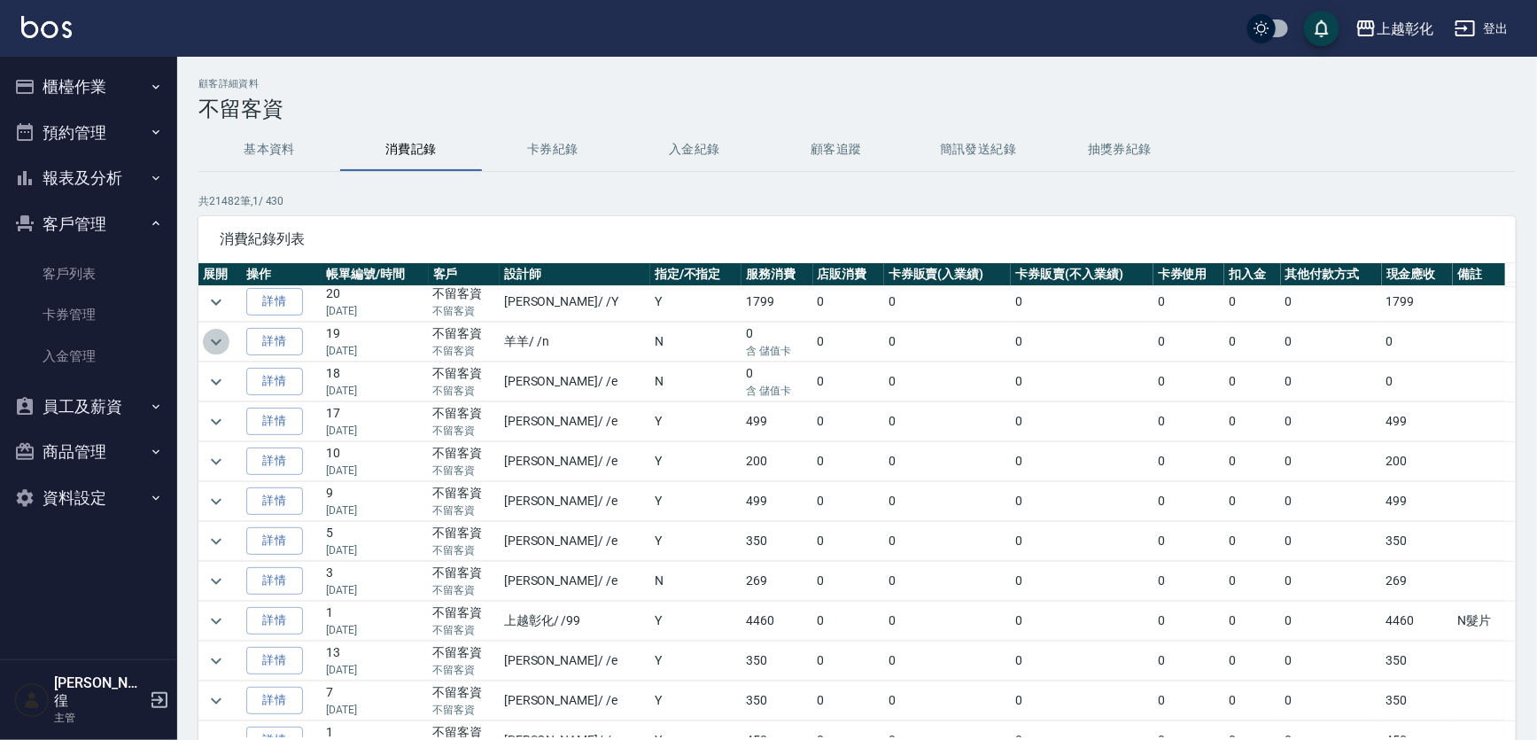
click at [214, 339] on icon "expand row" at bounding box center [216, 341] width 11 height 6
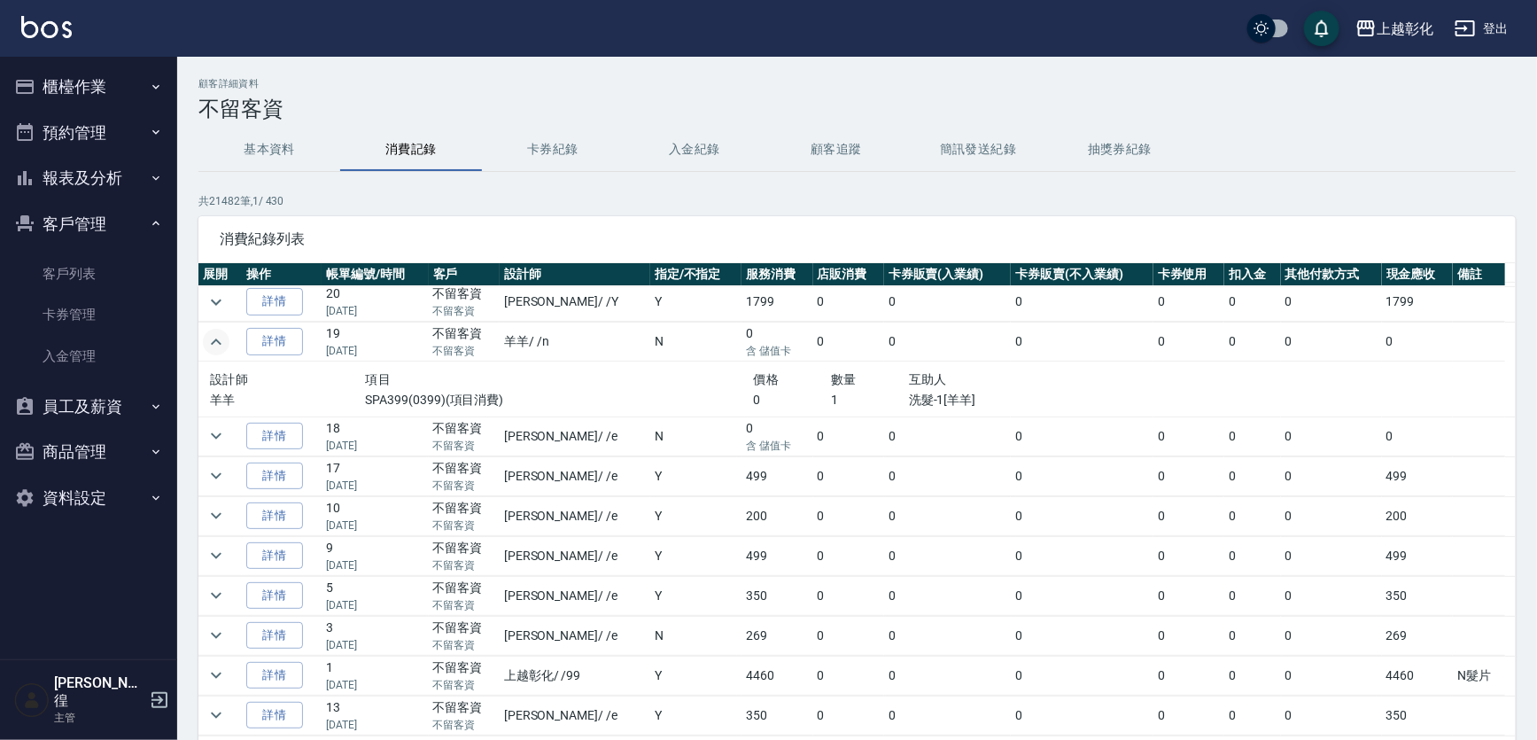
click at [214, 339] on icon "expand row" at bounding box center [216, 341] width 21 height 21
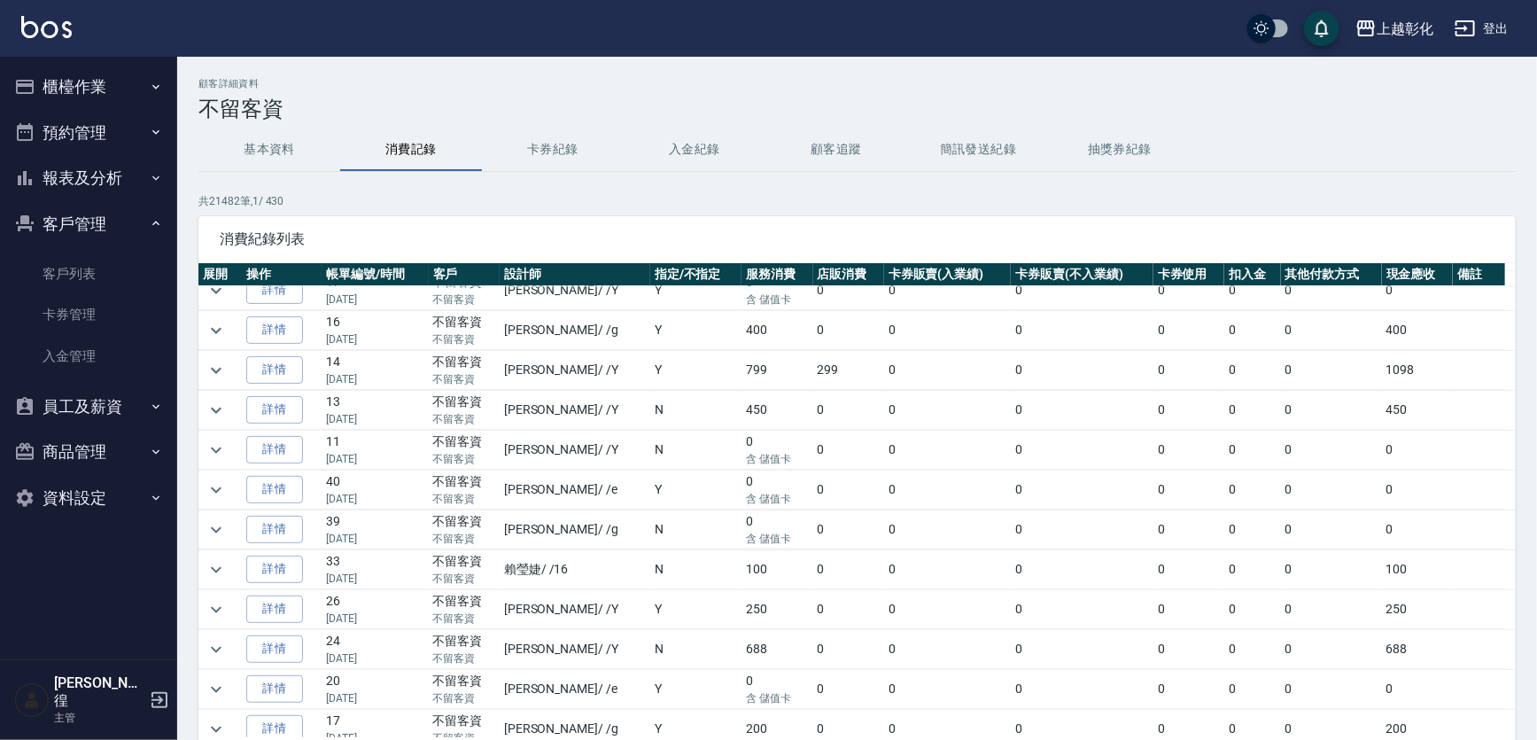
scroll to position [1533, 0]
click at [214, 643] on icon "expand row" at bounding box center [216, 646] width 11 height 6
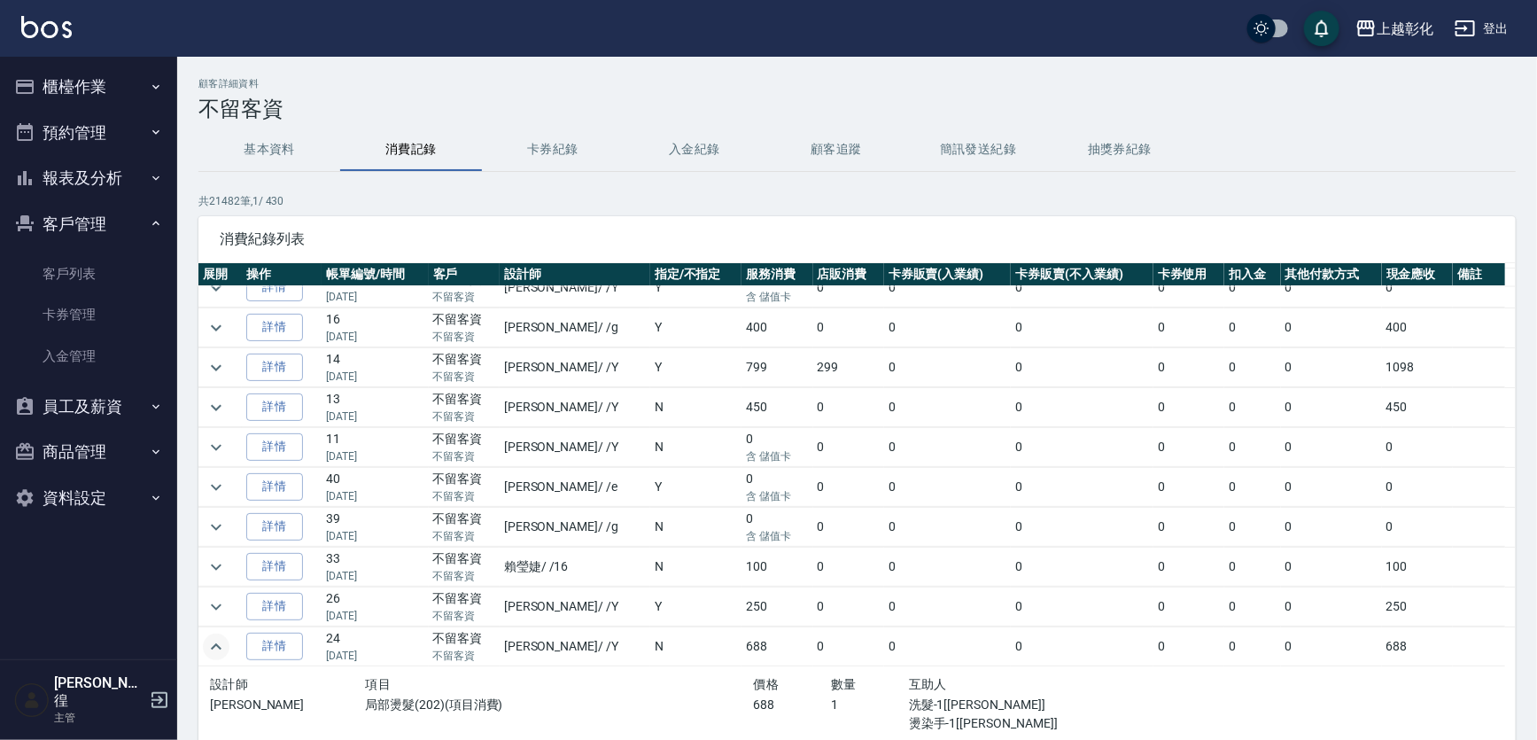
click at [214, 638] on icon "expand row" at bounding box center [216, 646] width 21 height 21
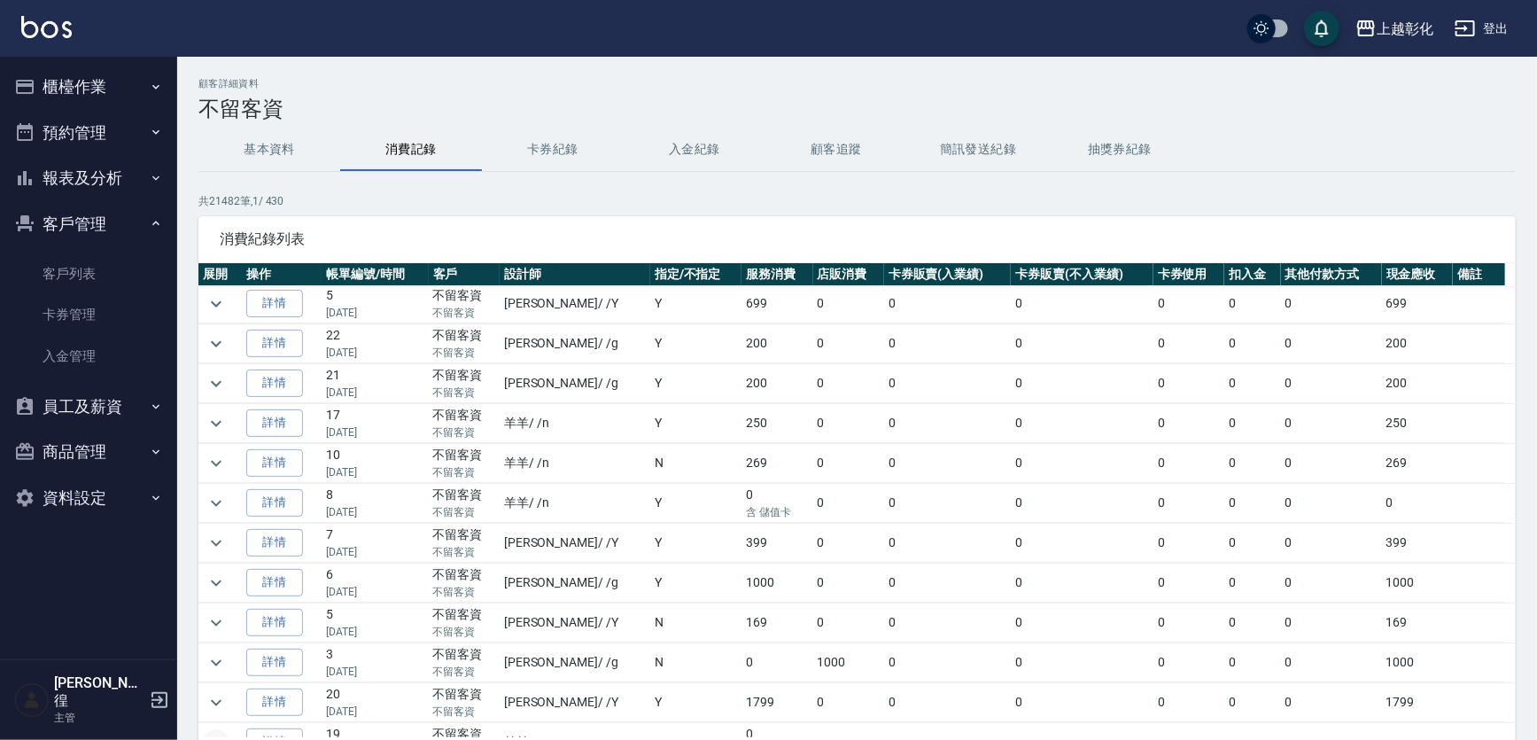
scroll to position [0, 0]
click at [215, 303] on icon "expand row" at bounding box center [216, 305] width 21 height 21
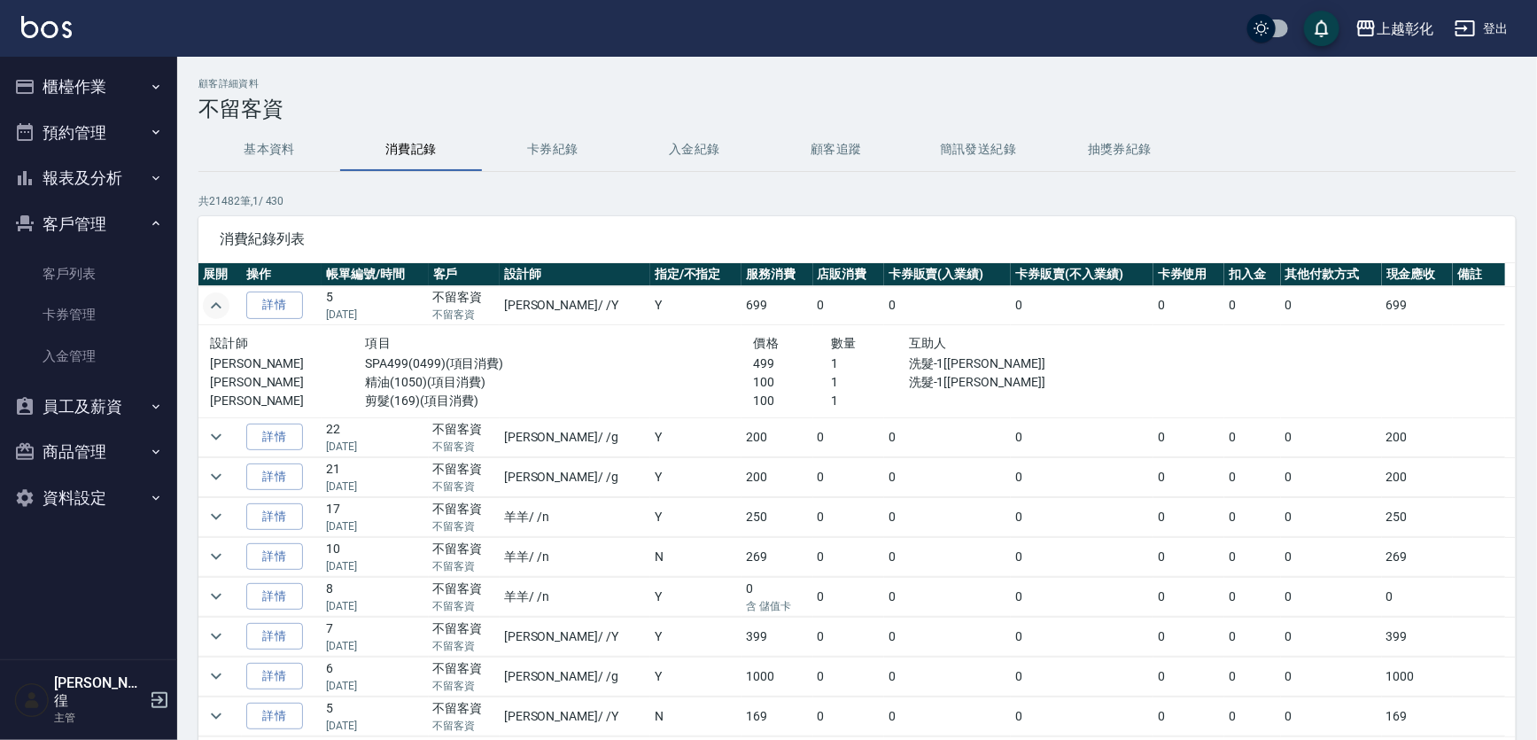
click at [214, 307] on icon "expand row" at bounding box center [216, 305] width 21 height 21
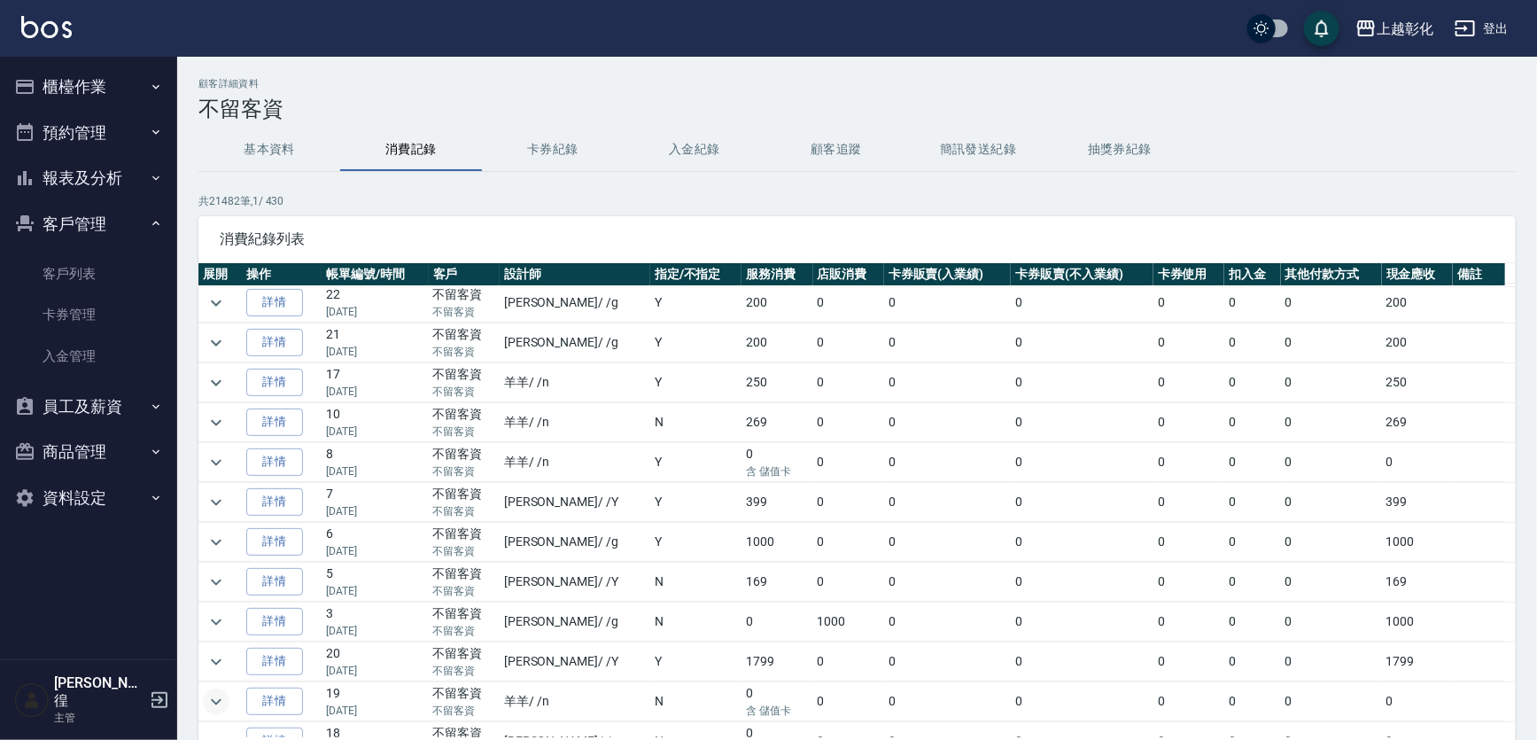
scroll to position [80, 0]
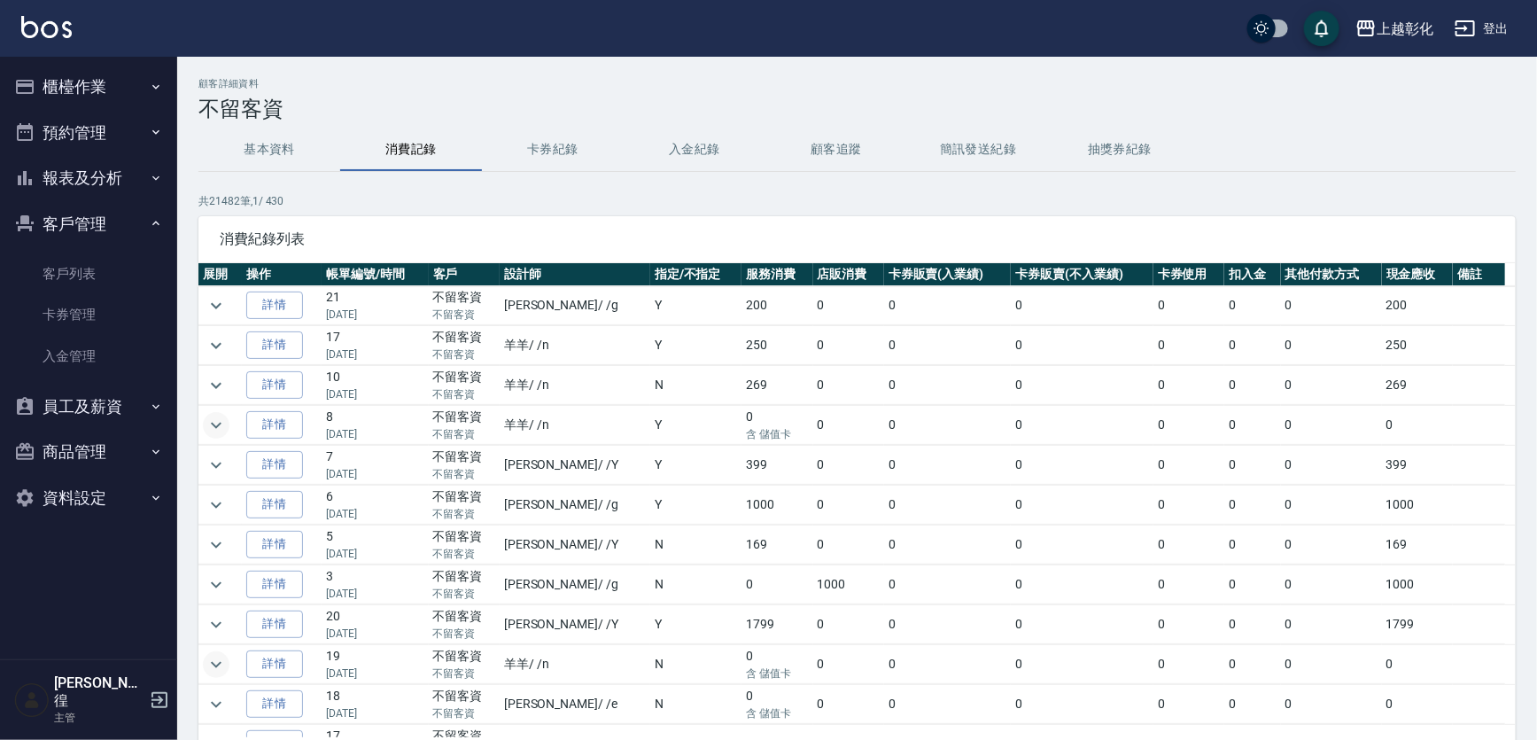
click at [211, 424] on icon "expand row" at bounding box center [216, 425] width 21 height 21
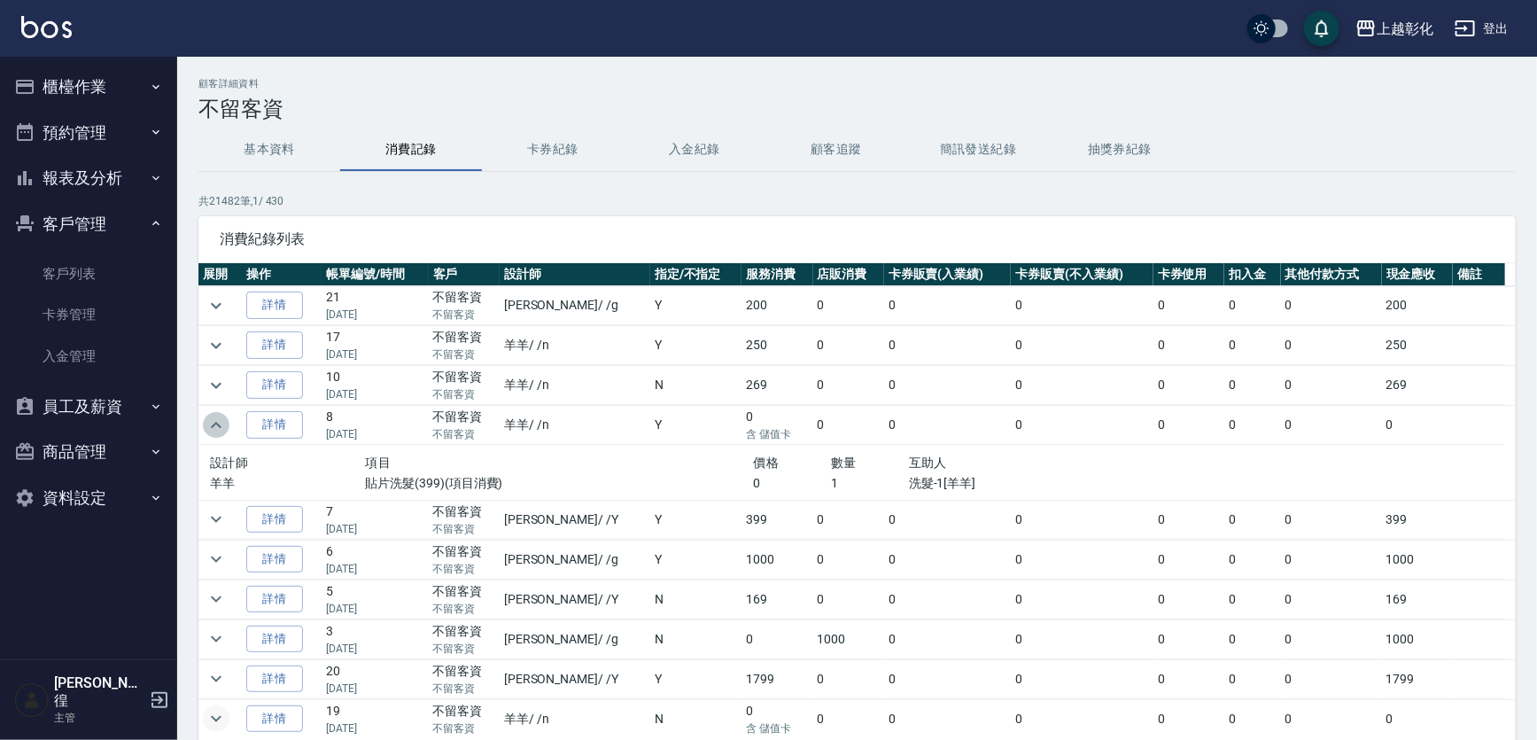
click at [211, 424] on icon "expand row" at bounding box center [216, 425] width 21 height 21
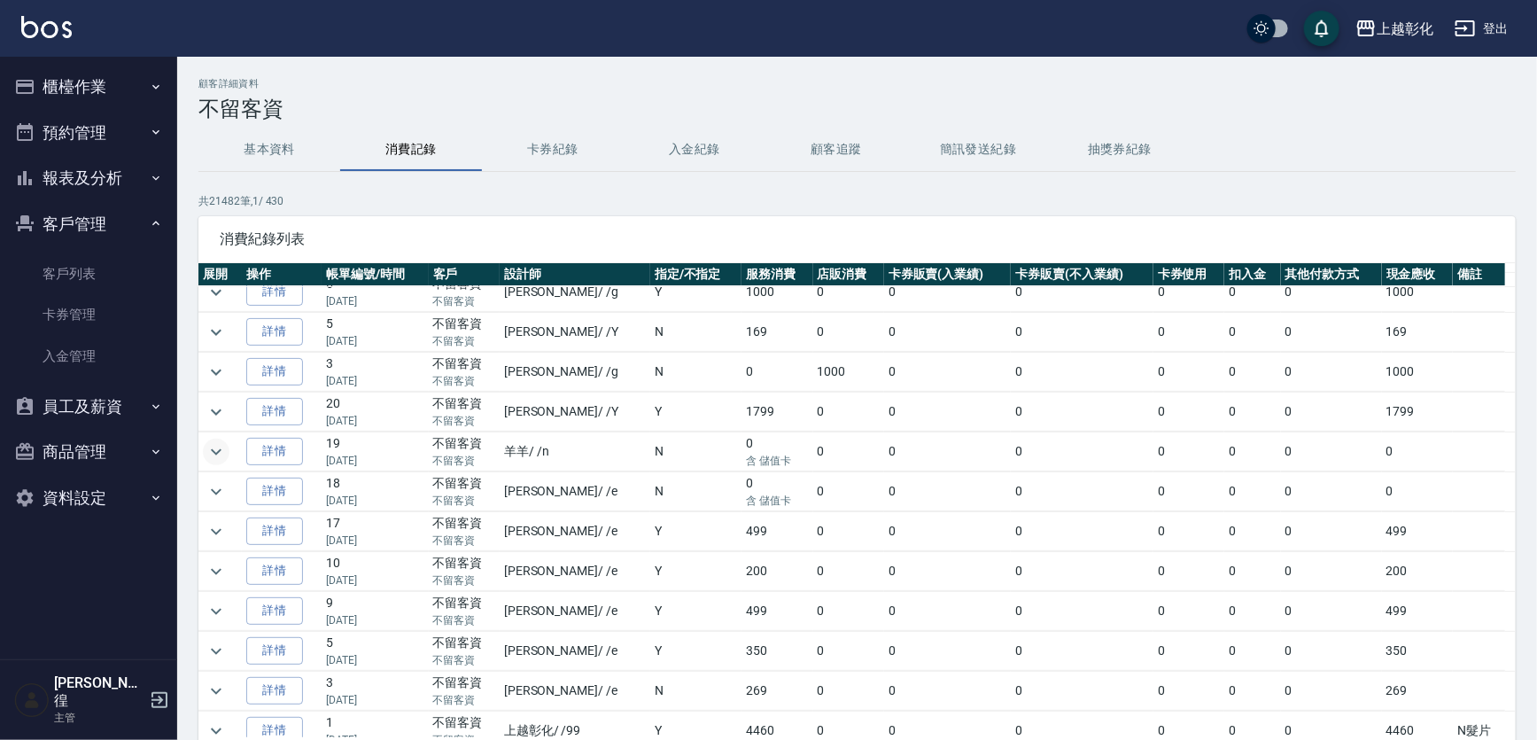
scroll to position [322, 0]
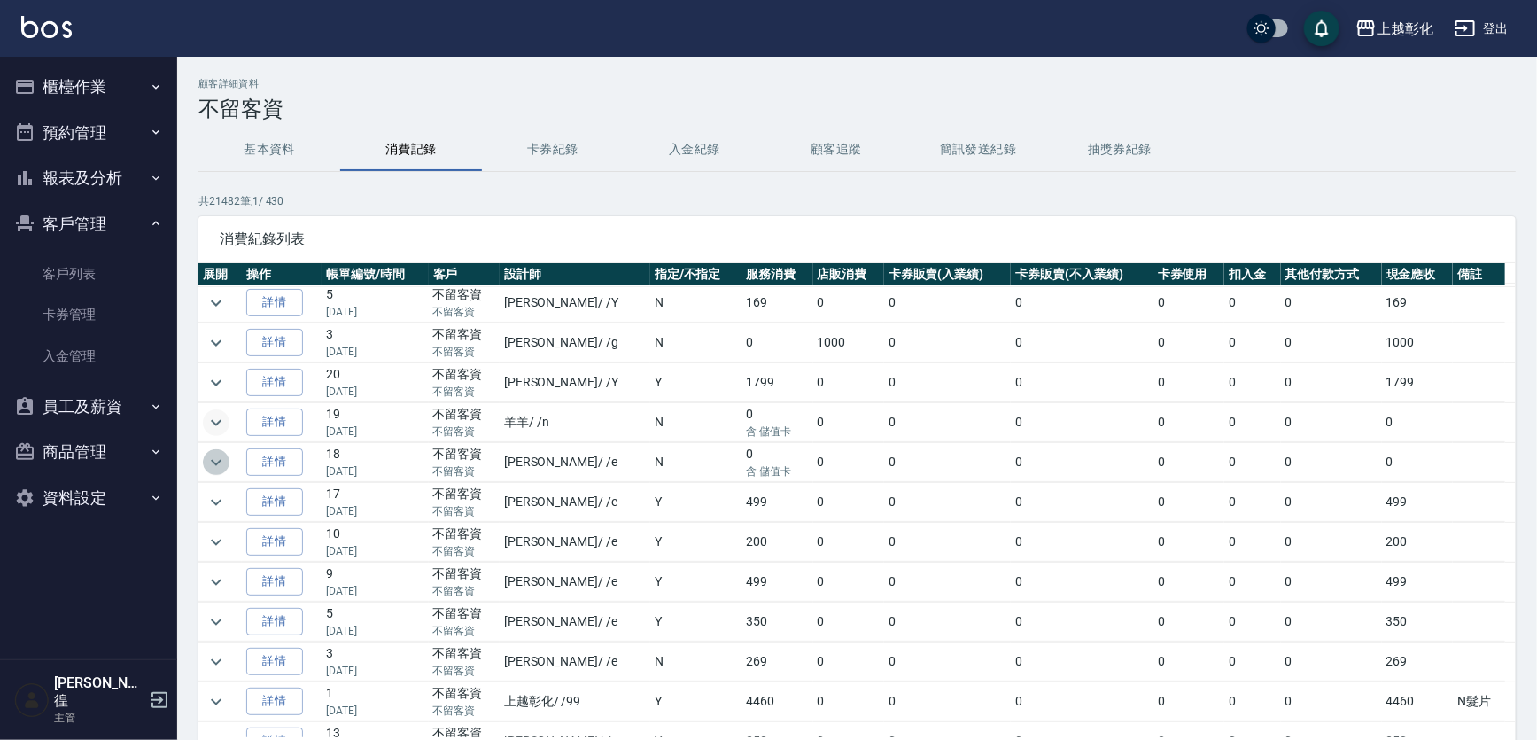
click at [210, 460] on icon "expand row" at bounding box center [216, 462] width 21 height 21
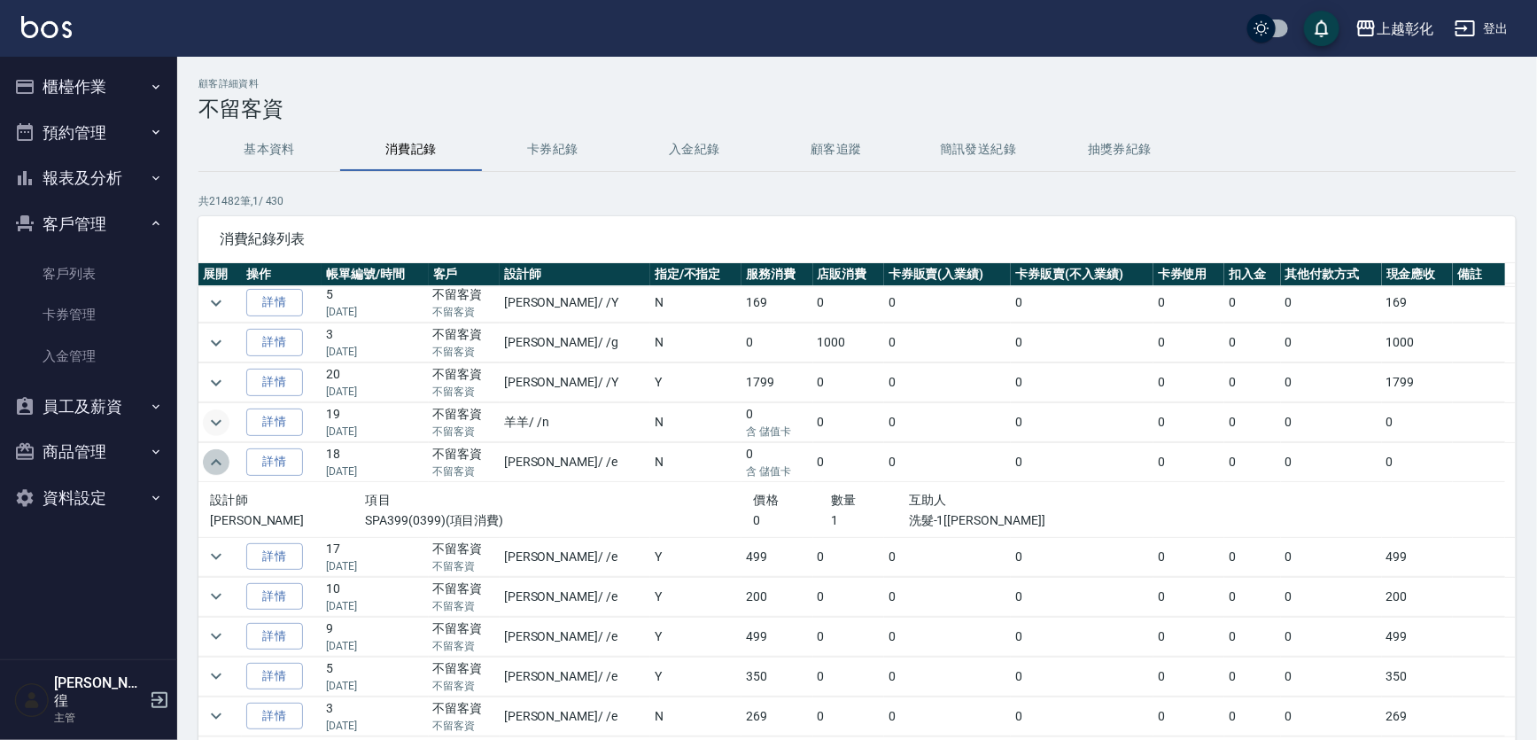
click at [210, 460] on icon "expand row" at bounding box center [216, 462] width 21 height 21
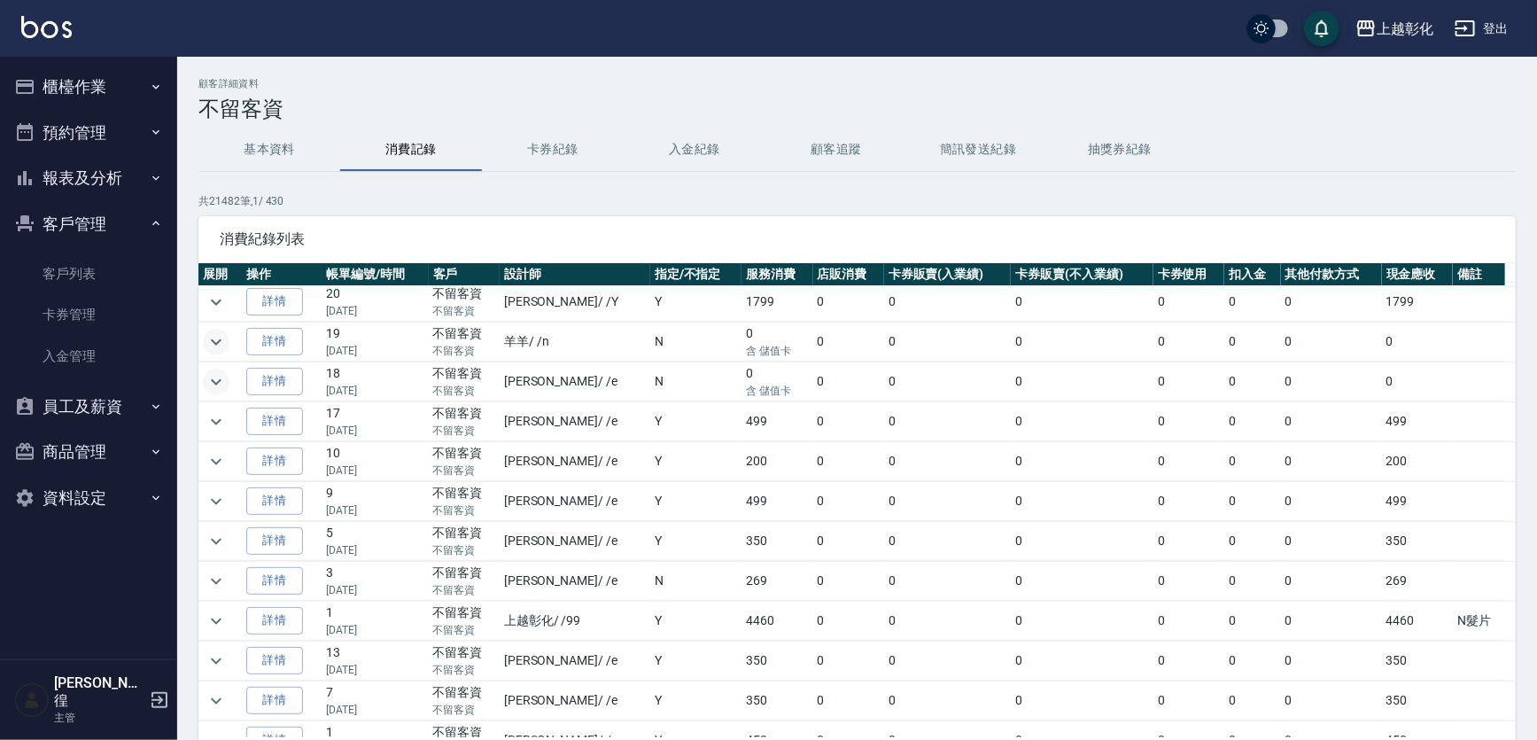
scroll to position [483, 0]
click at [214, 541] on icon "expand row" at bounding box center [216, 540] width 21 height 21
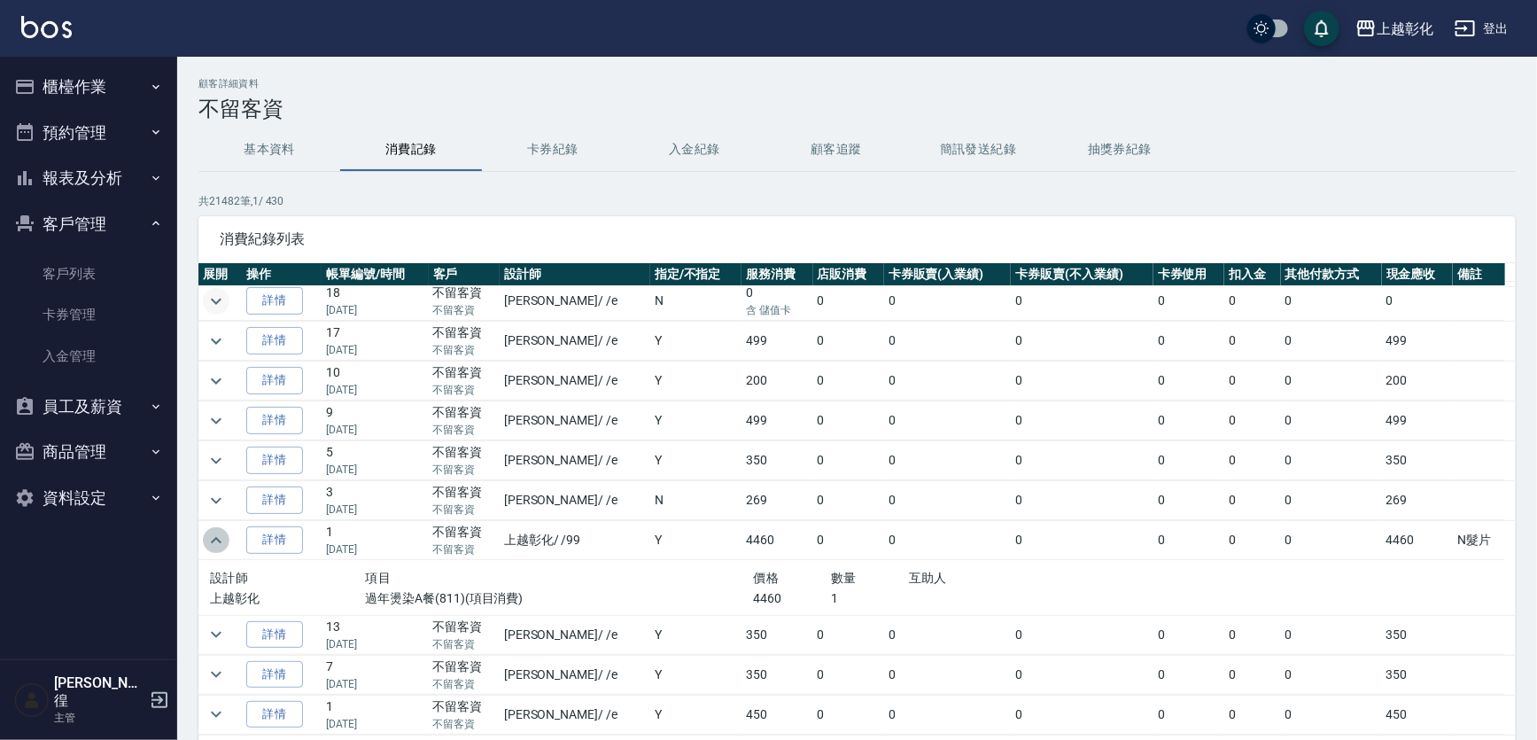
click at [214, 540] on icon "expand row" at bounding box center [216, 540] width 21 height 21
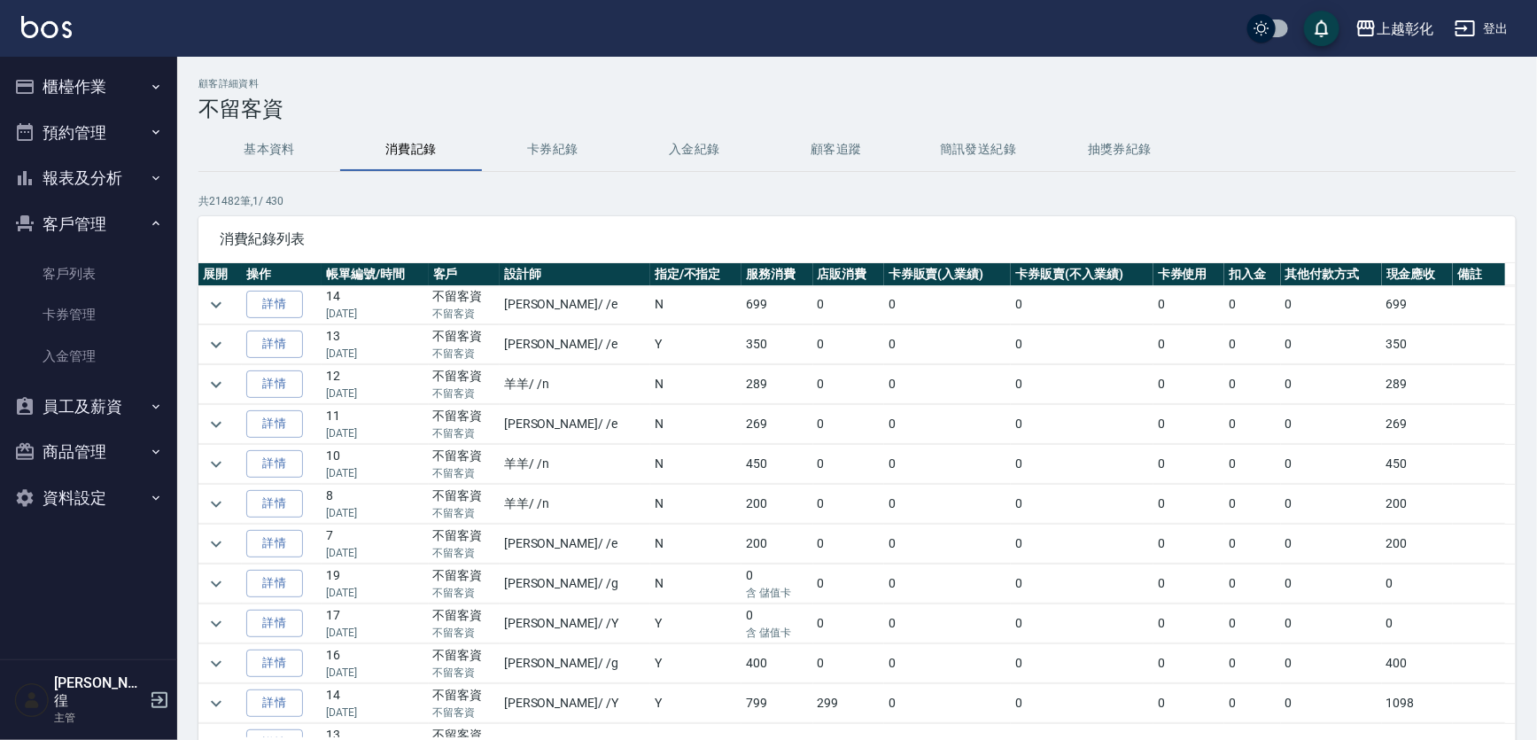
scroll to position [1208, 0]
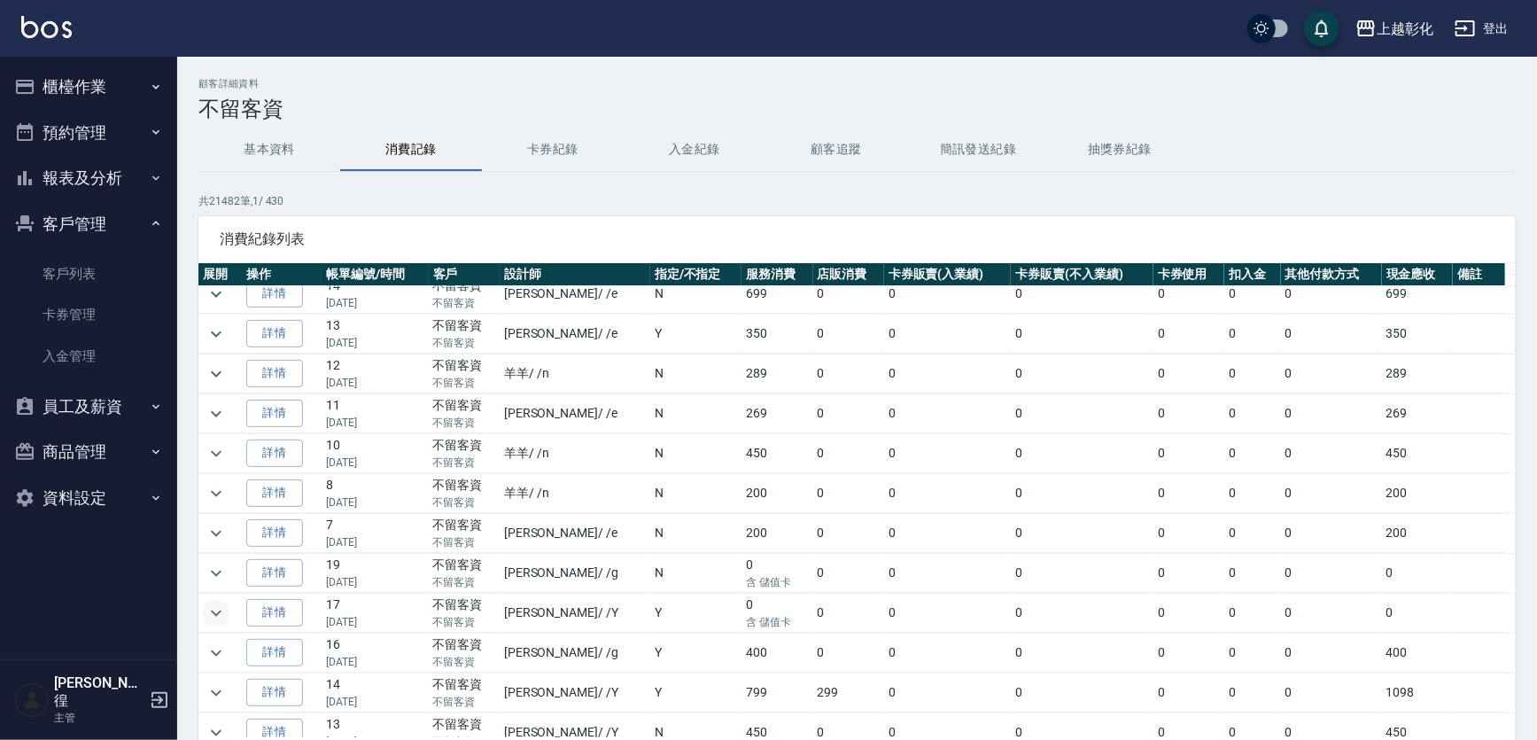
click at [208, 603] on icon "expand row" at bounding box center [216, 613] width 21 height 21
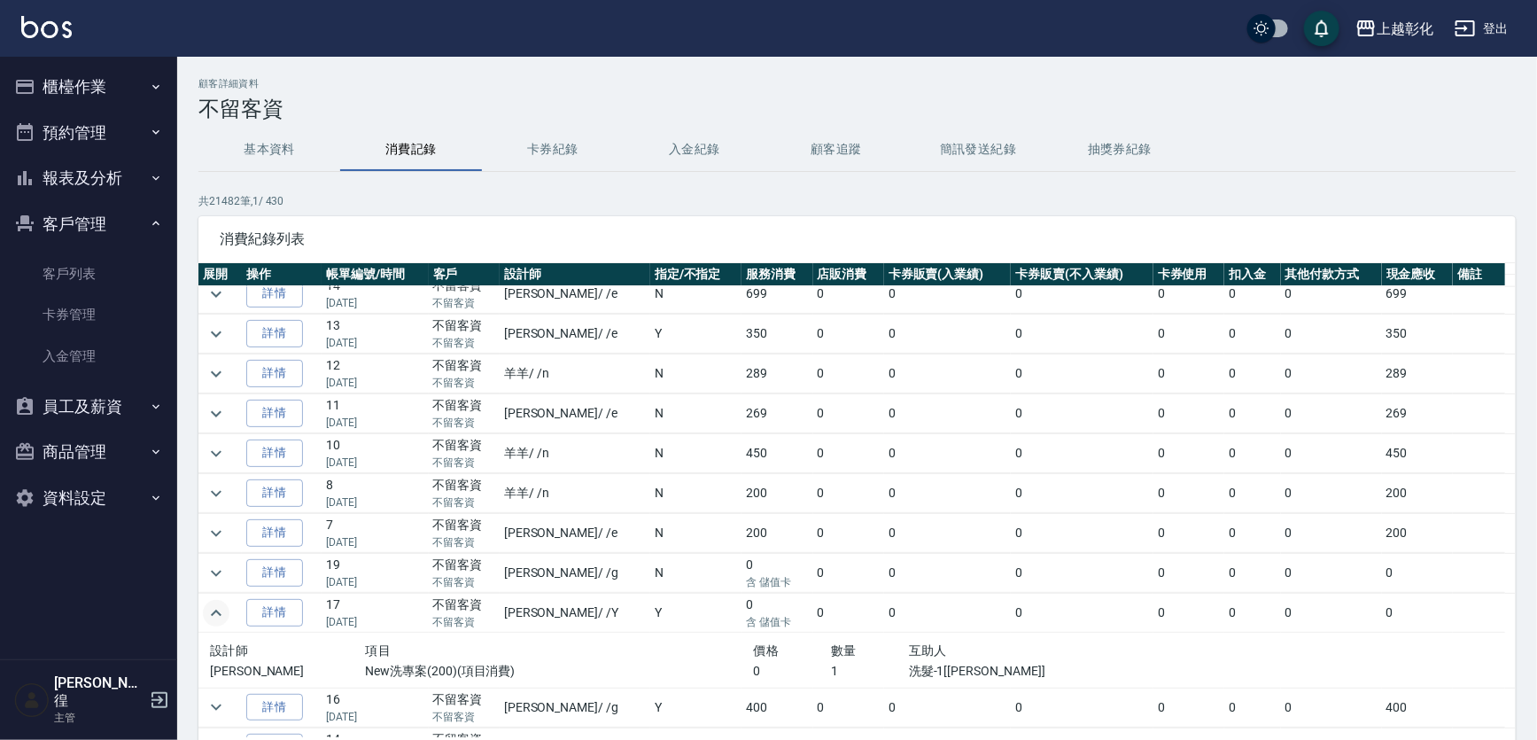
click at [208, 603] on icon "expand row" at bounding box center [216, 613] width 21 height 21
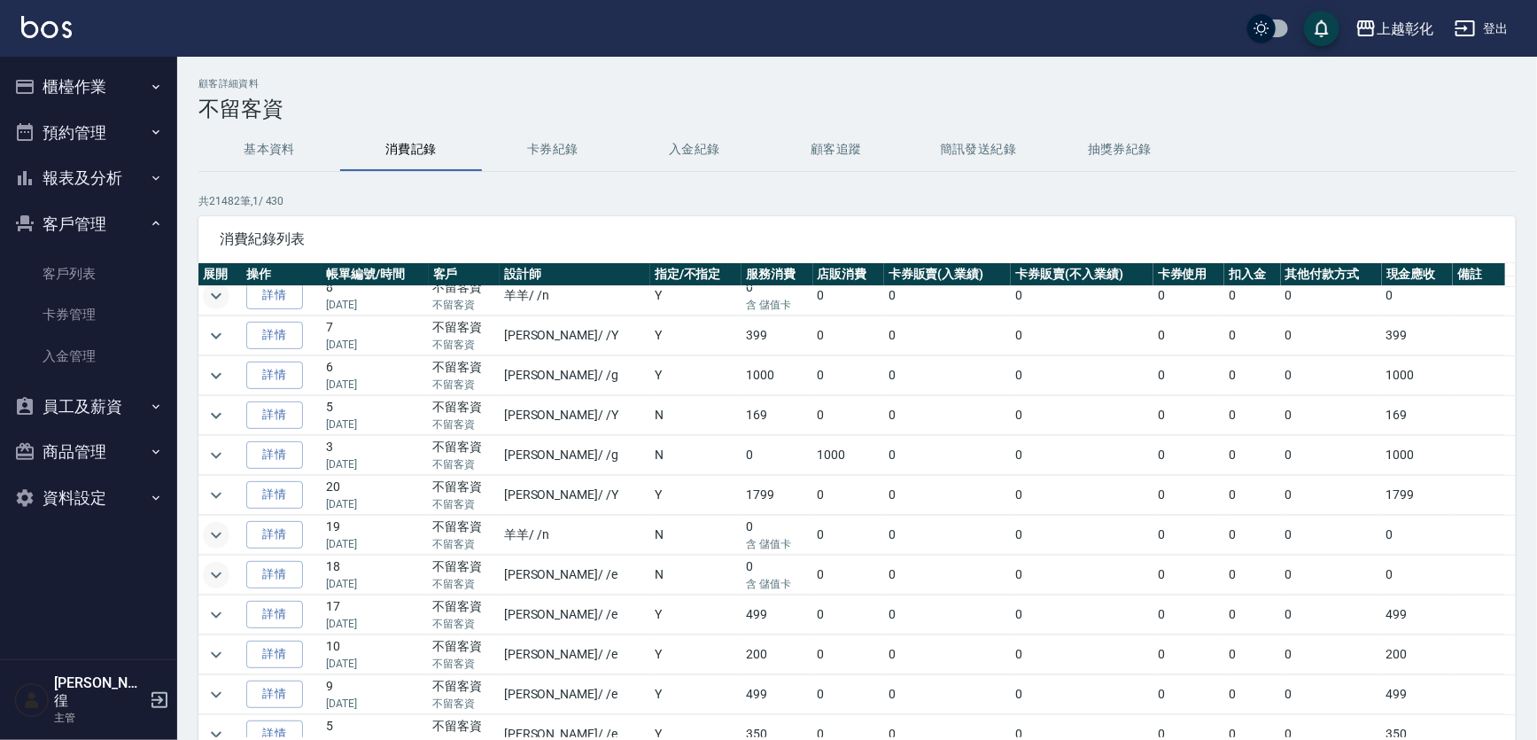
scroll to position [0, 0]
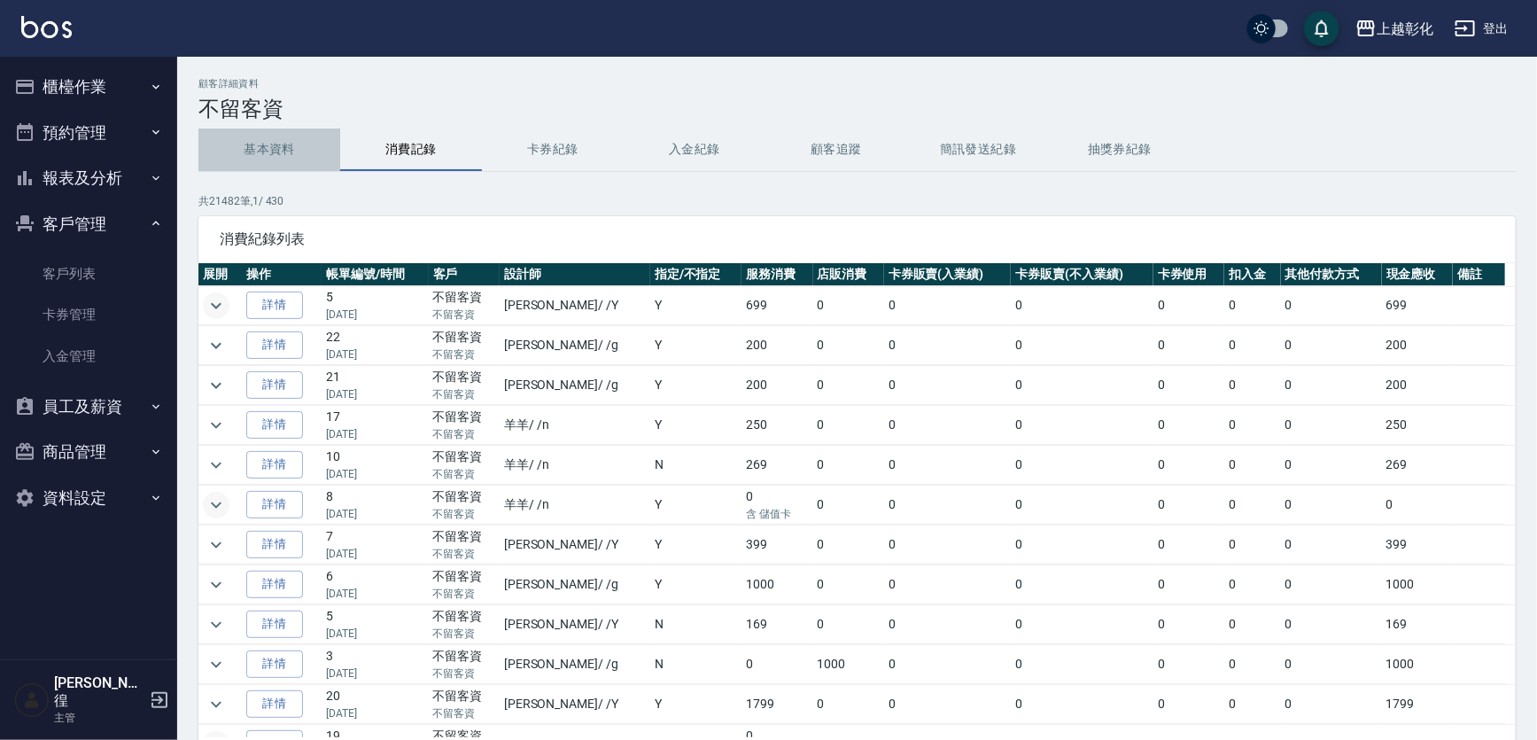
click at [284, 150] on button "基本資料" at bounding box center [269, 149] width 142 height 43
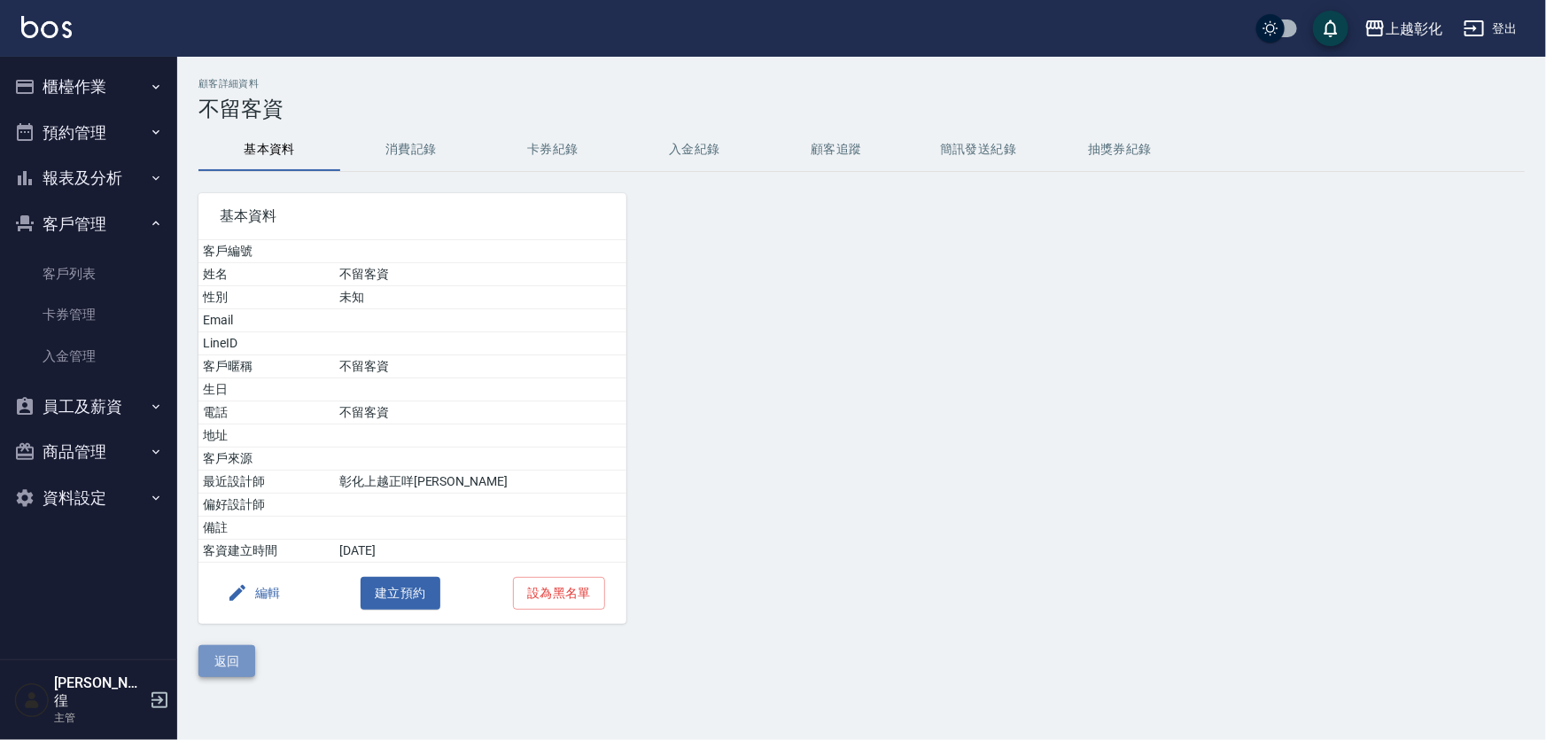
click at [227, 667] on button "返回" at bounding box center [226, 661] width 57 height 33
